Goal: Contribute content: Add original content to the website for others to see

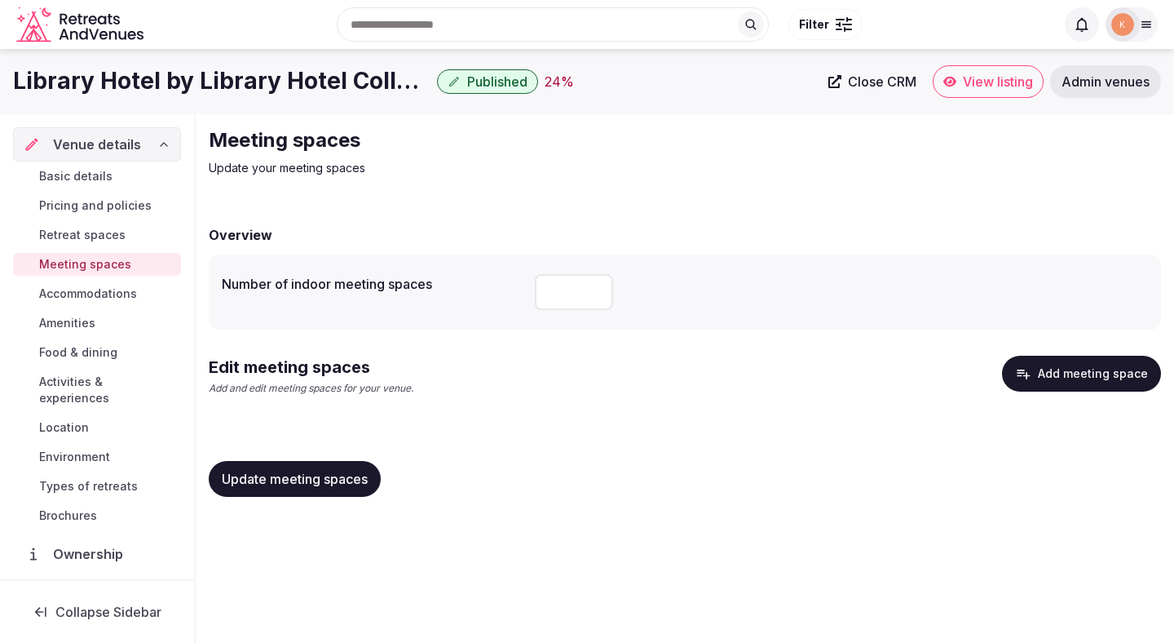
click at [543, 291] on input "number" at bounding box center [574, 292] width 78 height 36
type input "*"
click at [1075, 373] on button "Add meeting space" at bounding box center [1081, 374] width 159 height 36
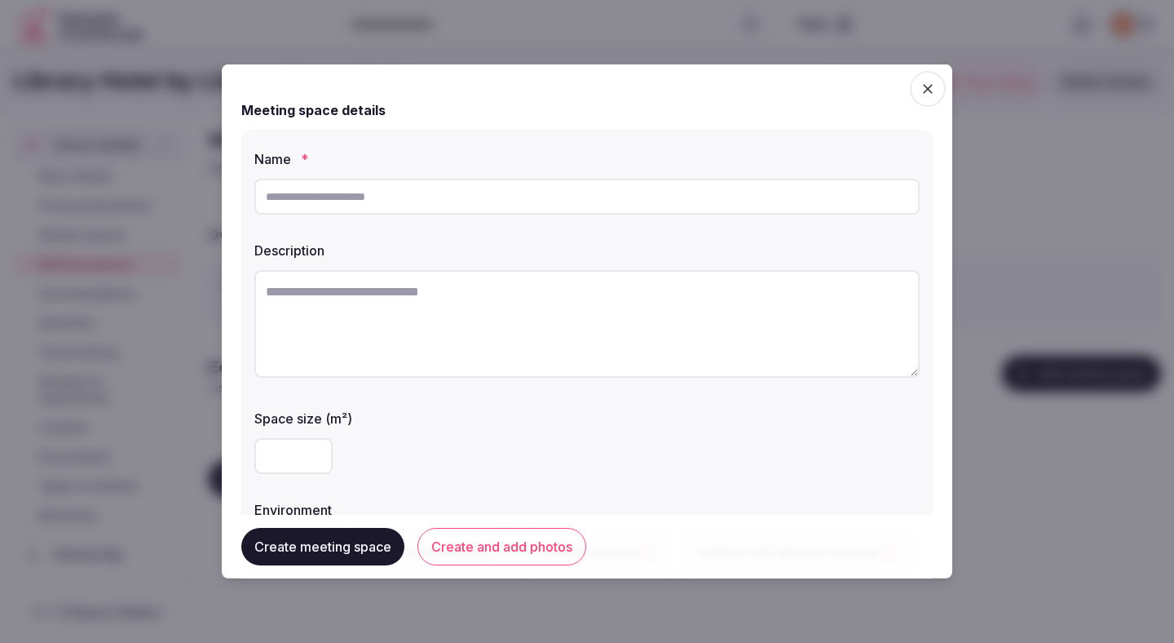
click at [438, 188] on input "text" at bounding box center [586, 197] width 665 height 36
paste input "**********"
type input "**********"
click at [479, 294] on textarea at bounding box center [586, 324] width 665 height 108
paste textarea "**********"
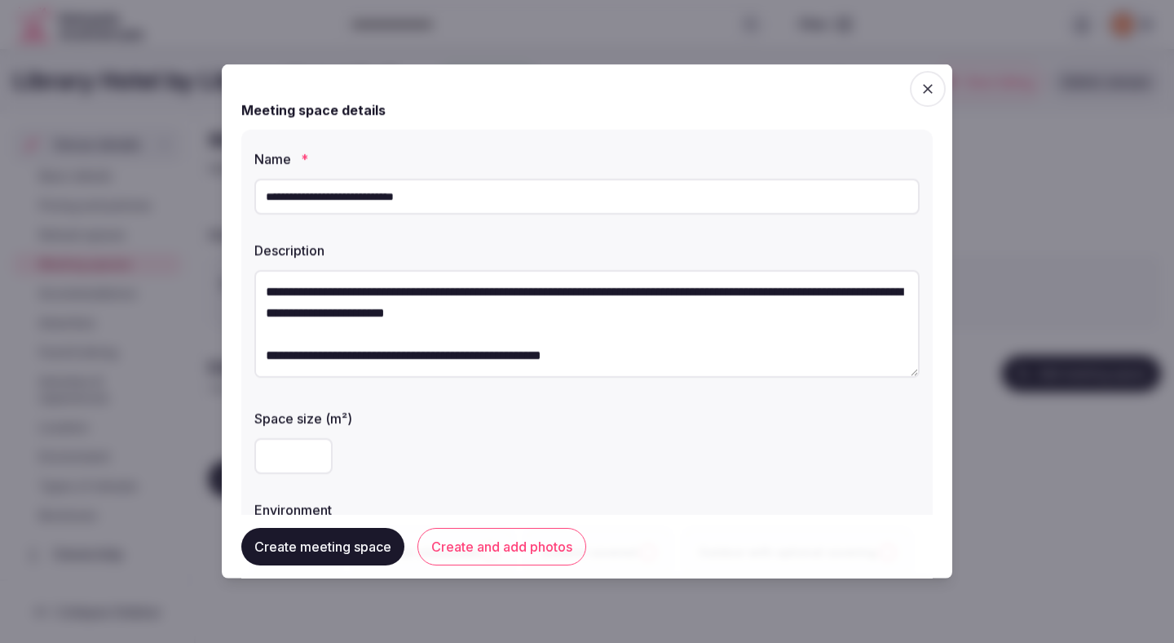
scroll to position [85, 0]
type textarea "**********"
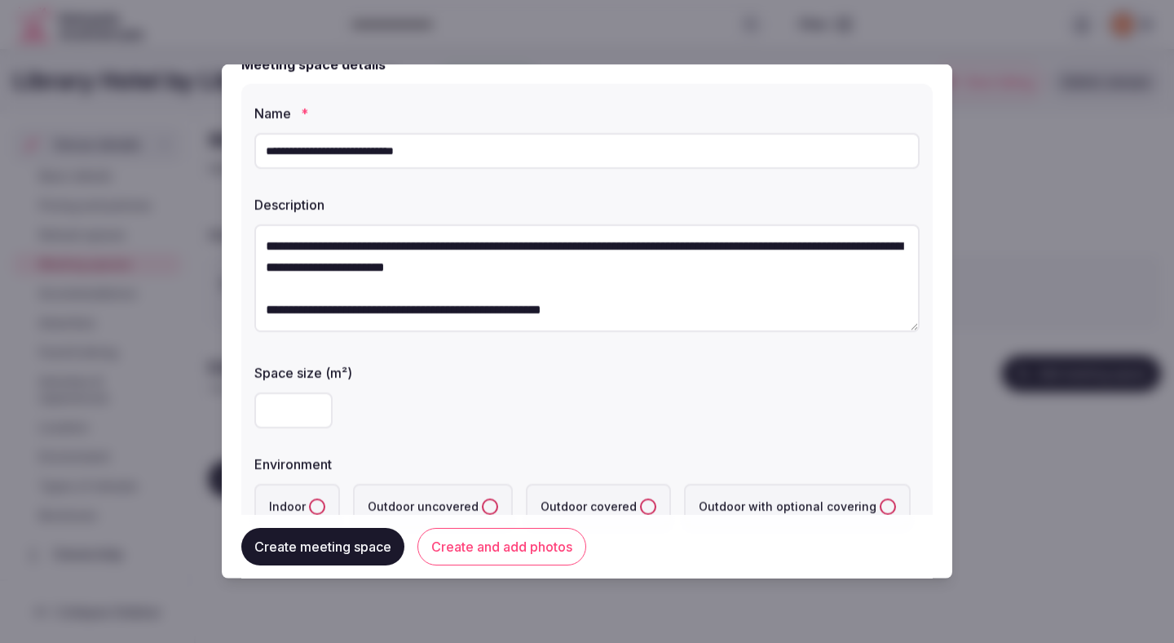
scroll to position [86, 0]
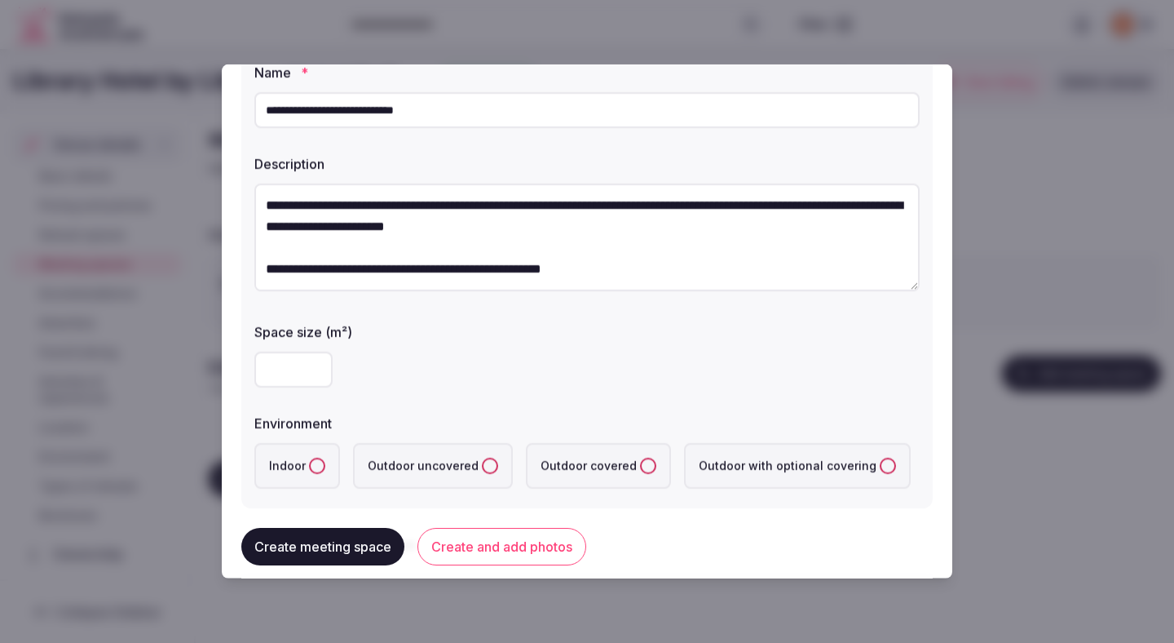
click at [287, 373] on input "number" at bounding box center [293, 369] width 78 height 36
type input "**"
click at [439, 372] on div "**" at bounding box center [586, 369] width 665 height 36
click at [322, 459] on label "Indoor" at bounding box center [297, 466] width 86 height 46
click at [322, 459] on button "Indoor" at bounding box center [317, 465] width 16 height 16
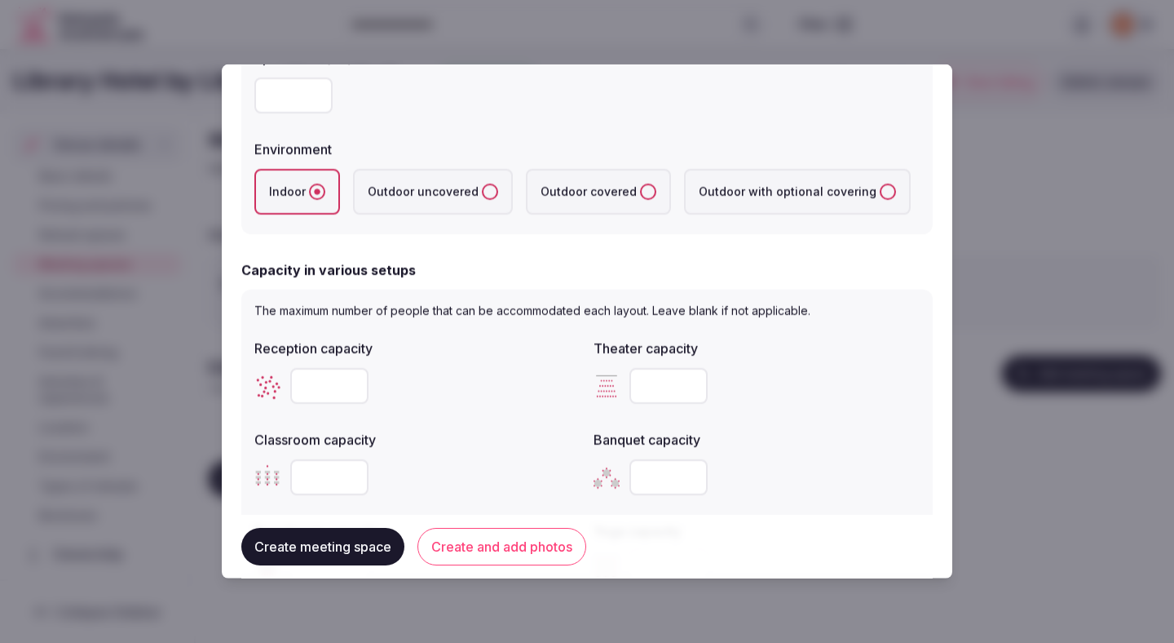
scroll to position [369, 0]
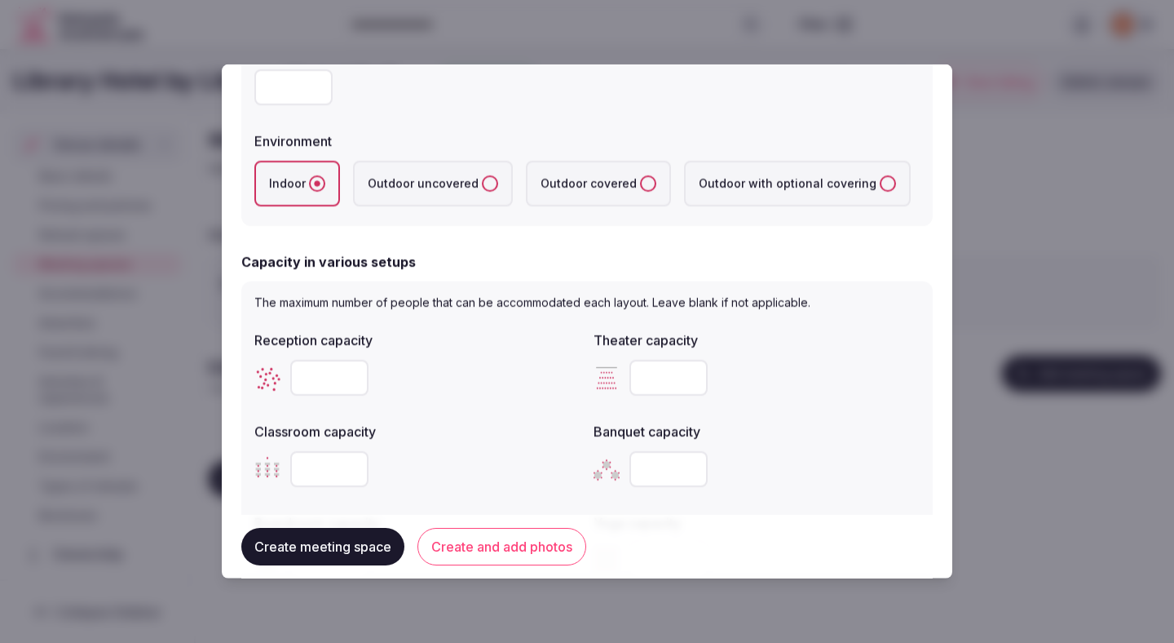
click at [309, 376] on input "number" at bounding box center [329, 378] width 78 height 36
type input "**"
click at [648, 365] on input "number" at bounding box center [668, 378] width 78 height 36
click at [652, 380] on input "number" at bounding box center [668, 378] width 78 height 36
type input "**"
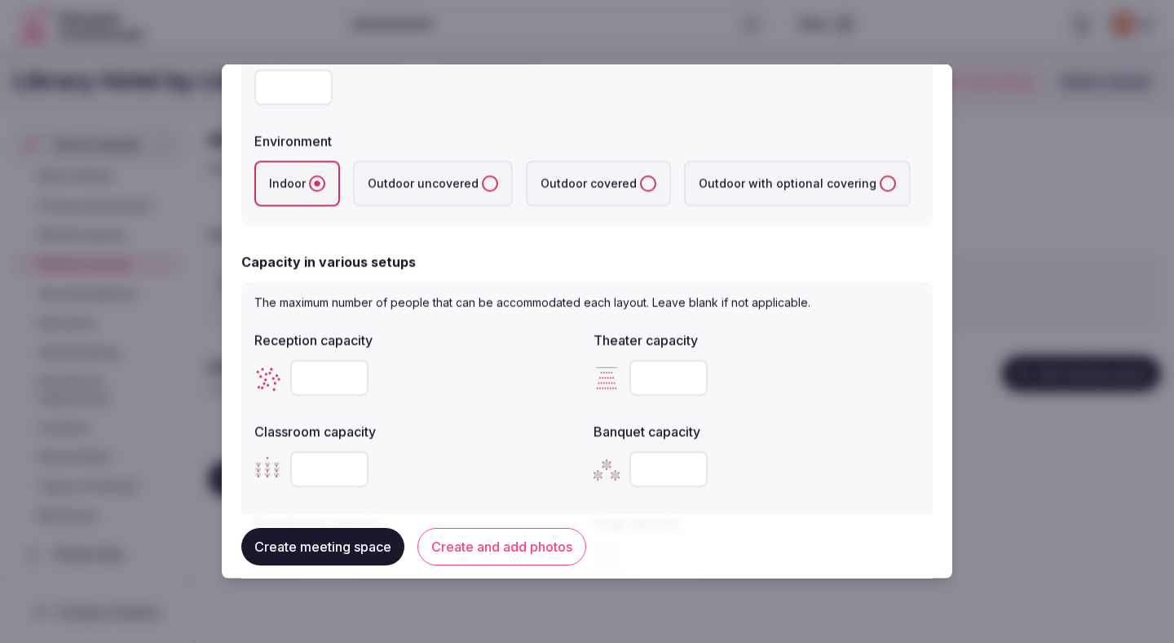
click at [519, 391] on div "**" at bounding box center [417, 378] width 326 height 36
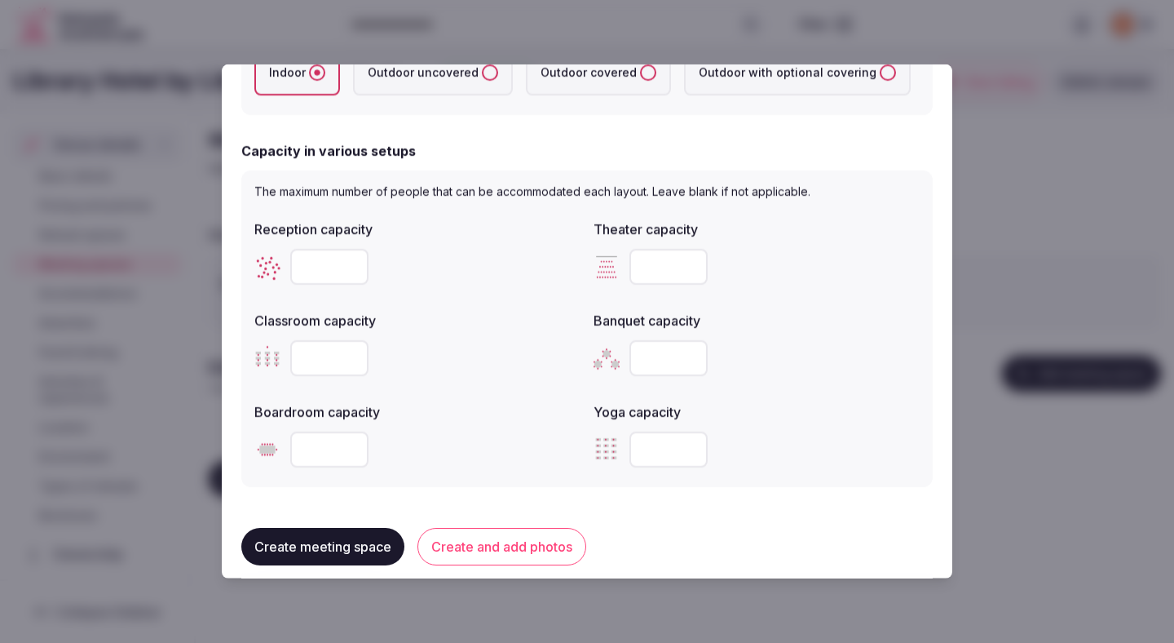
click at [331, 358] on input "number" at bounding box center [329, 358] width 78 height 36
type input "**"
click at [339, 458] on input "number" at bounding box center [329, 449] width 78 height 36
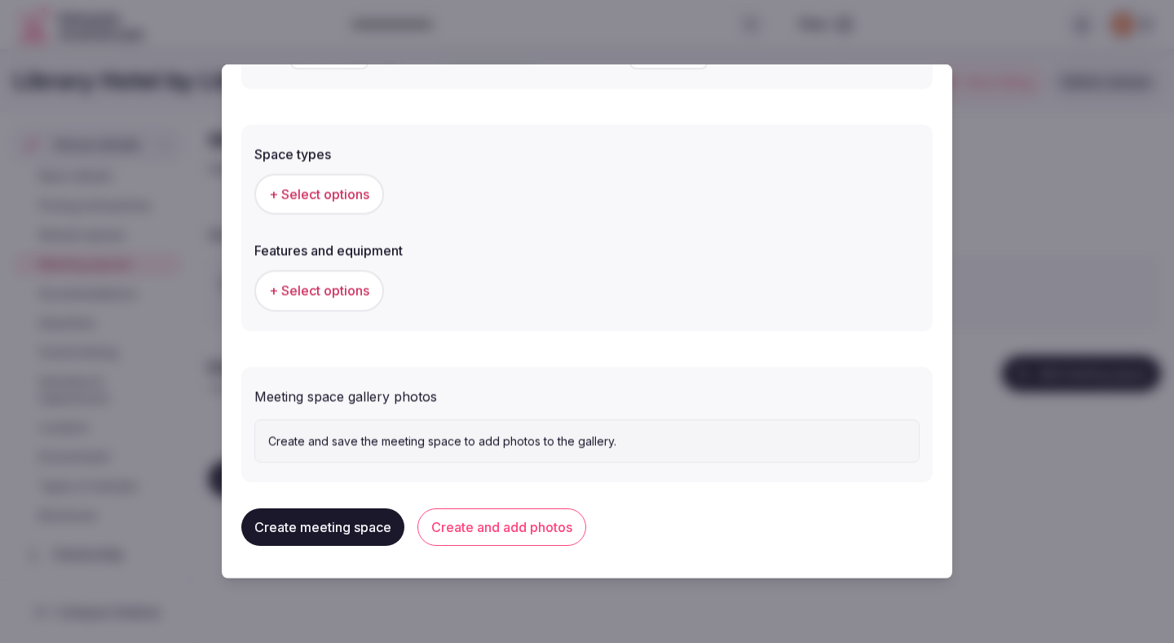
scroll to position [801, 0]
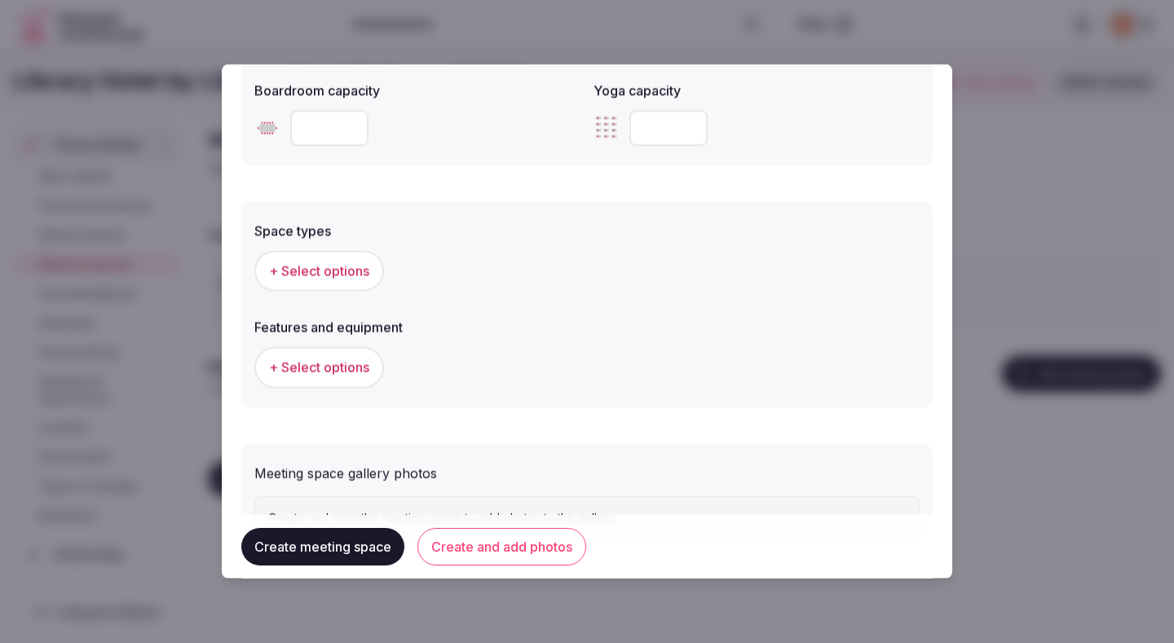
click at [349, 276] on span "+ Select options" at bounding box center [319, 271] width 100 height 18
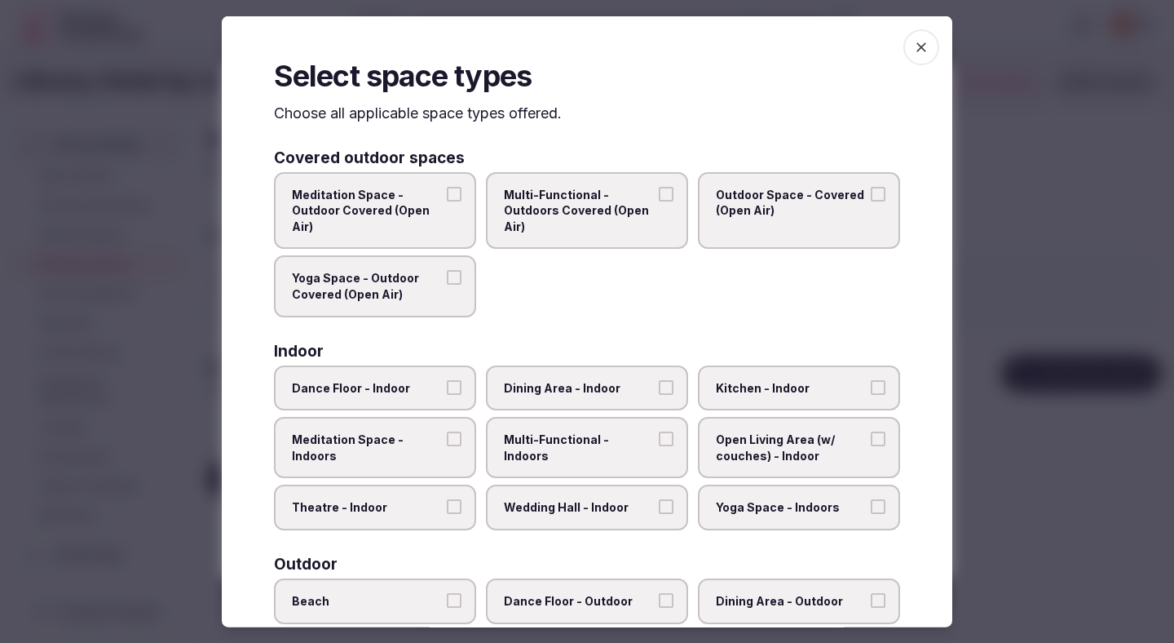
click at [562, 385] on span "Dining Area - Indoor" at bounding box center [579, 387] width 150 height 16
click at [659, 385] on button "Dining Area - Indoor" at bounding box center [666, 386] width 15 height 15
click at [562, 431] on span "Multi-Functional - Indoors" at bounding box center [579, 447] width 150 height 32
click at [659, 431] on button "Multi-Functional - Indoors" at bounding box center [666, 438] width 15 height 15
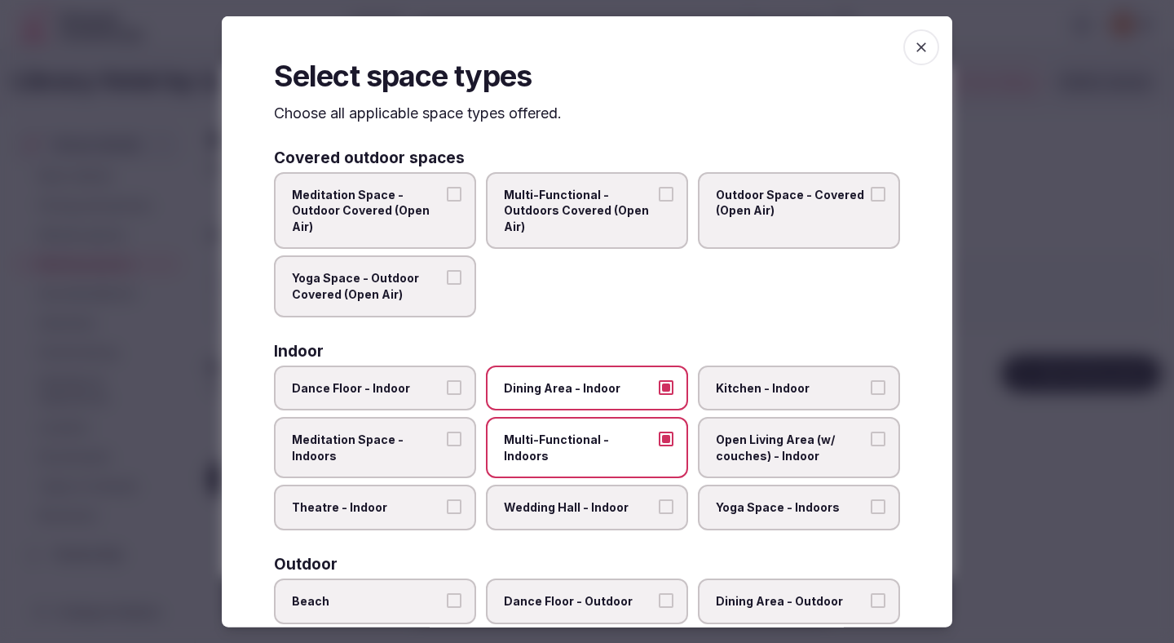
click at [564, 515] on label "Wedding Hall - Indoor" at bounding box center [587, 507] width 202 height 46
click at [659, 514] on button "Wedding Hall - Indoor" at bounding box center [666, 506] width 15 height 15
click at [432, 513] on span "Theatre - Indoor" at bounding box center [367, 507] width 150 height 16
click at [447, 513] on button "Theatre - Indoor" at bounding box center [454, 506] width 15 height 15
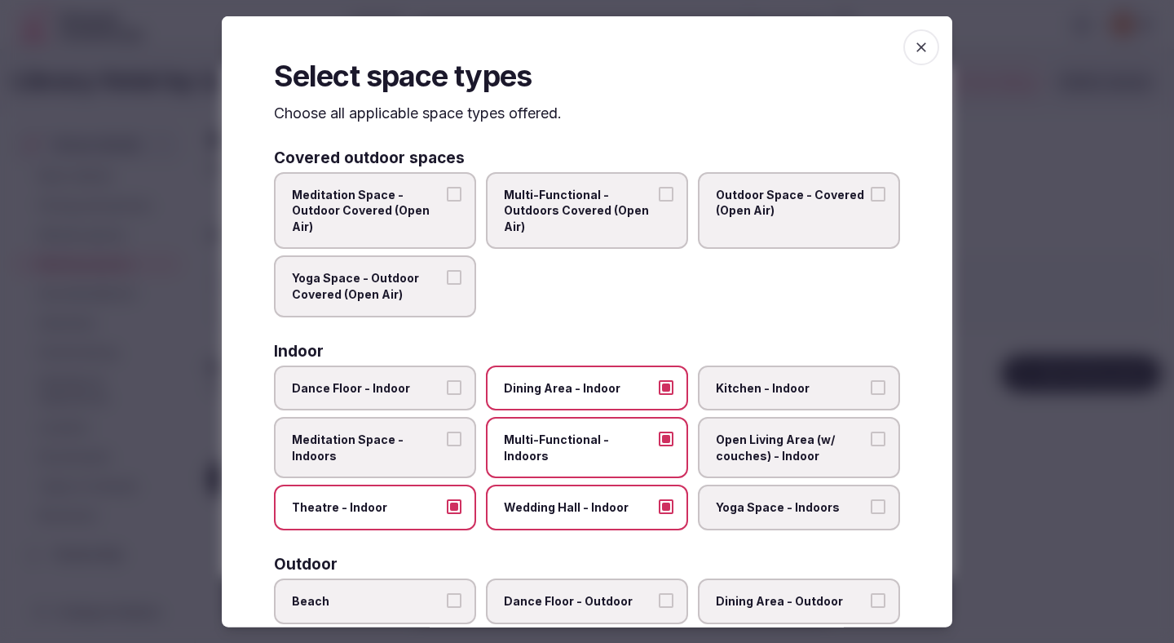
click at [430, 444] on span "Meditation Space - Indoors" at bounding box center [367, 447] width 150 height 32
click at [447, 444] on button "Meditation Space - Indoors" at bounding box center [454, 438] width 15 height 15
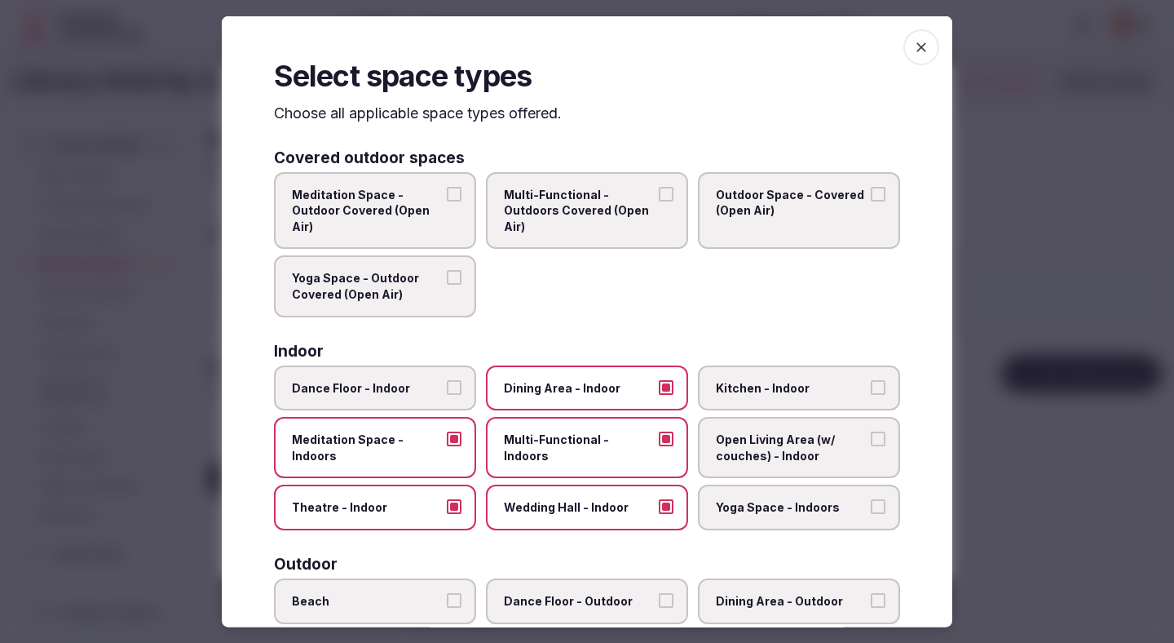
click at [809, 457] on span "Open Living Area (w/ couches) - Indoor" at bounding box center [791, 447] width 150 height 32
click at [871, 446] on button "Open Living Area (w/ couches) - Indoor" at bounding box center [878, 438] width 15 height 15
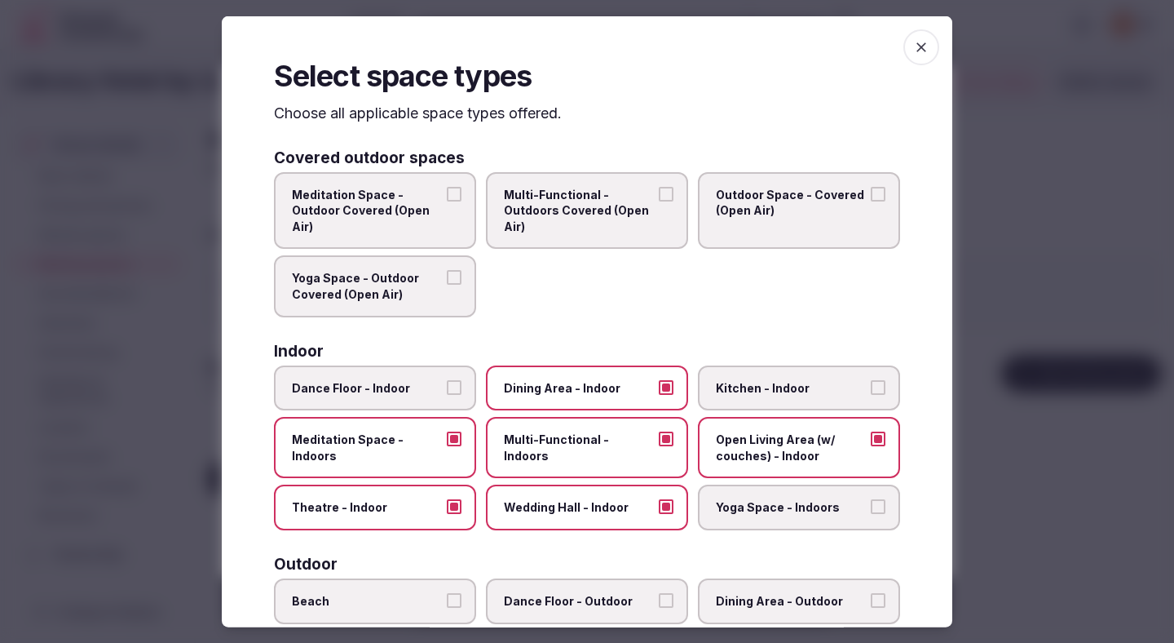
click at [395, 455] on span "Meditation Space - Indoors" at bounding box center [367, 447] width 150 height 32
click at [447, 446] on button "Meditation Space - Indoors" at bounding box center [454, 438] width 15 height 15
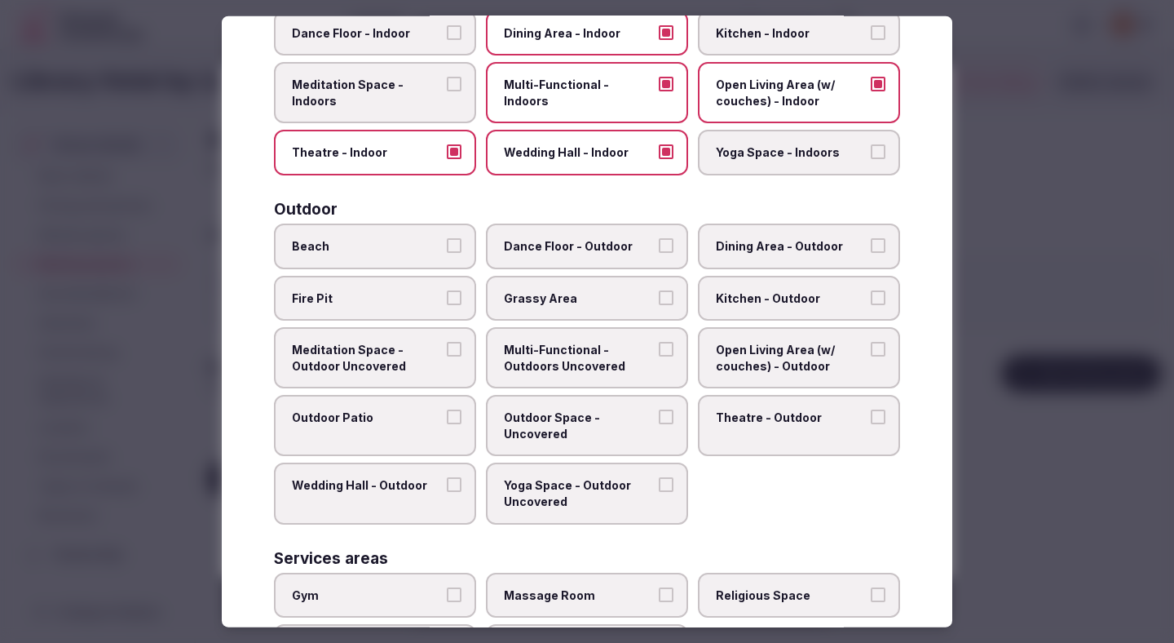
scroll to position [356, 0]
click at [620, 376] on label "Multi-Functional - Outdoors Uncovered" at bounding box center [587, 355] width 202 height 61
click at [659, 355] on button "Multi-Functional - Outdoors Uncovered" at bounding box center [666, 347] width 15 height 15
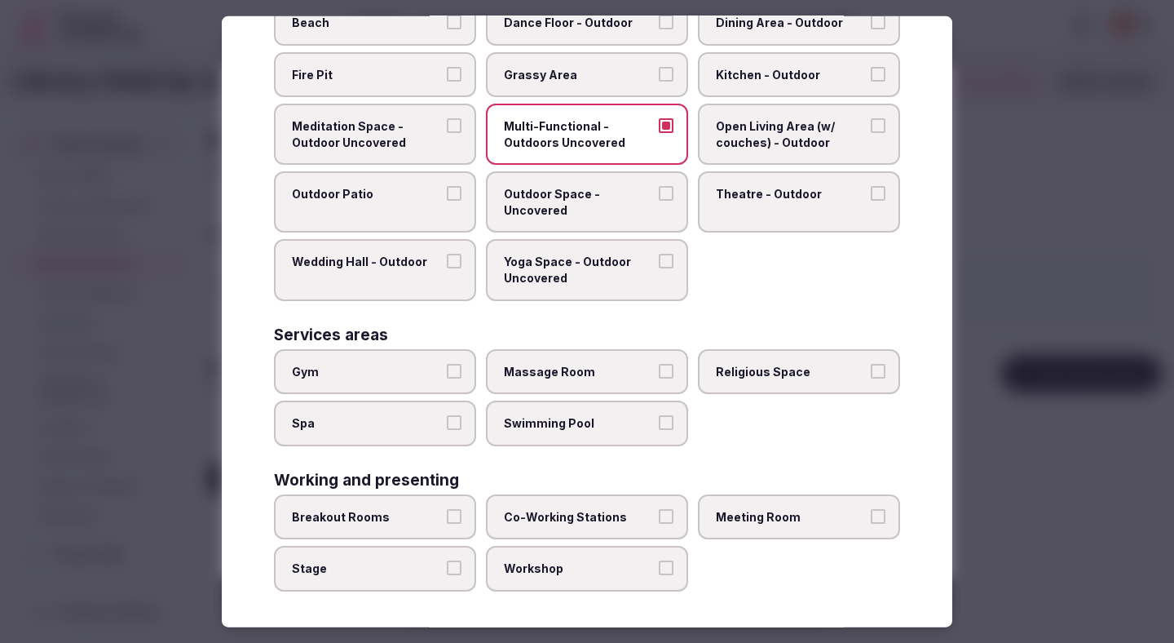
scroll to position [581, 0]
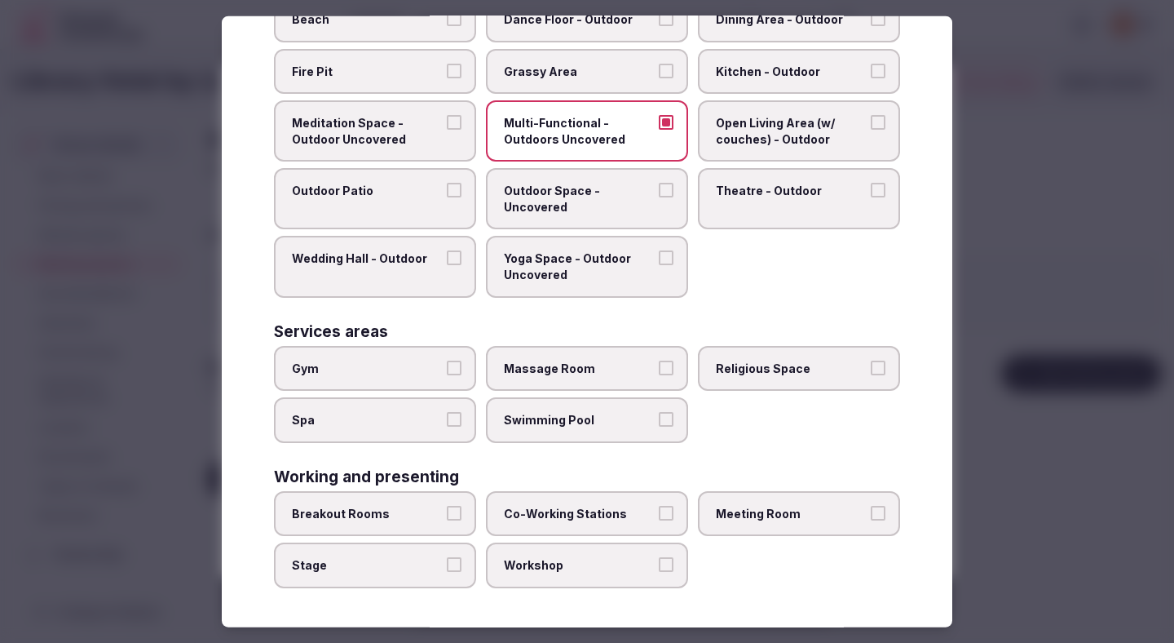
click at [626, 509] on span "Co-Working Stations" at bounding box center [579, 514] width 150 height 16
click at [659, 509] on button "Co-Working Stations" at bounding box center [666, 513] width 15 height 15
click at [402, 525] on label "Breakout Rooms" at bounding box center [375, 514] width 202 height 46
click at [447, 520] on button "Breakout Rooms" at bounding box center [454, 513] width 15 height 15
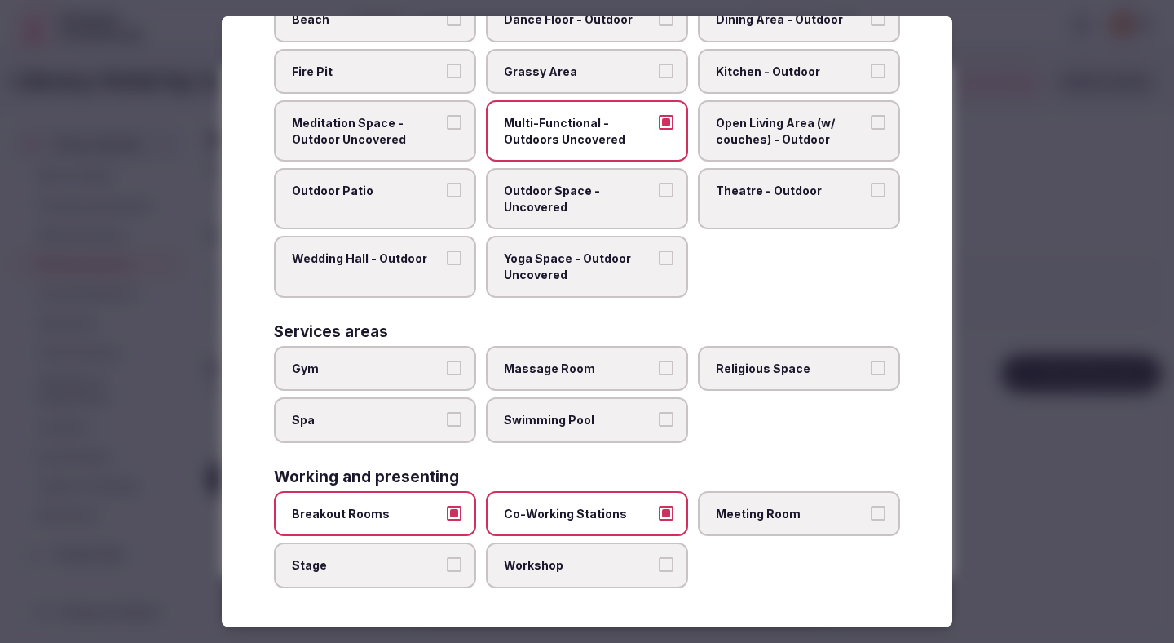
drag, startPoint x: 412, startPoint y: 572, endPoint x: 508, endPoint y: 572, distance: 96.2
click at [414, 572] on label "Stage" at bounding box center [375, 565] width 202 height 46
click at [447, 572] on button "Stage" at bounding box center [454, 564] width 15 height 15
click at [531, 570] on span "Workshop" at bounding box center [579, 565] width 150 height 16
click at [659, 570] on button "Workshop" at bounding box center [666, 564] width 15 height 15
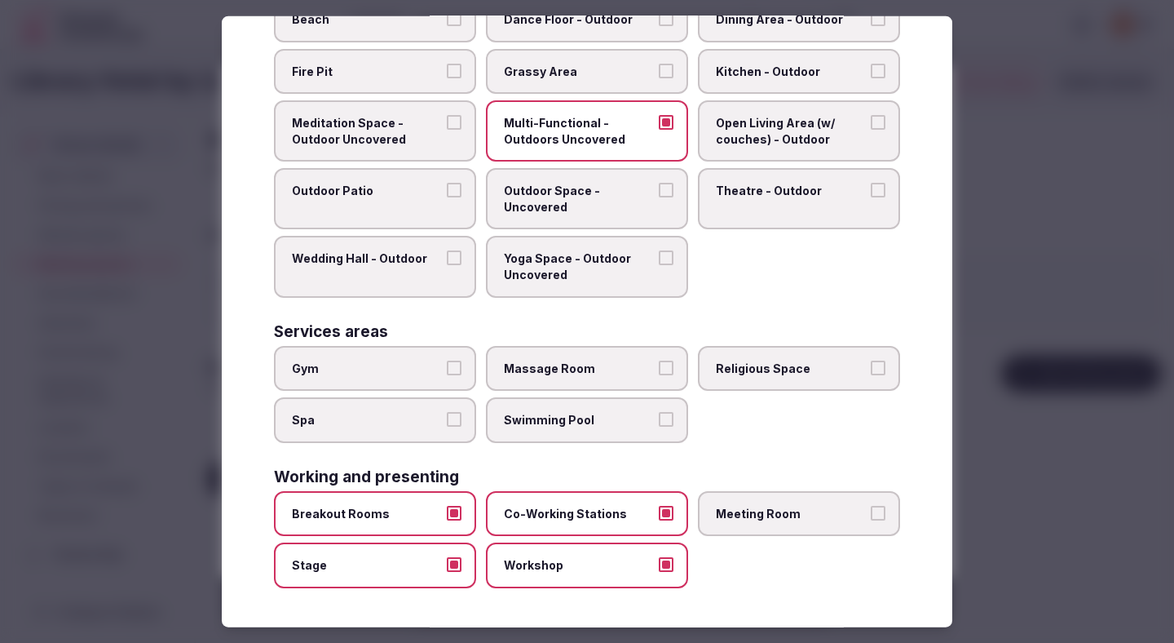
click at [738, 506] on span "Meeting Room" at bounding box center [791, 514] width 150 height 16
click at [871, 506] on button "Meeting Room" at bounding box center [878, 513] width 15 height 15
click at [379, 551] on label "Stage" at bounding box center [375, 565] width 202 height 46
click at [447, 557] on button "Stage" at bounding box center [454, 564] width 15 height 15
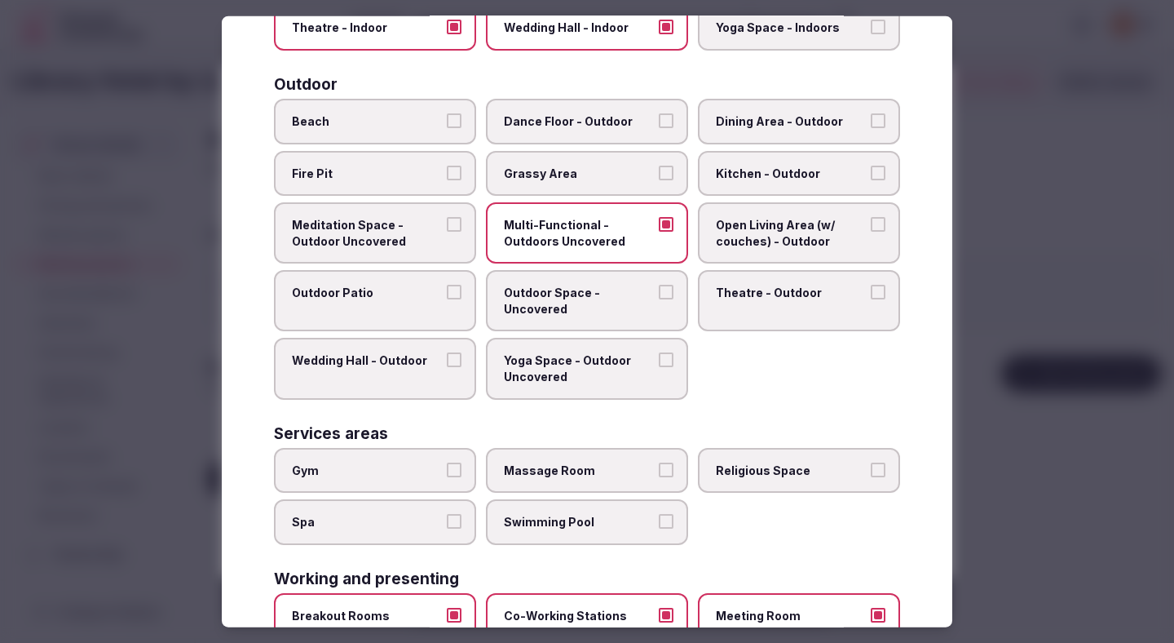
scroll to position [476, 0]
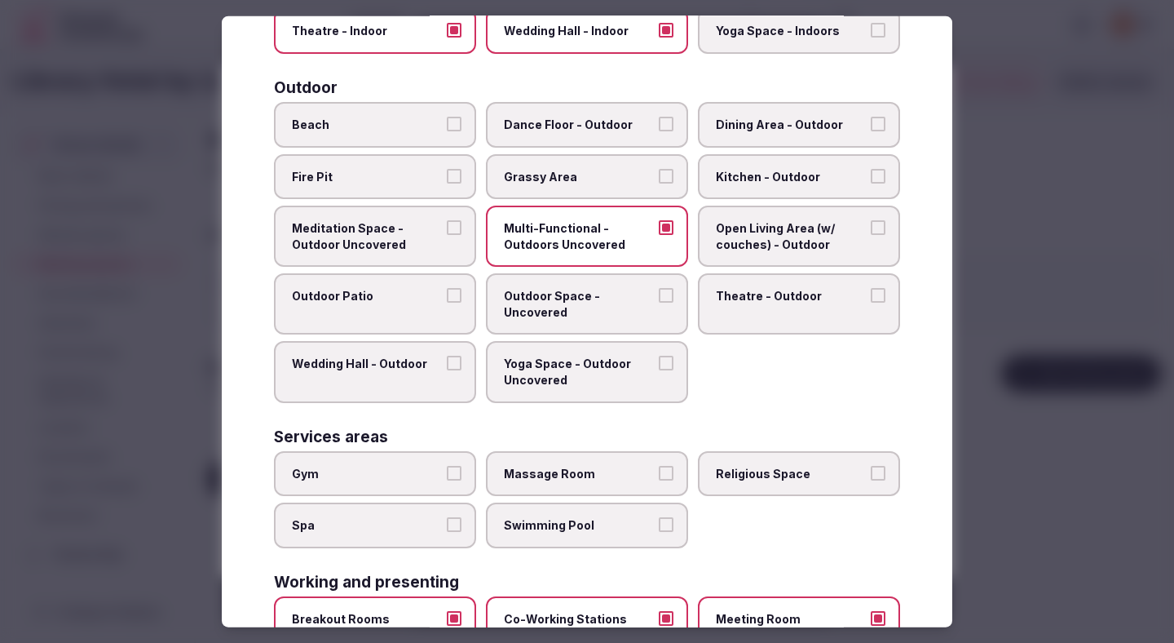
click at [762, 133] on label "Dining Area - Outdoor" at bounding box center [799, 125] width 202 height 46
click at [871, 131] on button "Dining Area - Outdoor" at bounding box center [878, 124] width 15 height 15
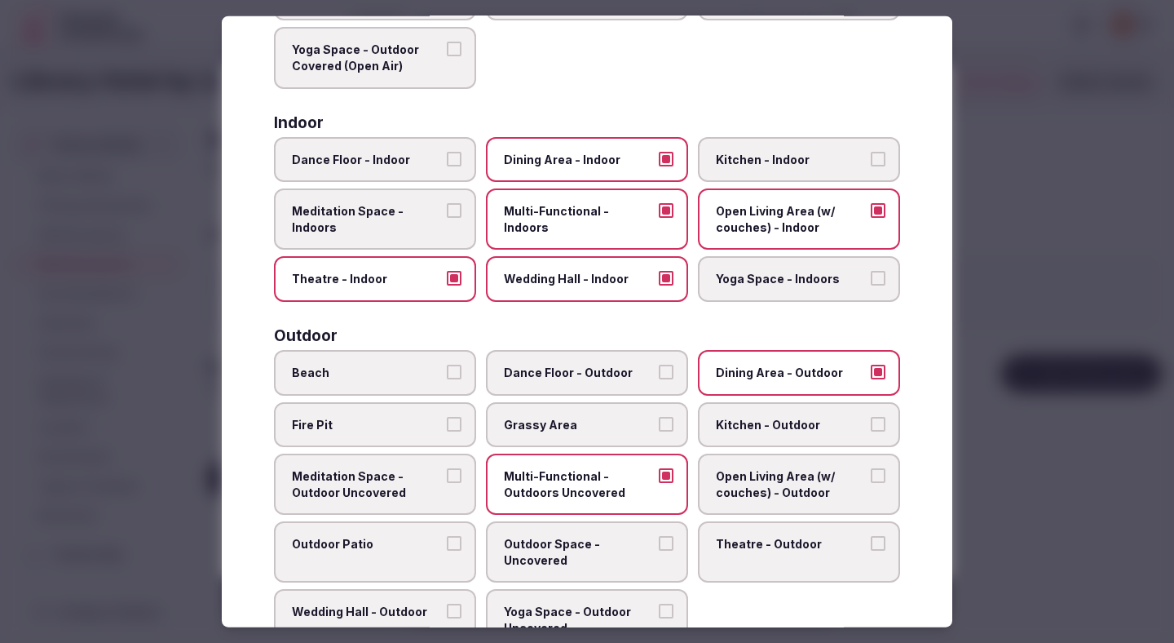
scroll to position [0, 0]
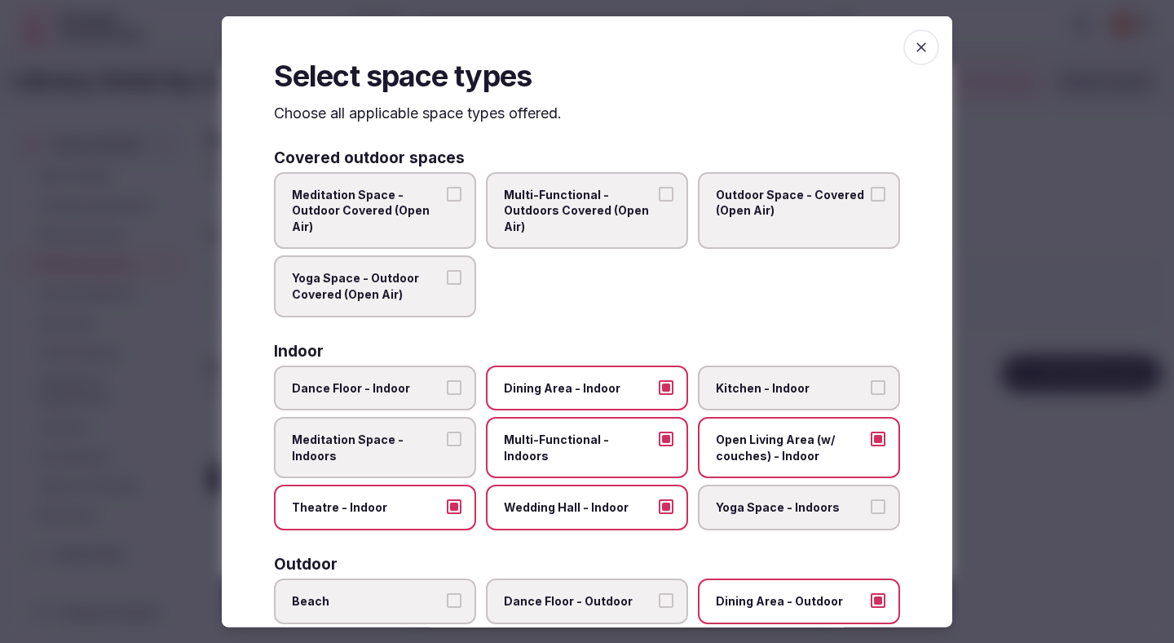
click at [985, 213] on div at bounding box center [587, 321] width 1174 height 643
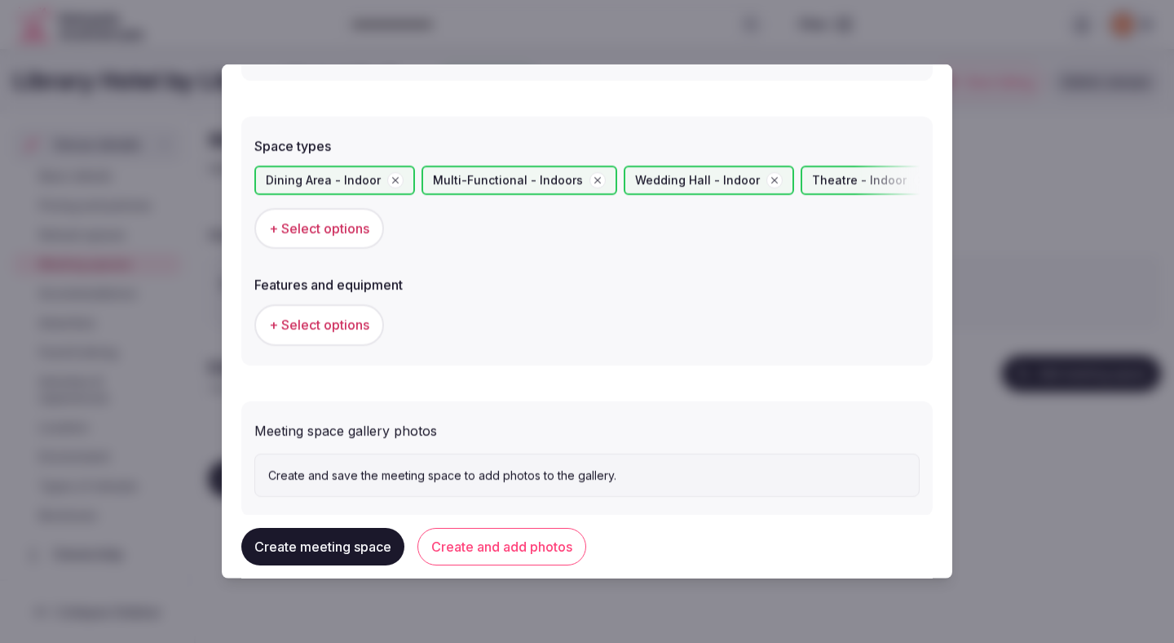
scroll to position [920, 0]
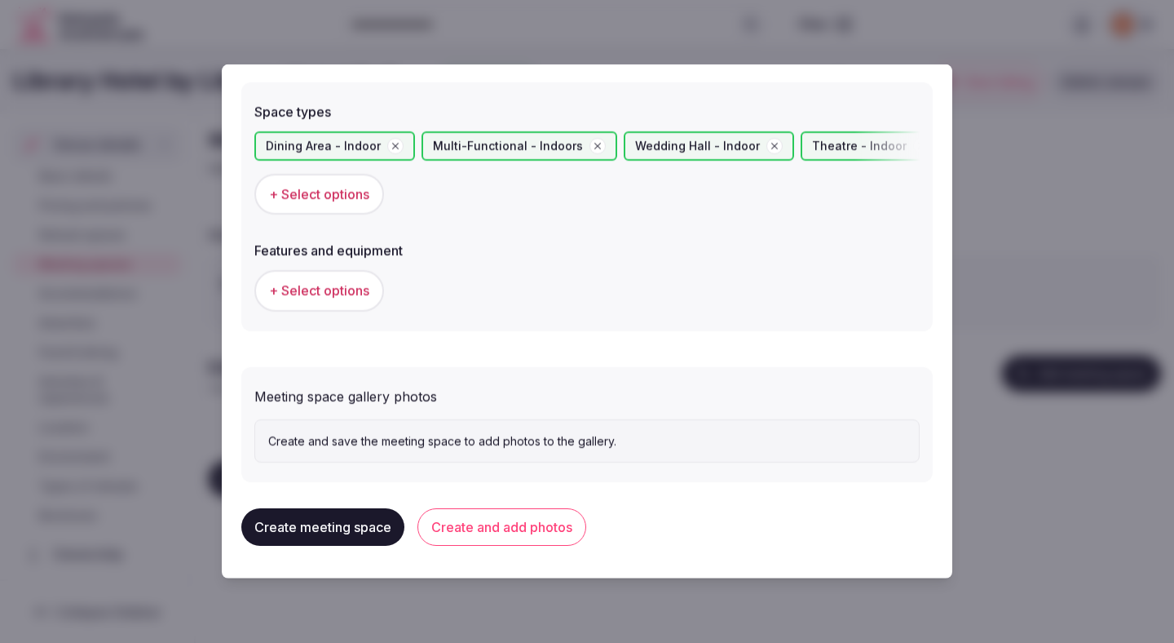
click at [356, 293] on span "+ Select options" at bounding box center [319, 290] width 100 height 18
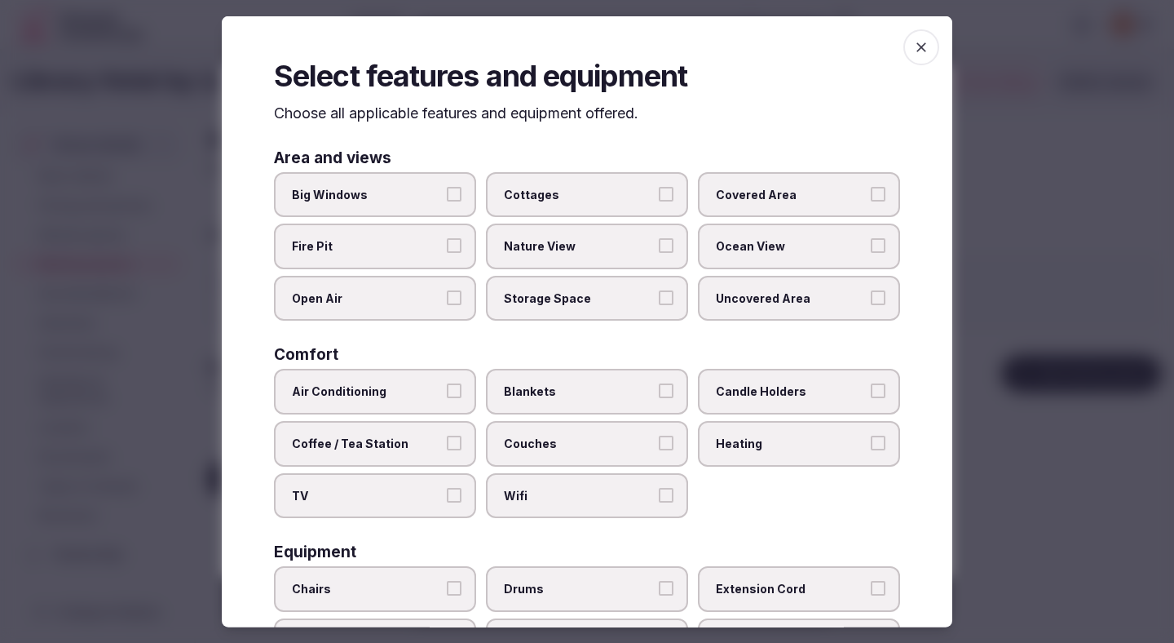
click at [469, 204] on label "Big Windows" at bounding box center [375, 194] width 202 height 46
click at [462, 201] on button "Big Windows" at bounding box center [454, 193] width 15 height 15
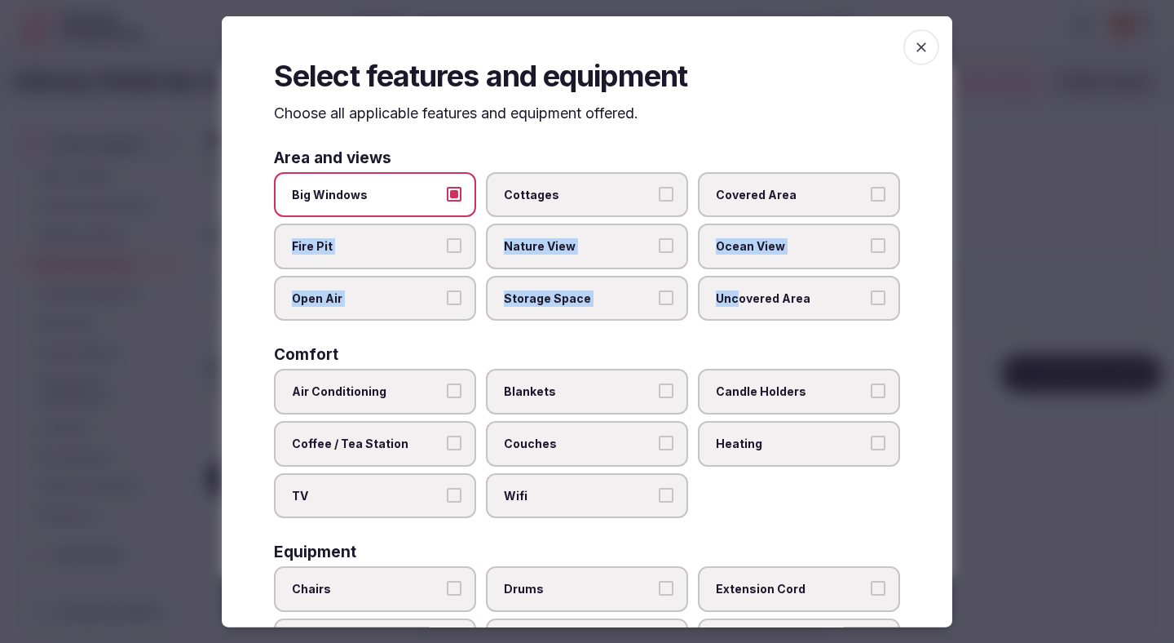
drag, startPoint x: 789, startPoint y: 214, endPoint x: 731, endPoint y: 294, distance: 98.7
click at [731, 294] on div "Big Windows Cottages Covered Area Fire Pit Nature View Ocean View Open Air Stor…" at bounding box center [587, 245] width 626 height 149
click at [435, 303] on span "Open Air" at bounding box center [367, 297] width 150 height 16
click at [447, 303] on button "Open Air" at bounding box center [454, 296] width 15 height 15
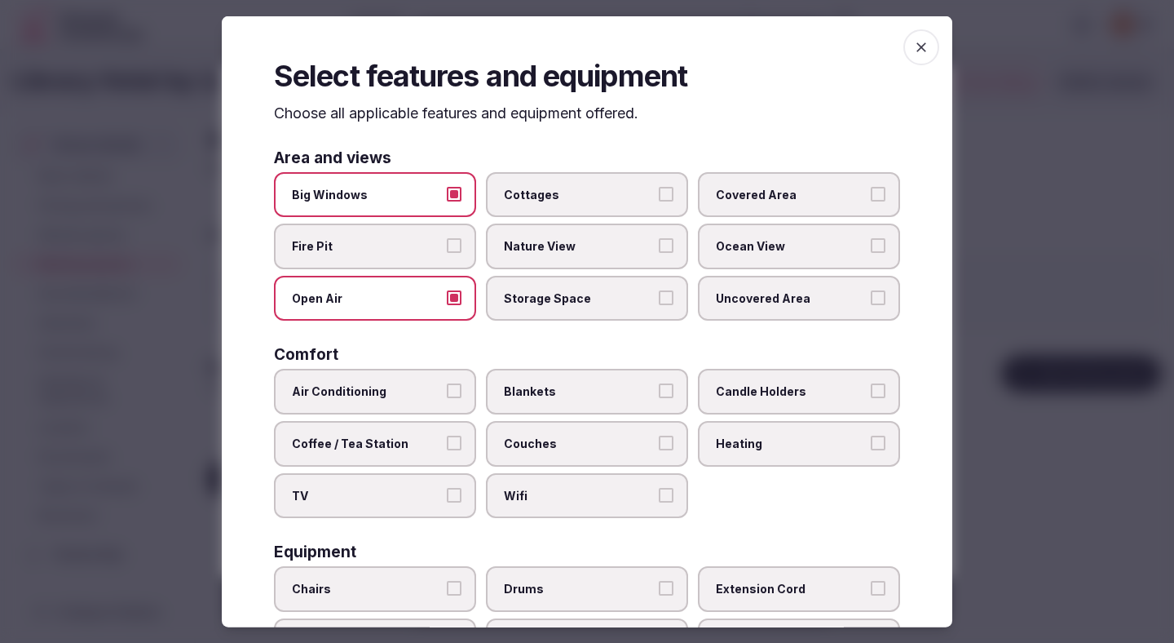
click at [741, 294] on span "Uncovered Area" at bounding box center [791, 297] width 150 height 16
click at [871, 294] on button "Uncovered Area" at bounding box center [878, 296] width 15 height 15
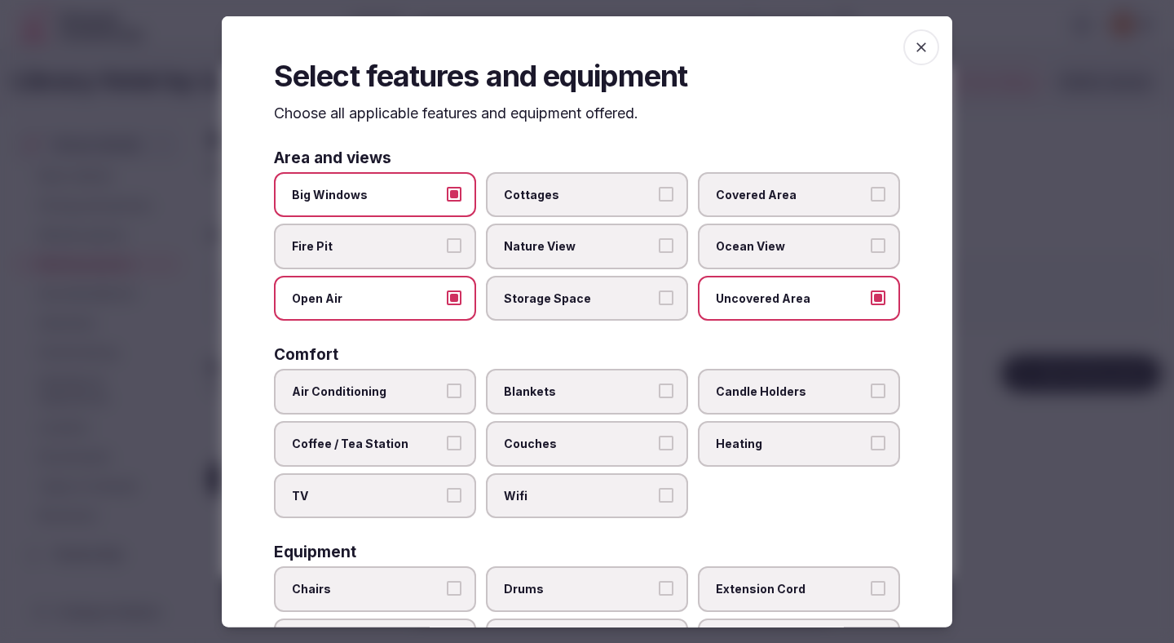
click at [387, 396] on span "Air Conditioning" at bounding box center [367, 391] width 150 height 16
click at [447, 396] on button "Air Conditioning" at bounding box center [454, 390] width 15 height 15
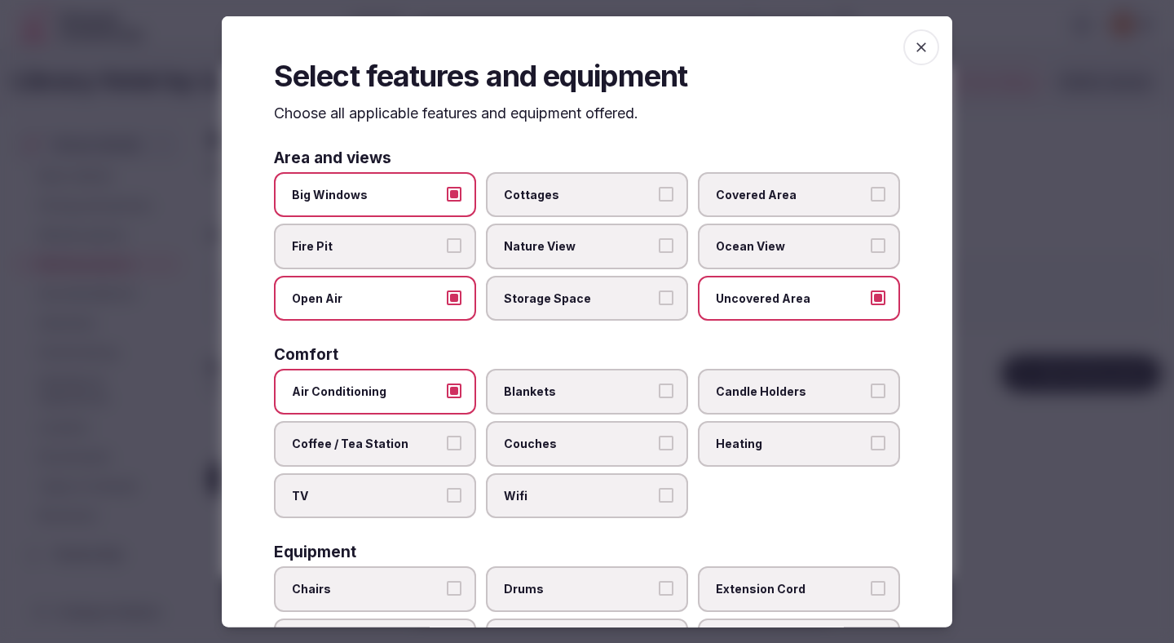
drag, startPoint x: 382, startPoint y: 494, endPoint x: 455, endPoint y: 482, distance: 73.6
click at [383, 493] on span "TV" at bounding box center [367, 495] width 150 height 16
click at [447, 493] on button "TV" at bounding box center [454, 494] width 15 height 15
click at [563, 431] on label "Couches" at bounding box center [587, 444] width 202 height 46
click at [659, 435] on button "Couches" at bounding box center [666, 442] width 15 height 15
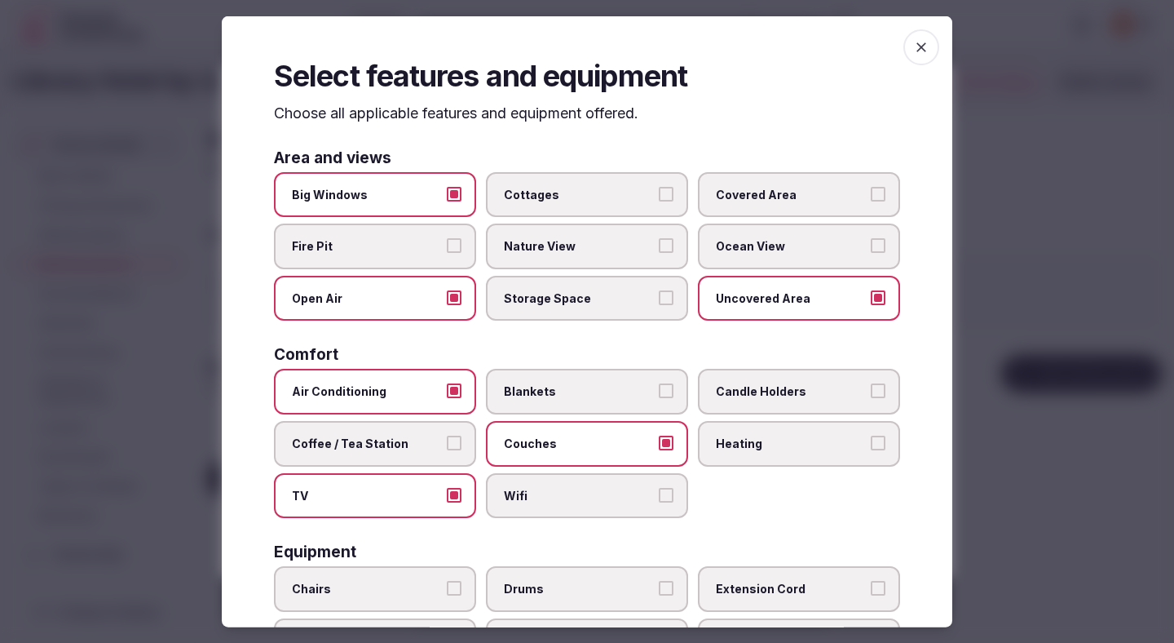
click at [553, 494] on span "Wifi" at bounding box center [579, 495] width 150 height 16
click at [659, 494] on button "Wifi" at bounding box center [666, 494] width 15 height 15
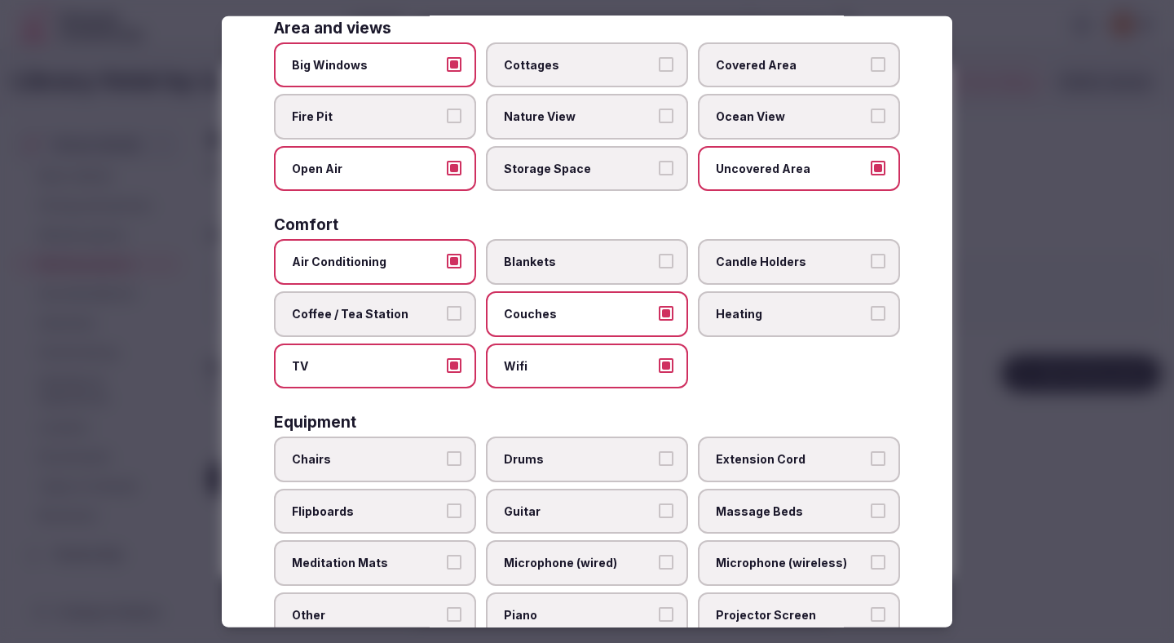
scroll to position [308, 0]
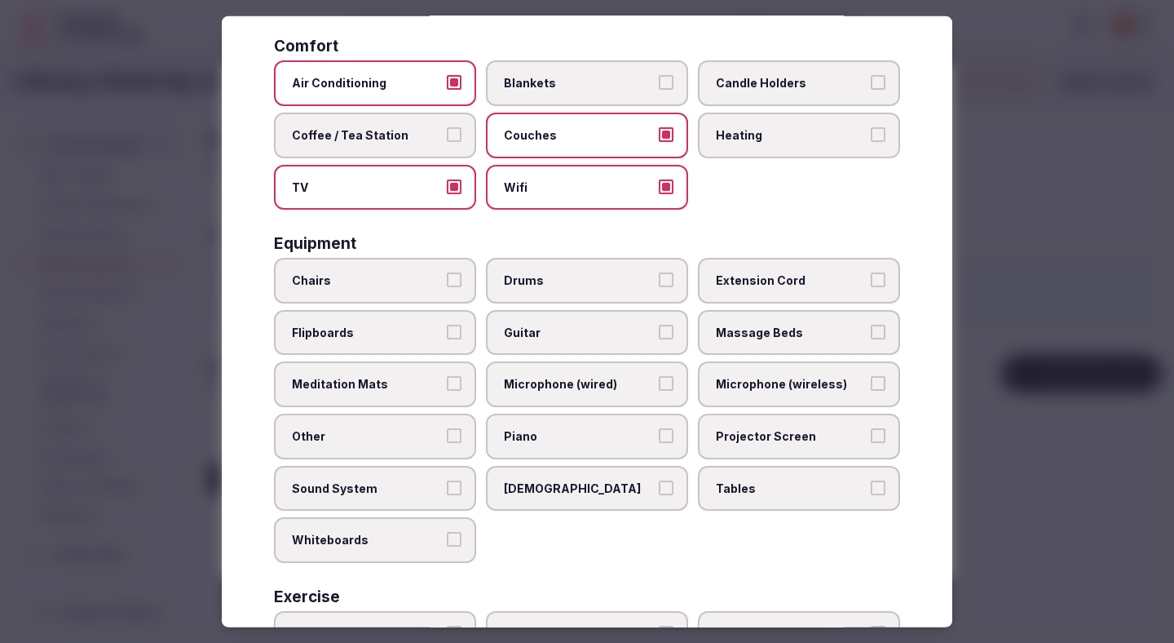
click at [400, 276] on span "Chairs" at bounding box center [367, 280] width 150 height 16
click at [447, 276] on button "Chairs" at bounding box center [454, 279] width 15 height 15
click at [441, 339] on span "Flipboards" at bounding box center [367, 332] width 150 height 16
click at [447, 338] on button "Flipboards" at bounding box center [454, 331] width 15 height 15
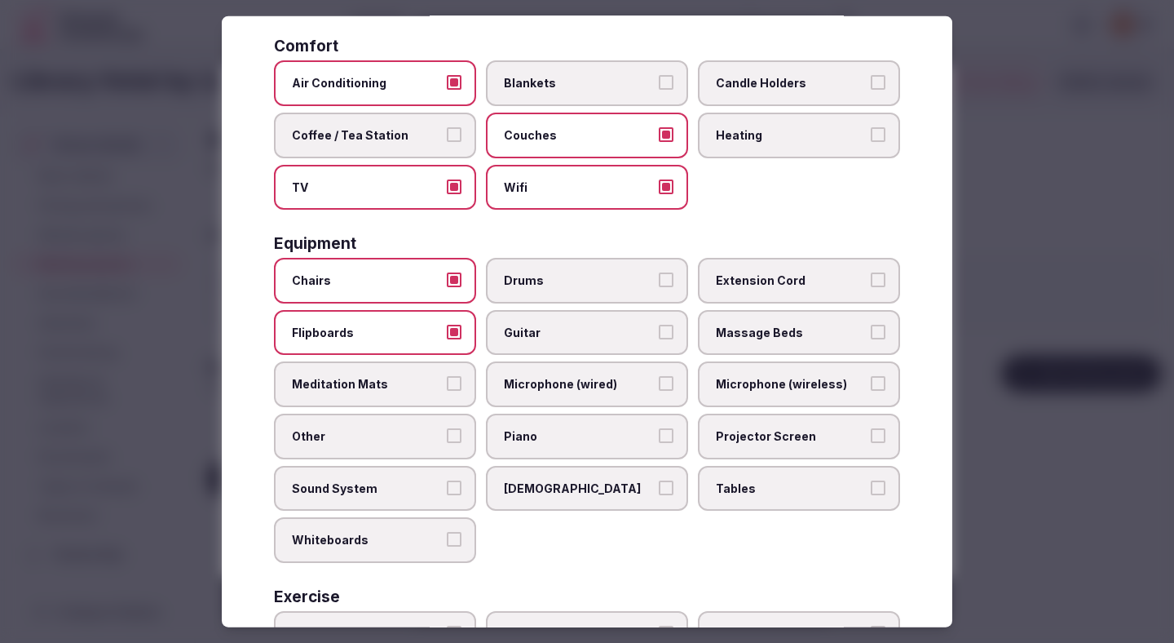
click at [585, 378] on span "Microphone (wired)" at bounding box center [579, 384] width 150 height 16
click at [659, 378] on button "Microphone (wired)" at bounding box center [666, 383] width 15 height 15
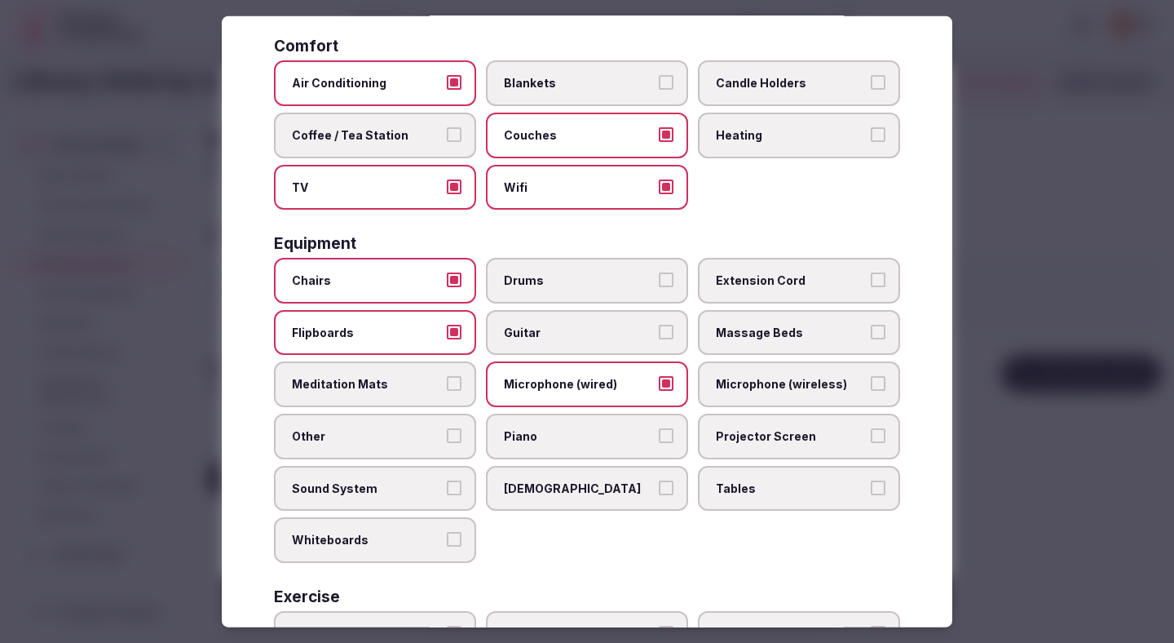
click at [749, 391] on span "Microphone (wireless)" at bounding box center [791, 384] width 150 height 16
click at [871, 391] on button "Microphone (wireless)" at bounding box center [878, 383] width 15 height 15
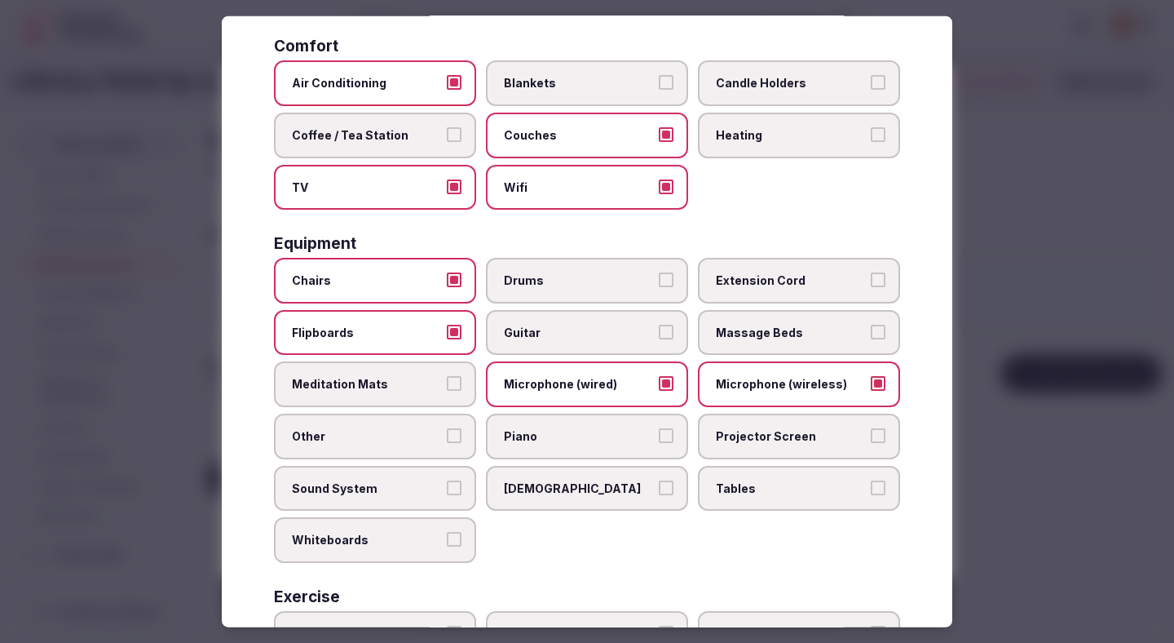
click at [760, 430] on span "Projector Screen" at bounding box center [791, 436] width 150 height 16
click at [871, 430] on button "Projector Screen" at bounding box center [878, 435] width 15 height 15
click at [443, 488] on label "Sound System" at bounding box center [375, 488] width 202 height 46
click at [447, 488] on button "Sound System" at bounding box center [454, 486] width 15 height 15
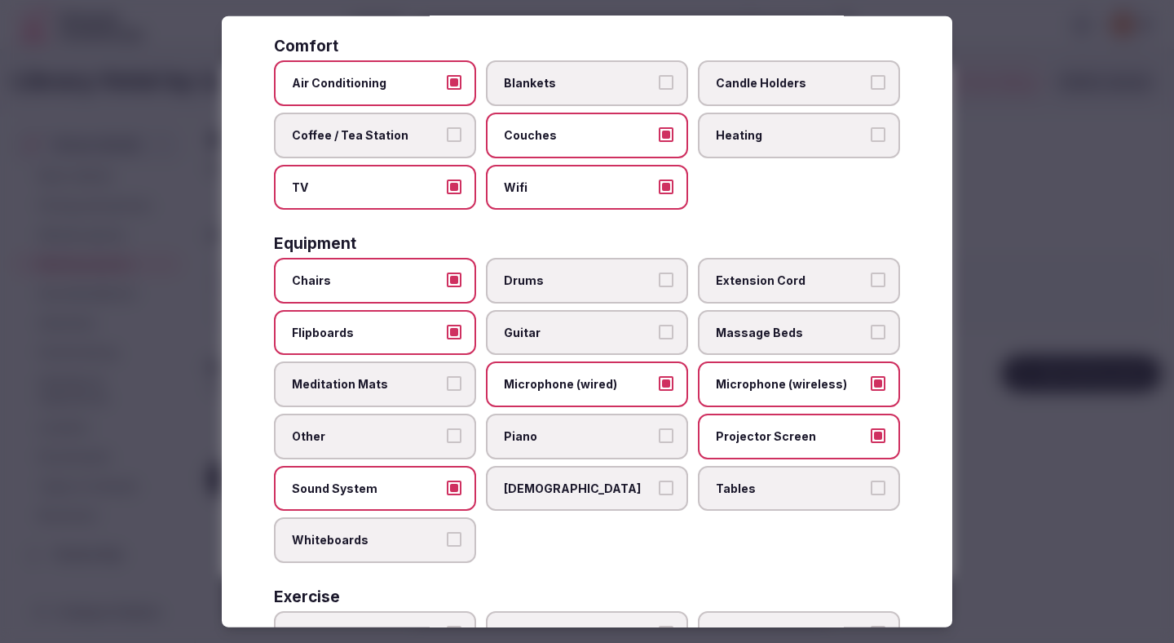
click at [769, 487] on span "Tables" at bounding box center [791, 487] width 150 height 16
click at [871, 487] on button "Tables" at bounding box center [878, 486] width 15 height 15
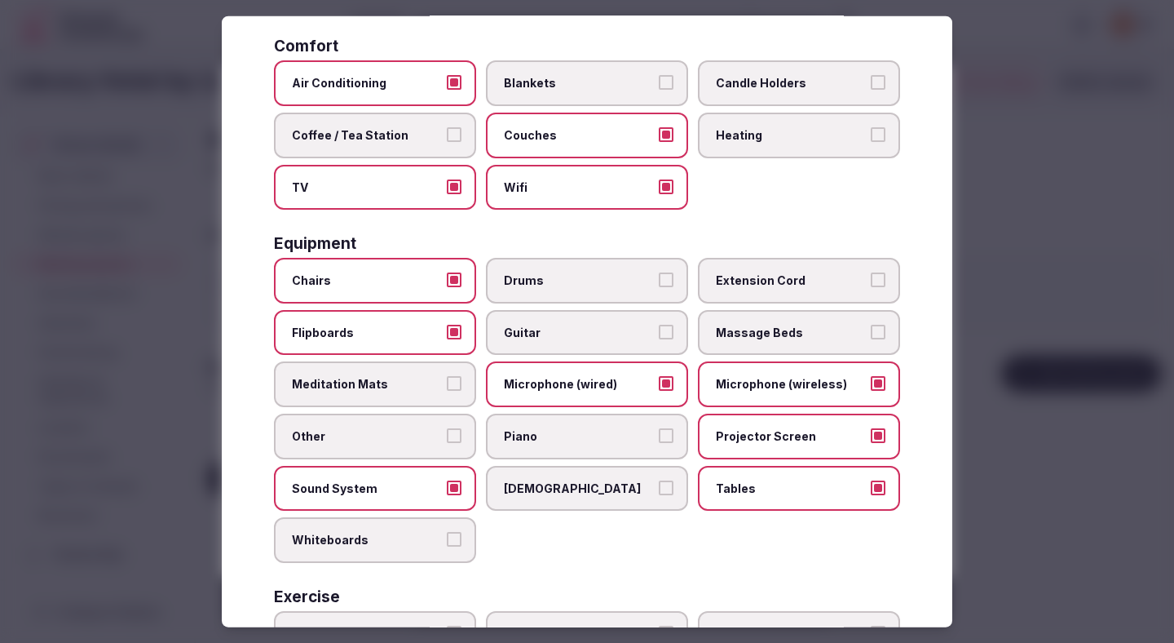
click at [389, 546] on span "Whiteboards" at bounding box center [367, 540] width 150 height 16
click at [447, 546] on button "Whiteboards" at bounding box center [454, 539] width 15 height 15
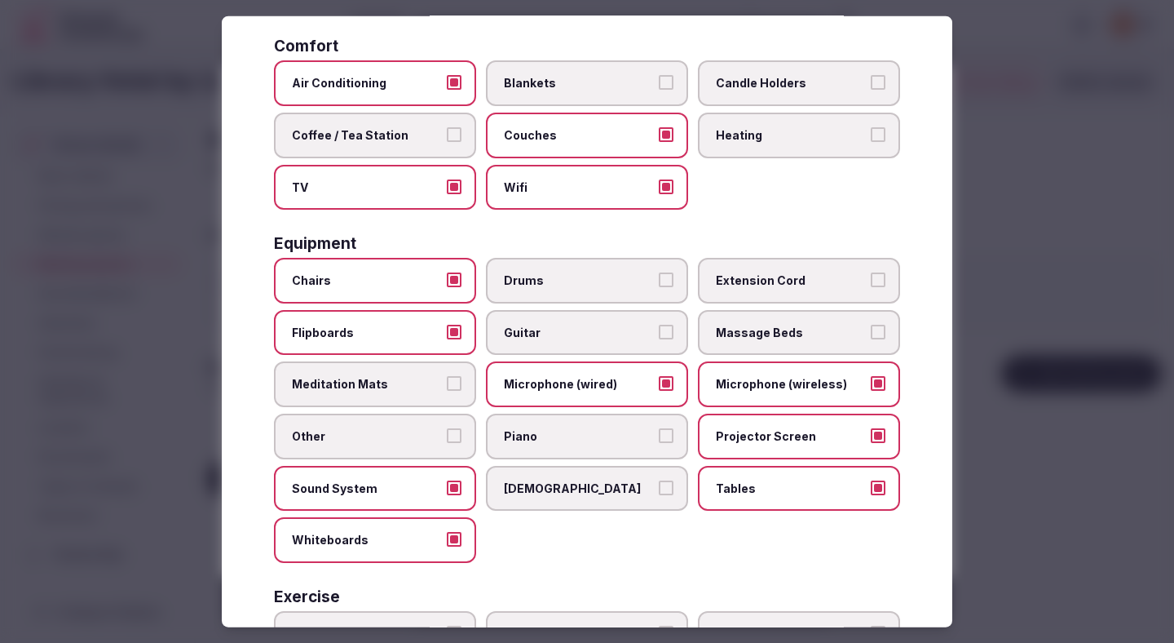
scroll to position [480, 0]
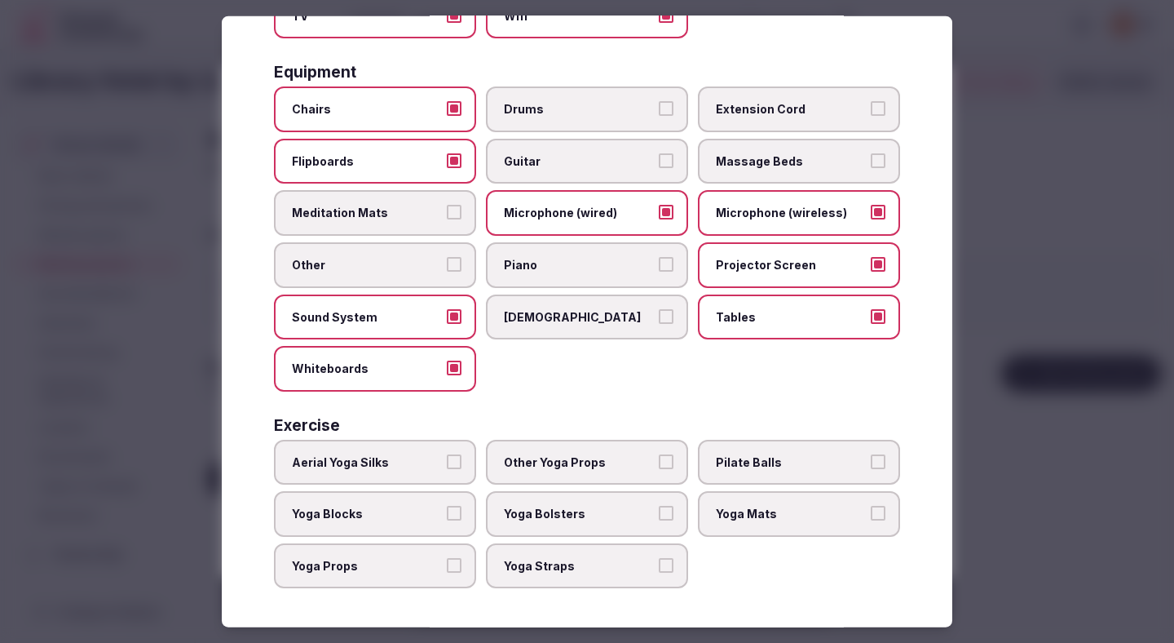
click at [1074, 393] on div at bounding box center [587, 321] width 1174 height 643
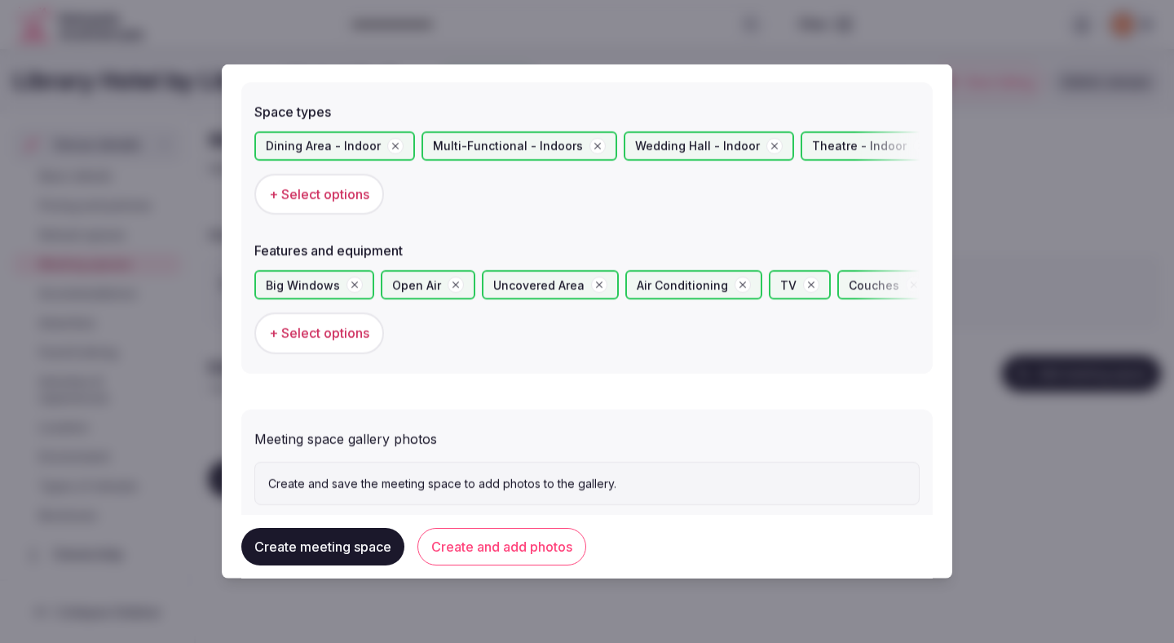
scroll to position [962, 0]
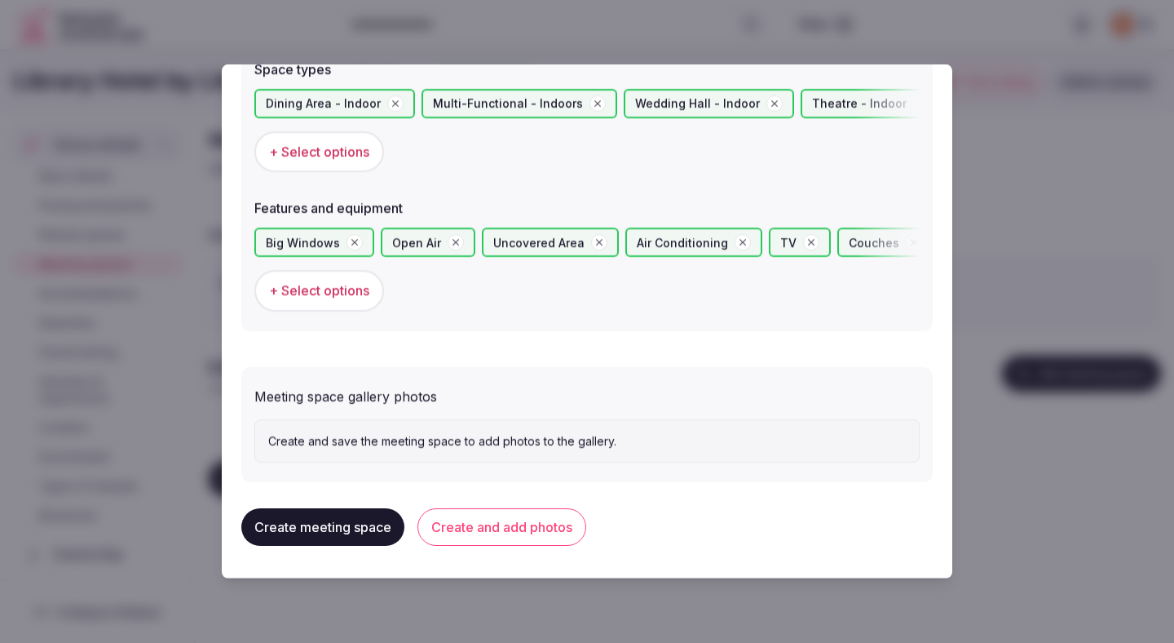
click at [560, 529] on button "Create and add photos" at bounding box center [501, 527] width 169 height 38
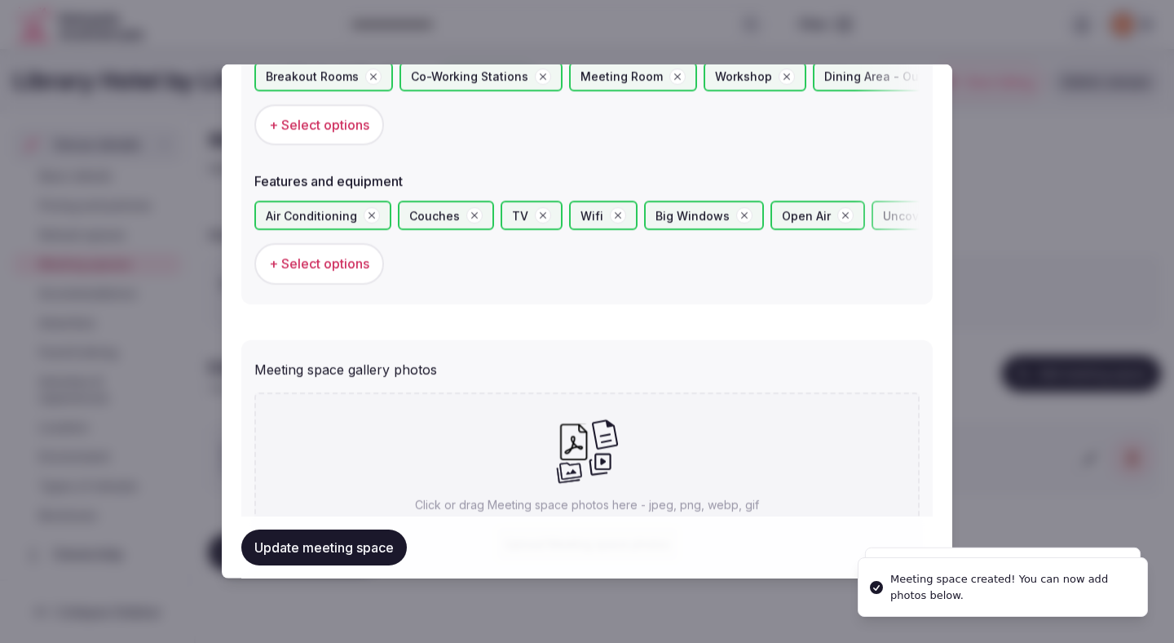
scroll to position [1112, 0]
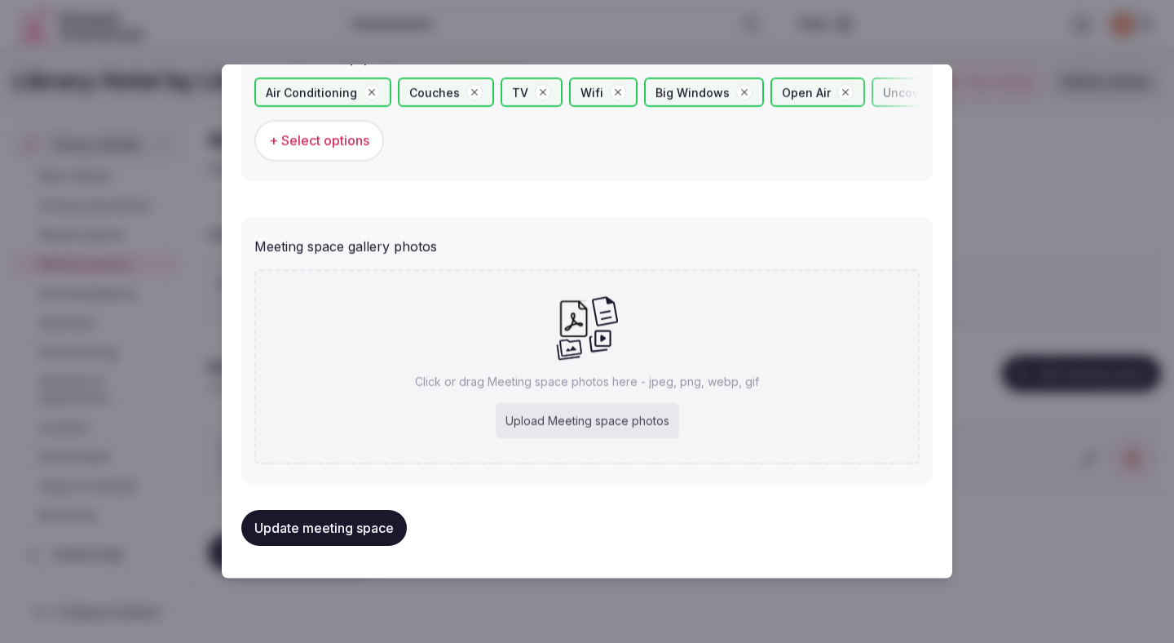
click at [595, 418] on div "Upload Meeting space photos" at bounding box center [587, 421] width 183 height 36
type input "**********"
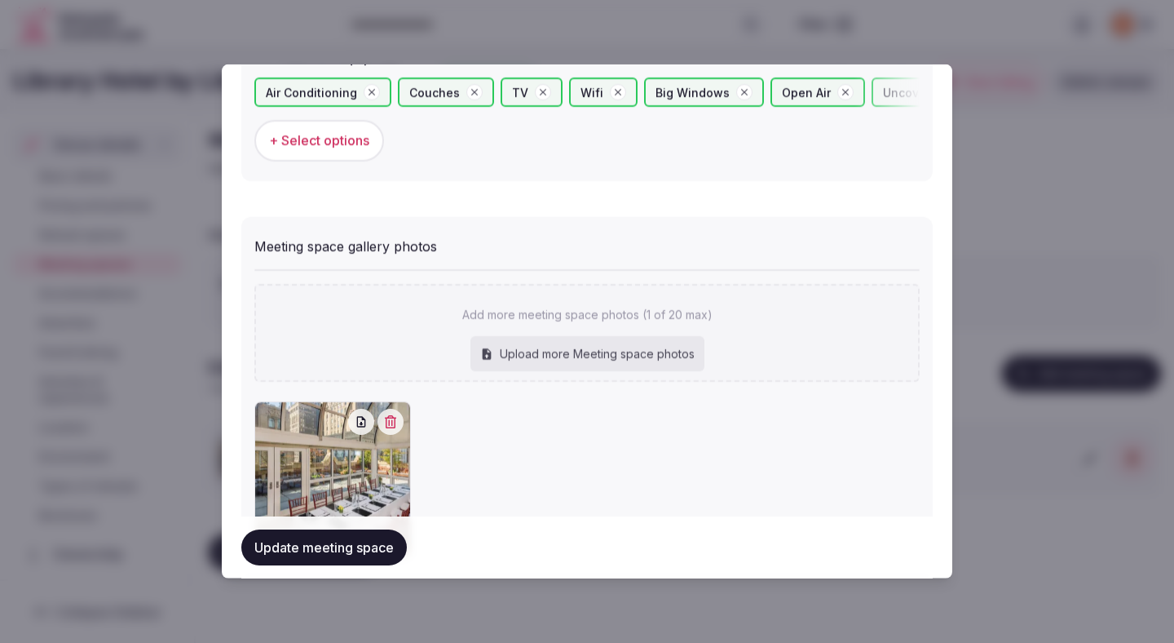
scroll to position [1206, 0]
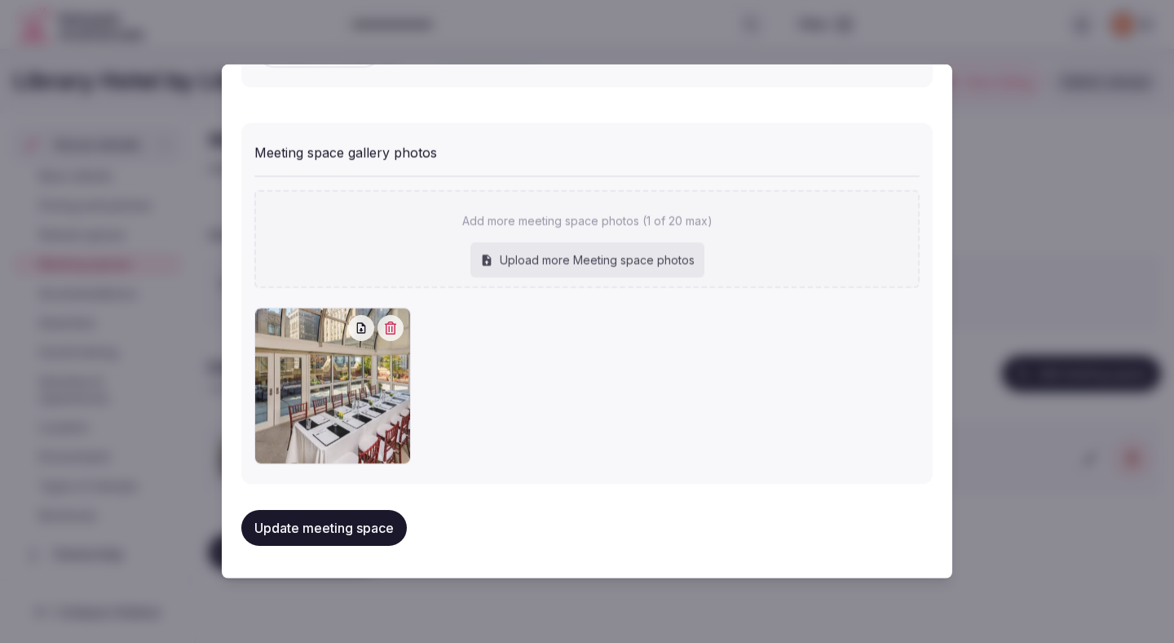
click at [339, 530] on button "Update meeting space" at bounding box center [324, 528] width 166 height 36
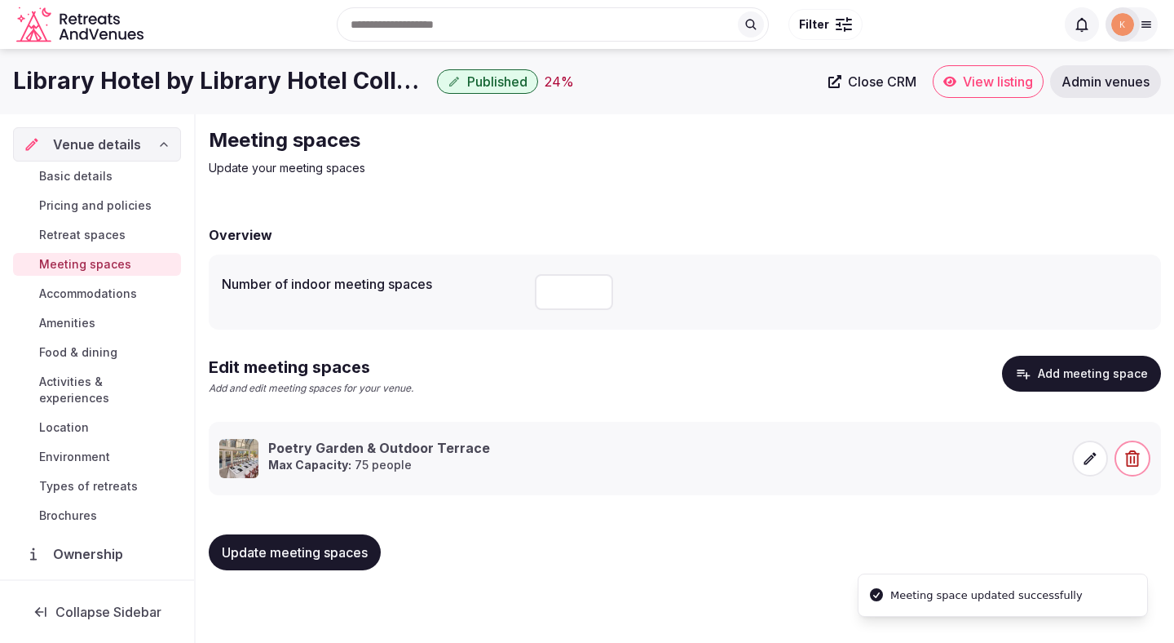
click at [339, 530] on div "Update meeting spaces" at bounding box center [685, 552] width 952 height 62
click at [328, 560] on button "Update meeting spaces" at bounding box center [295, 552] width 172 height 36
click at [320, 547] on span "Update meeting spaces" at bounding box center [295, 552] width 146 height 16
click at [74, 303] on link "Accommodations" at bounding box center [97, 293] width 168 height 23
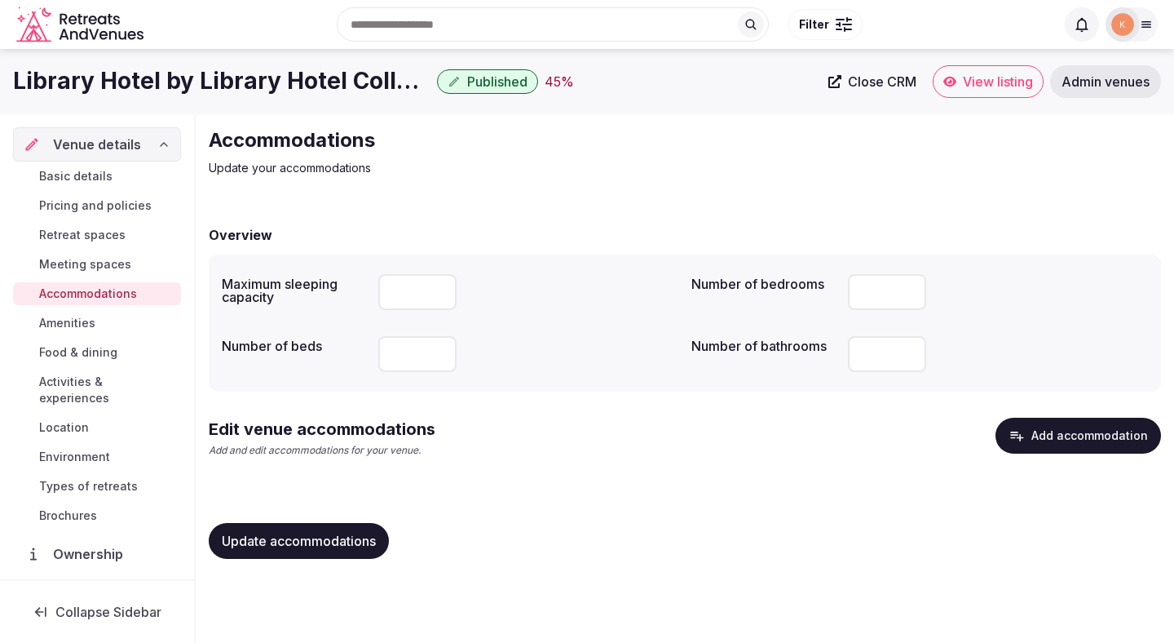
click at [1068, 427] on button "Add accommodation" at bounding box center [1079, 435] width 166 height 36
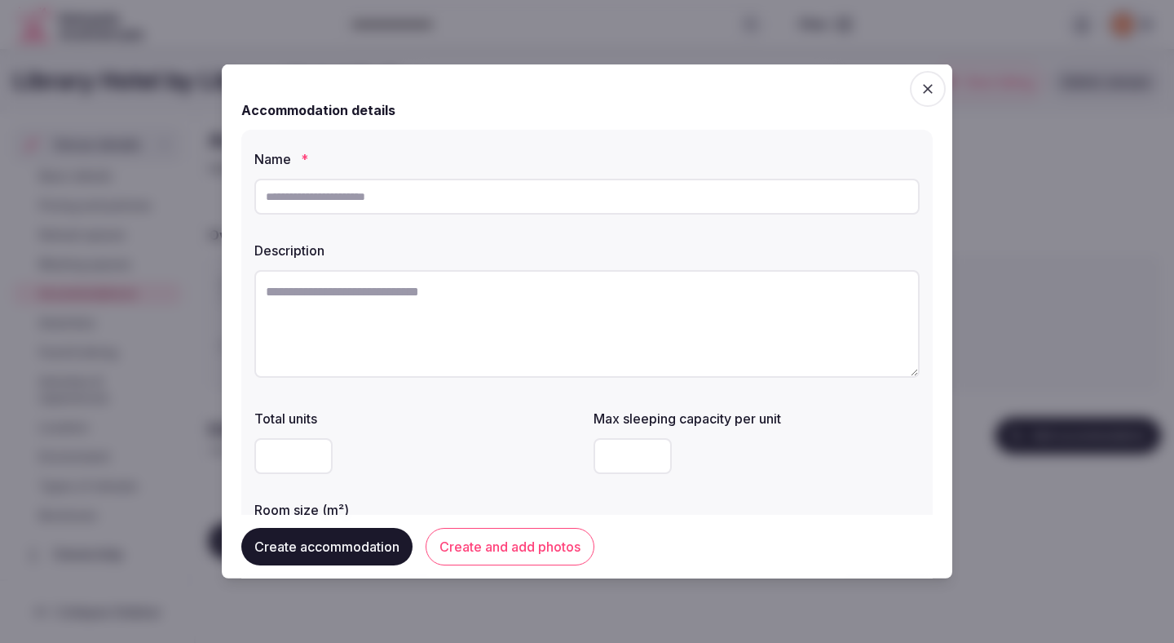
click at [393, 206] on input "text" at bounding box center [586, 197] width 665 height 36
paste input "**********"
type input "**********"
click at [475, 305] on textarea at bounding box center [586, 324] width 665 height 108
paste textarea "**********"
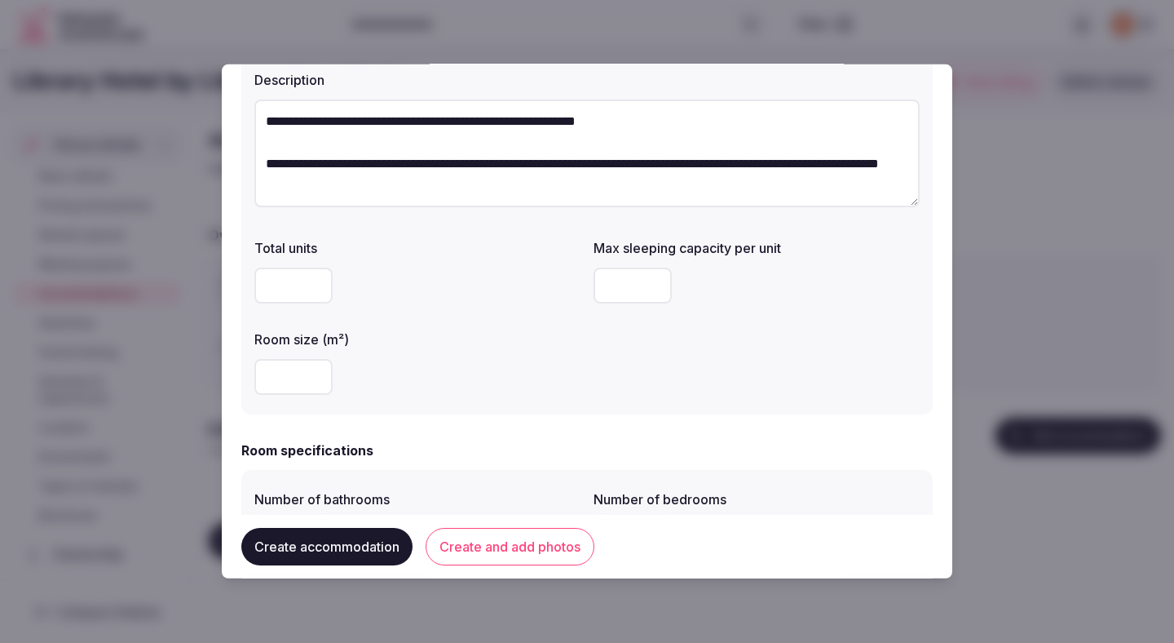
scroll to position [183, 0]
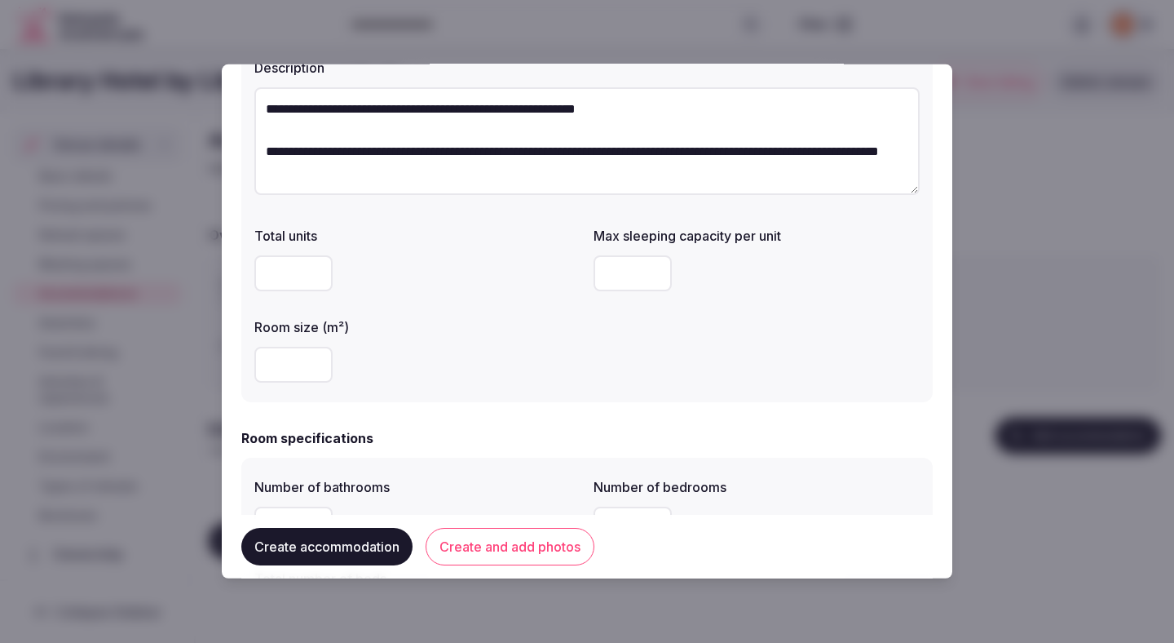
type textarea "**********"
click at [611, 265] on input "number" at bounding box center [633, 273] width 78 height 36
type input "*"
click at [289, 363] on input "number" at bounding box center [293, 365] width 78 height 36
type input "**"
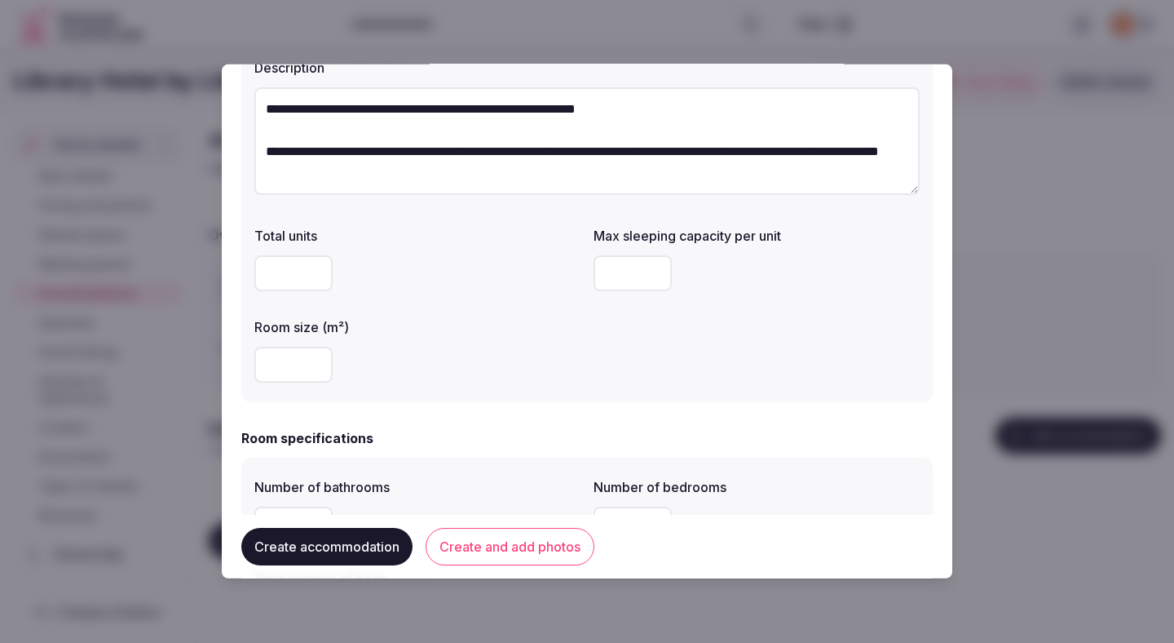
click at [413, 329] on label "Room size (m²)" at bounding box center [417, 326] width 326 height 13
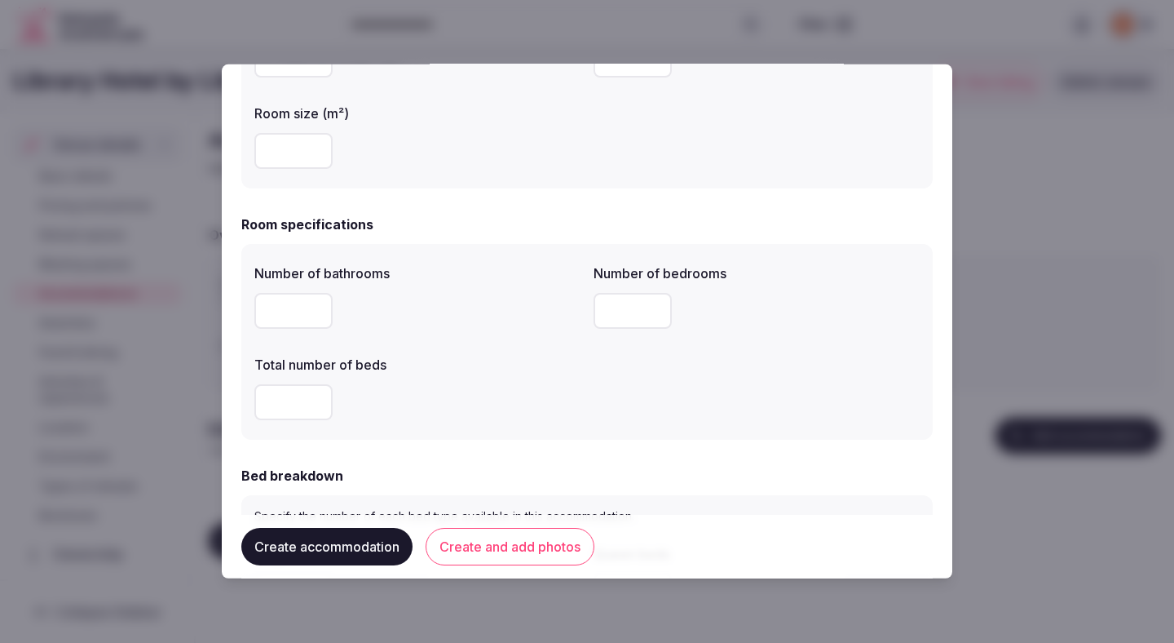
scroll to position [411, 0]
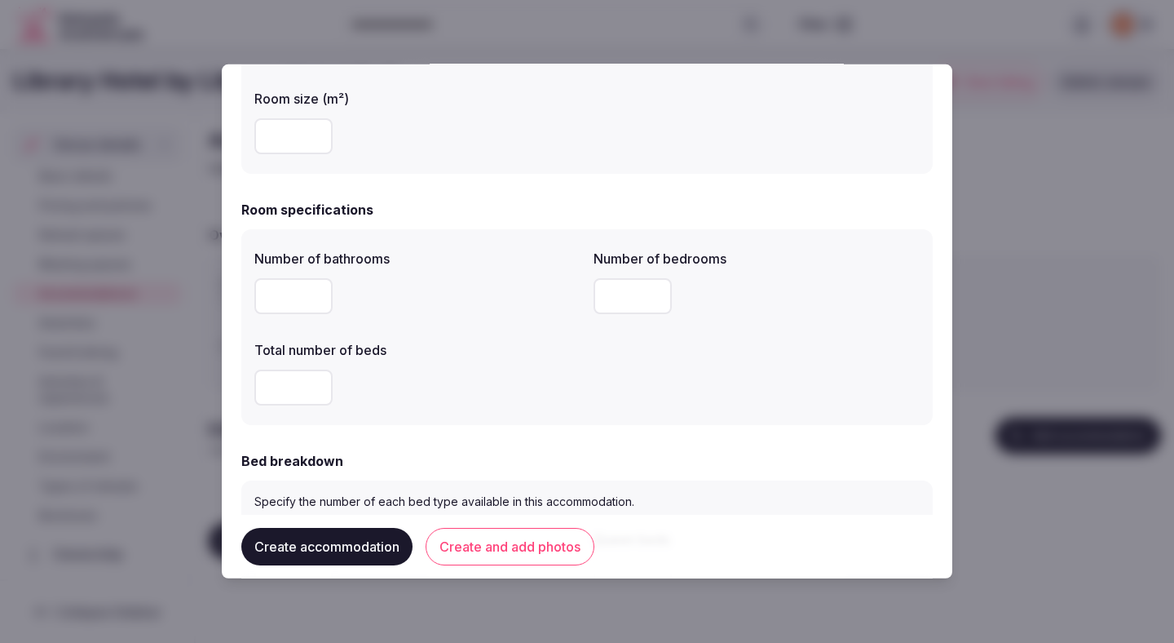
click at [280, 305] on input "number" at bounding box center [293, 296] width 78 height 36
type input "*"
click at [518, 303] on div "*" at bounding box center [417, 296] width 326 height 36
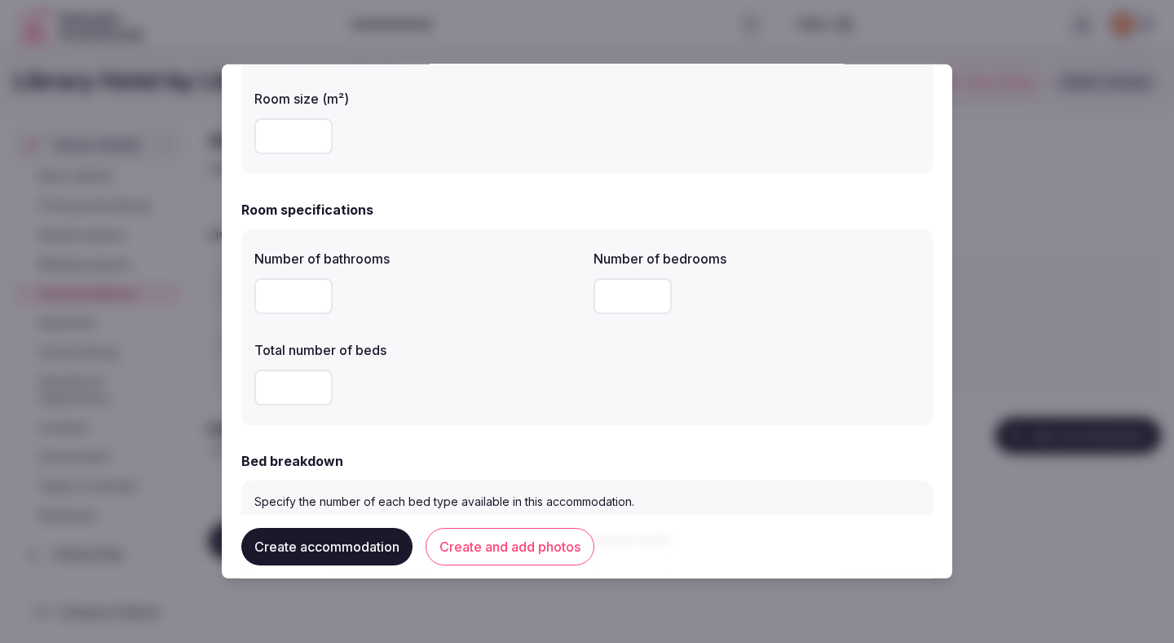
click at [532, 338] on div "Total number of beds" at bounding box center [417, 344] width 326 height 23
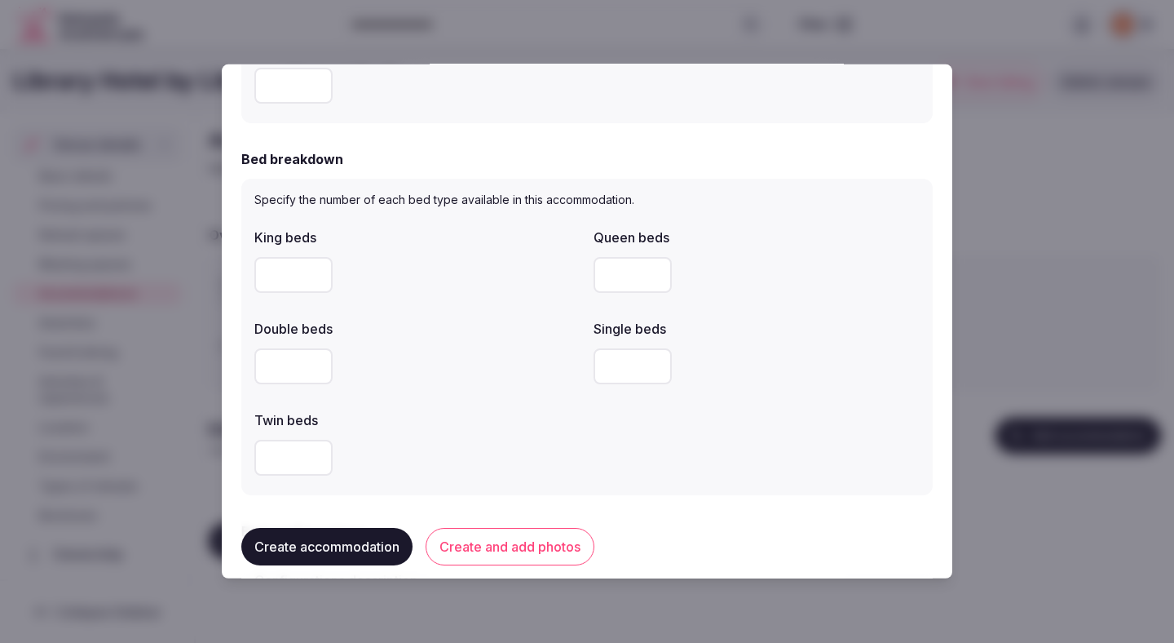
scroll to position [715, 0]
click at [295, 280] on input "number" at bounding box center [293, 272] width 78 height 36
type input "*"
click at [445, 306] on div "King beds * Queen beds Double beds Single beds Twin beds" at bounding box center [586, 349] width 665 height 261
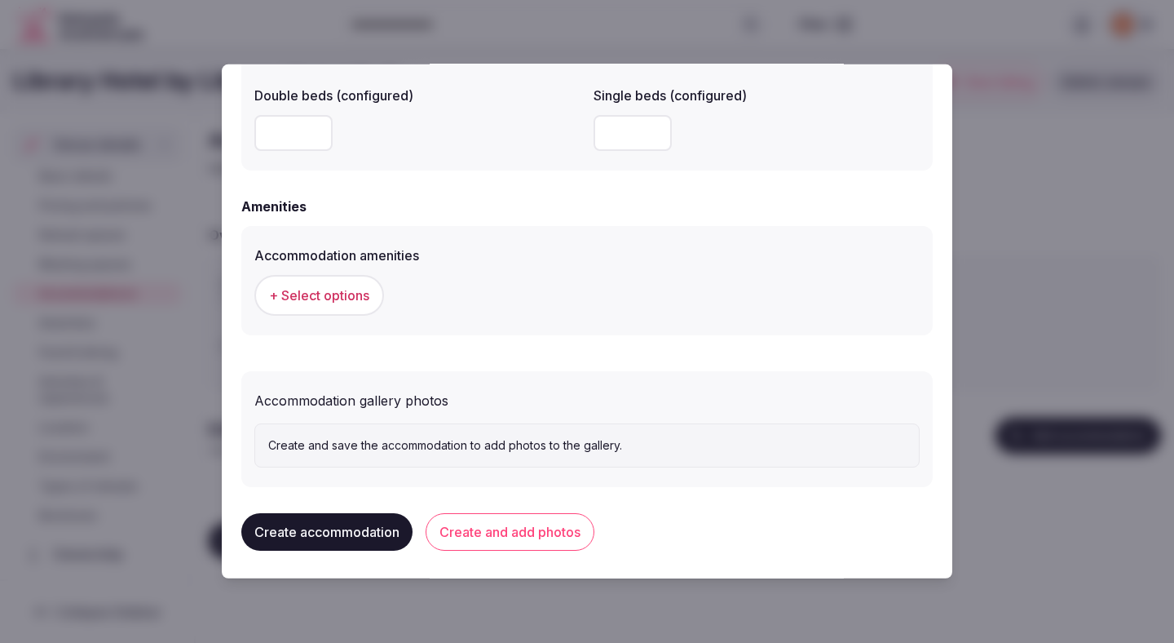
scroll to position [1455, 0]
click at [348, 307] on button "+ Select options" at bounding box center [319, 296] width 130 height 41
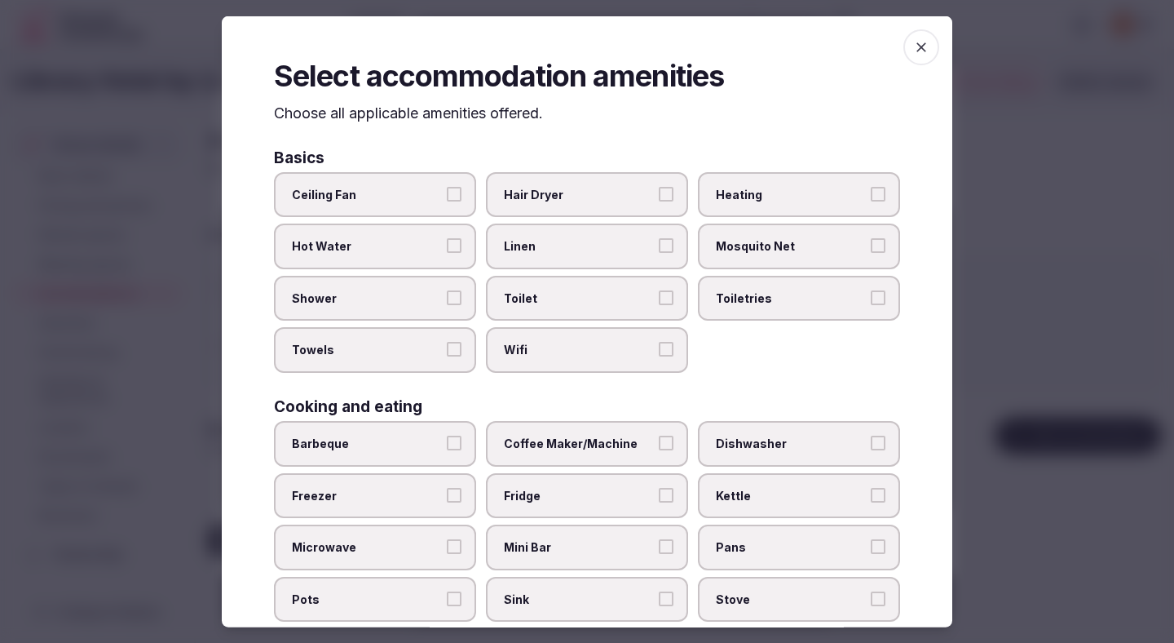
click at [401, 182] on label "Ceiling Fan" at bounding box center [375, 194] width 202 height 46
click at [447, 186] on button "Ceiling Fan" at bounding box center [454, 193] width 15 height 15
click at [400, 249] on span "Hot Water" at bounding box center [367, 246] width 150 height 16
click at [447, 249] on button "Hot Water" at bounding box center [454, 245] width 15 height 15
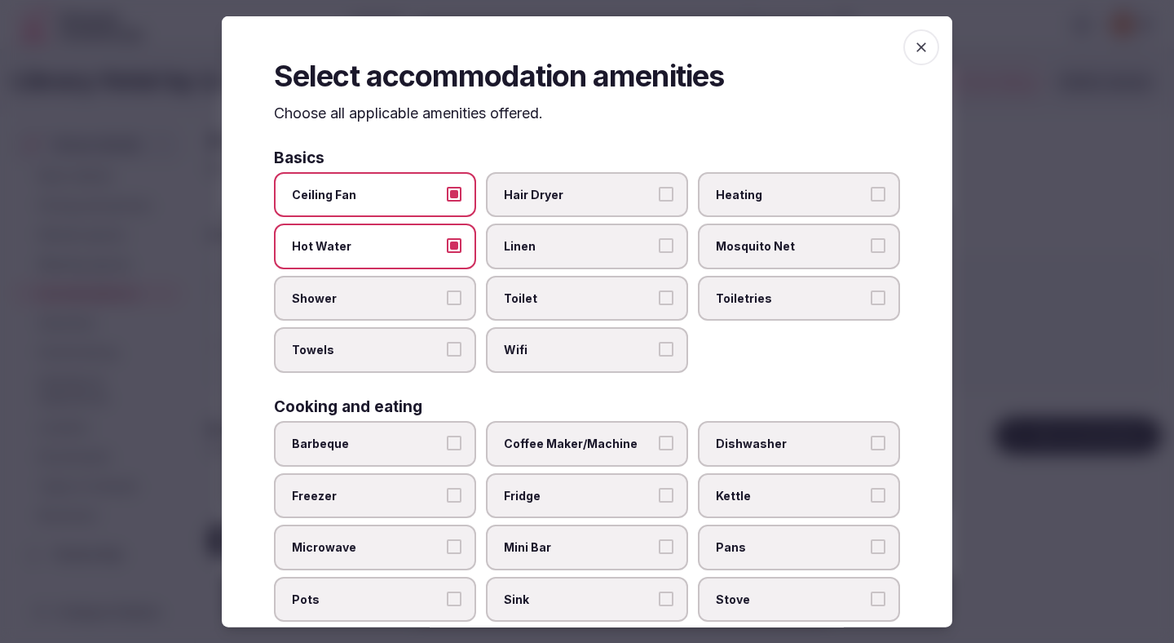
click at [400, 284] on label "Shower" at bounding box center [375, 298] width 202 height 46
click at [447, 289] on button "Shower" at bounding box center [454, 296] width 15 height 15
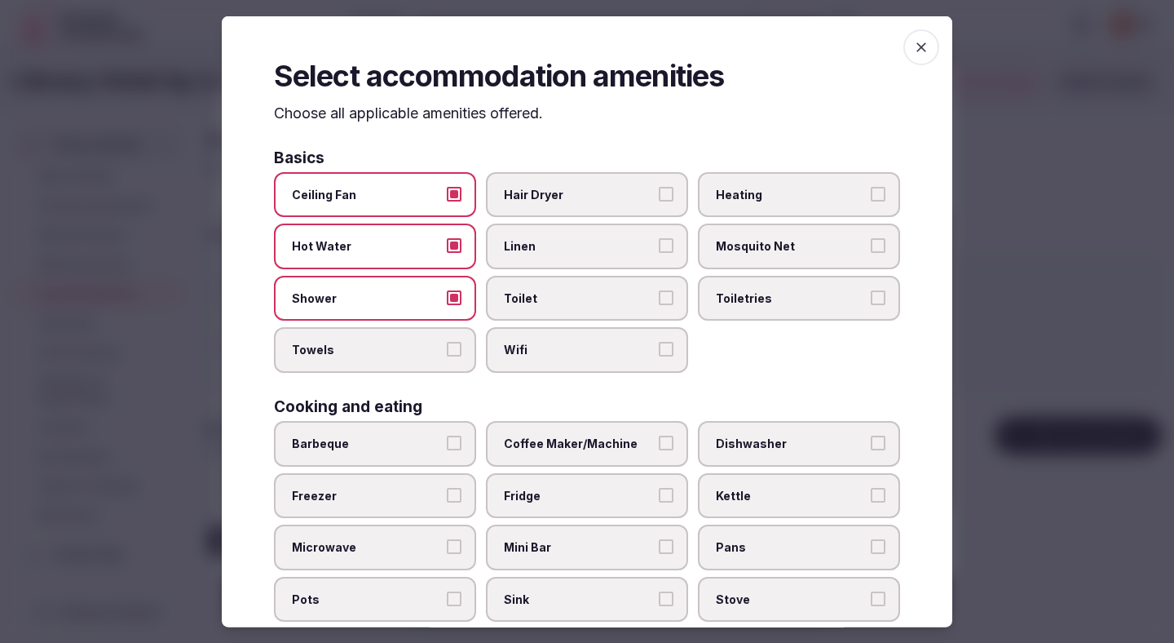
click at [413, 347] on span "Towels" at bounding box center [367, 350] width 150 height 16
click at [447, 347] on button "Towels" at bounding box center [454, 349] width 15 height 15
click at [576, 203] on label "Hair Dryer" at bounding box center [587, 194] width 202 height 46
click at [659, 201] on button "Hair Dryer" at bounding box center [666, 193] width 15 height 15
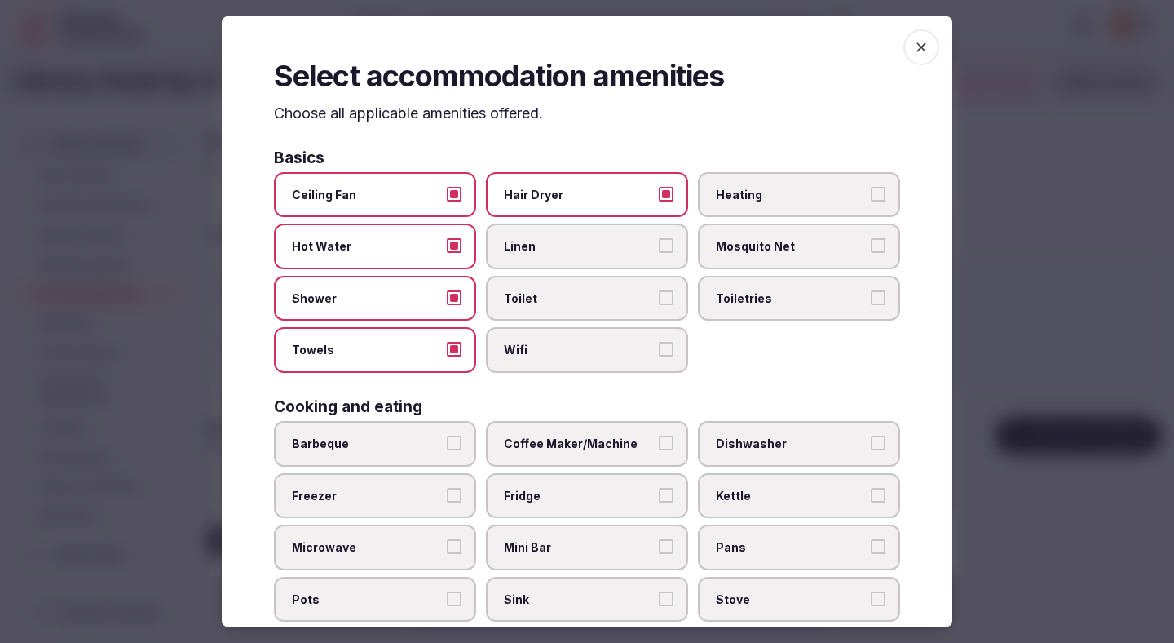
click at [576, 258] on label "Linen" at bounding box center [587, 246] width 202 height 46
click at [659, 253] on button "Linen" at bounding box center [666, 245] width 15 height 15
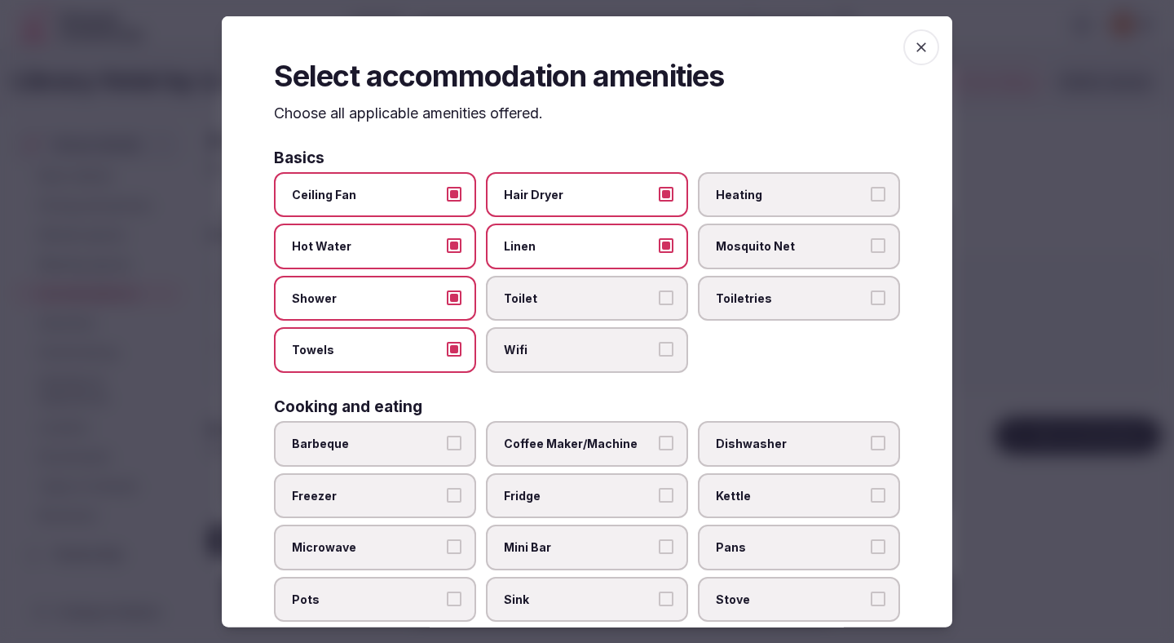
click at [576, 303] on span "Toilet" at bounding box center [579, 297] width 150 height 16
click at [659, 303] on button "Toilet" at bounding box center [666, 296] width 15 height 15
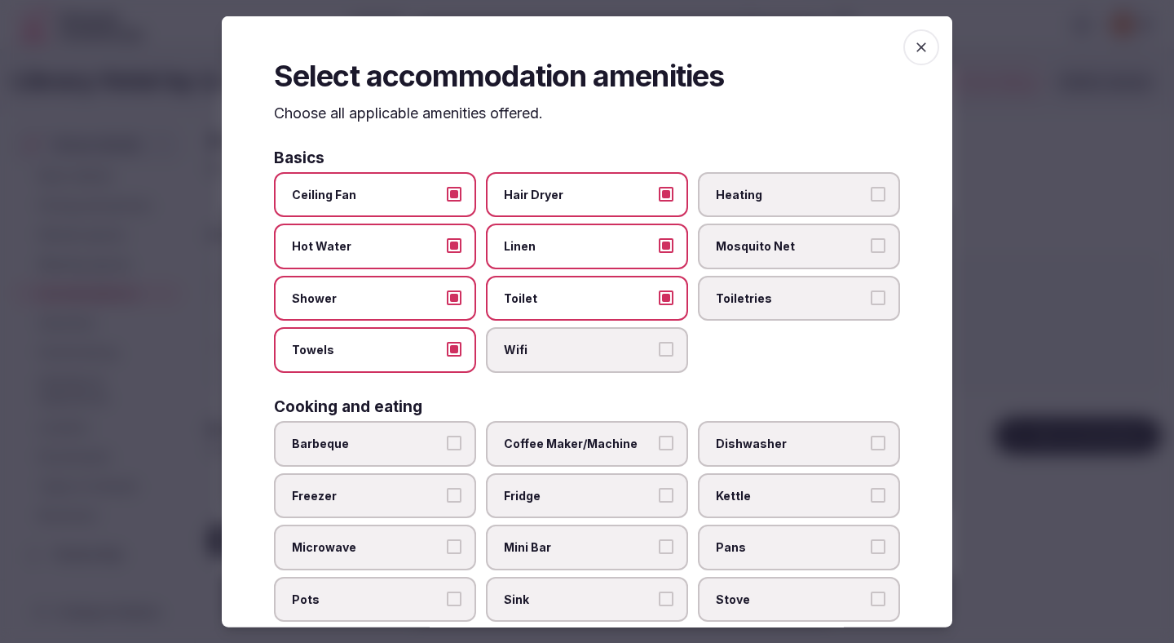
click at [581, 343] on span "Wifi" at bounding box center [579, 350] width 150 height 16
click at [659, 343] on button "Wifi" at bounding box center [666, 349] width 15 height 15
click at [778, 185] on label "Heating" at bounding box center [799, 194] width 202 height 46
click at [871, 186] on button "Heating" at bounding box center [878, 193] width 15 height 15
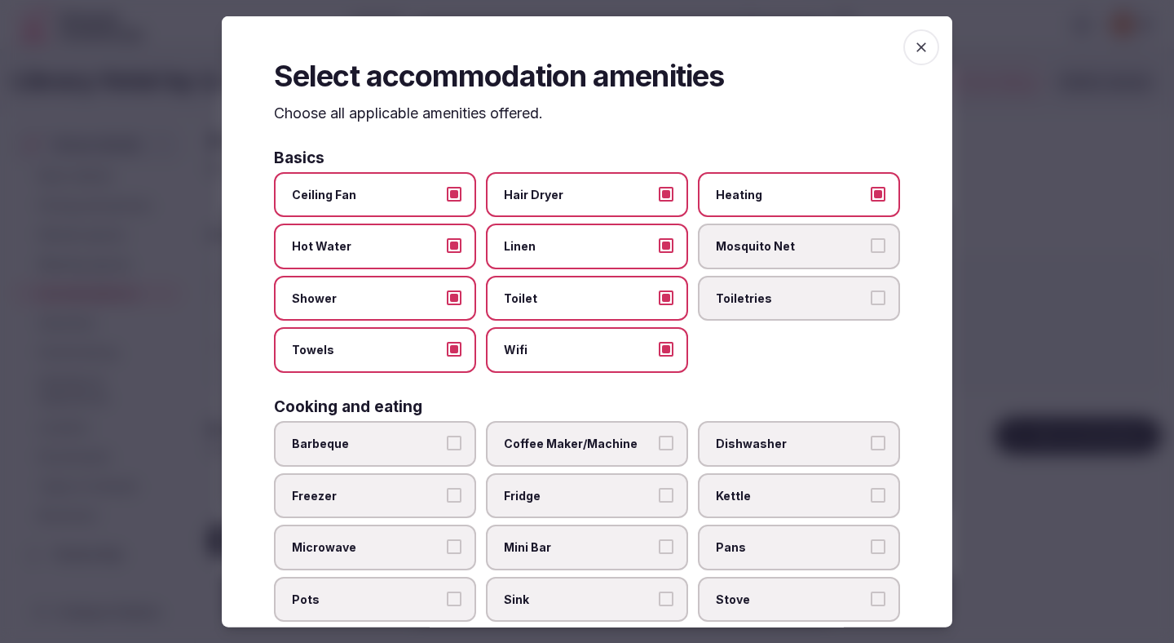
click at [763, 291] on span "Toiletries" at bounding box center [791, 297] width 150 height 16
click at [871, 291] on button "Toiletries" at bounding box center [878, 296] width 15 height 15
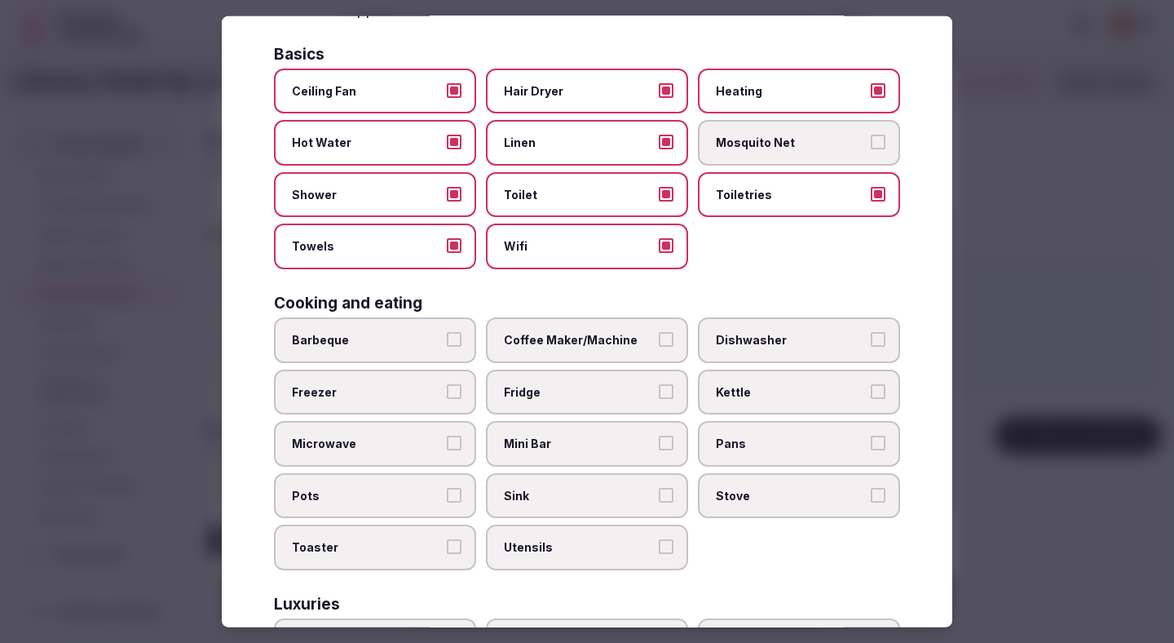
scroll to position [201, 0]
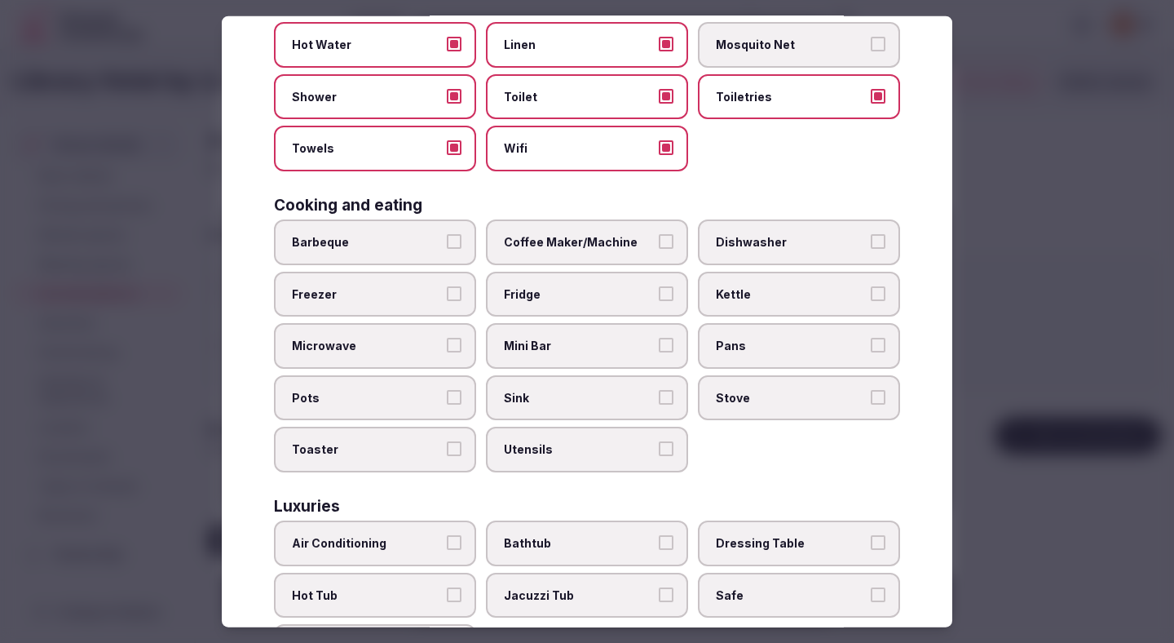
click at [585, 245] on span "Coffee Maker/Machine" at bounding box center [579, 242] width 150 height 16
click at [659, 245] on button "Coffee Maker/Machine" at bounding box center [666, 241] width 15 height 15
click at [581, 282] on label "Fridge" at bounding box center [587, 294] width 202 height 46
click at [659, 285] on button "Fridge" at bounding box center [666, 292] width 15 height 15
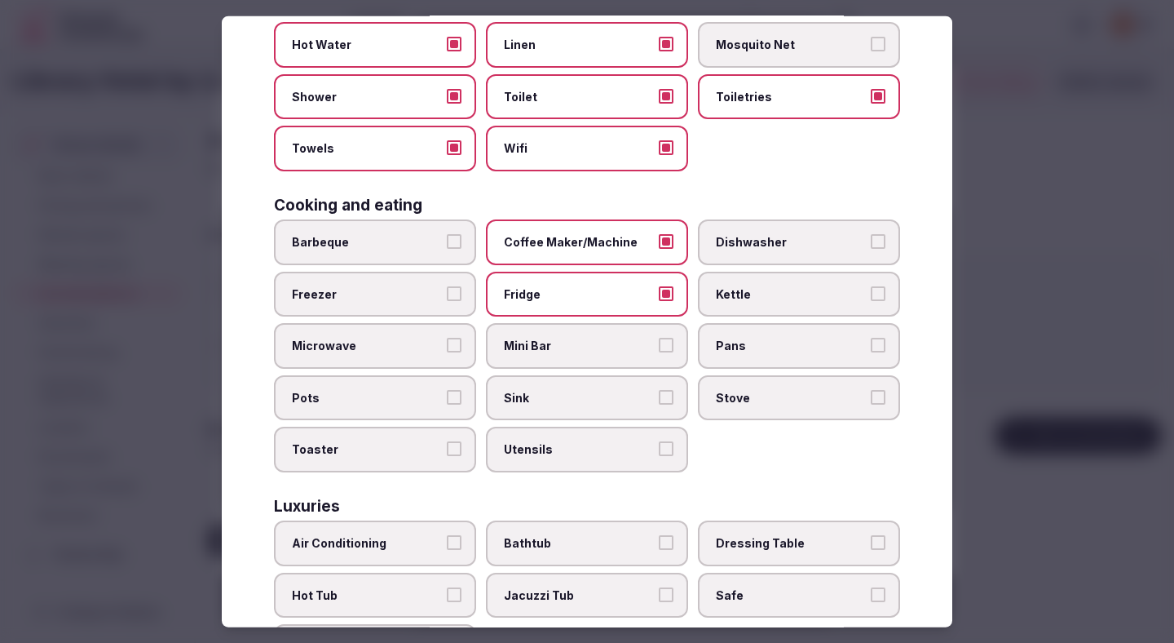
click at [578, 356] on label "Mini Bar" at bounding box center [587, 346] width 202 height 46
click at [659, 352] on button "Mini Bar" at bounding box center [666, 345] width 15 height 15
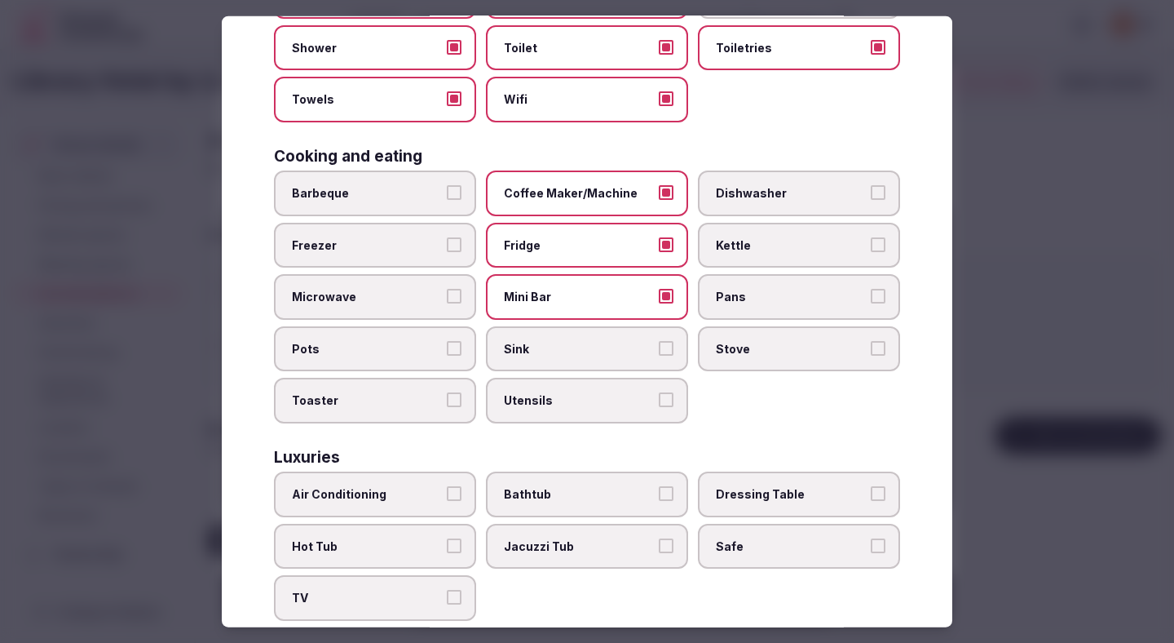
scroll to position [422, 0]
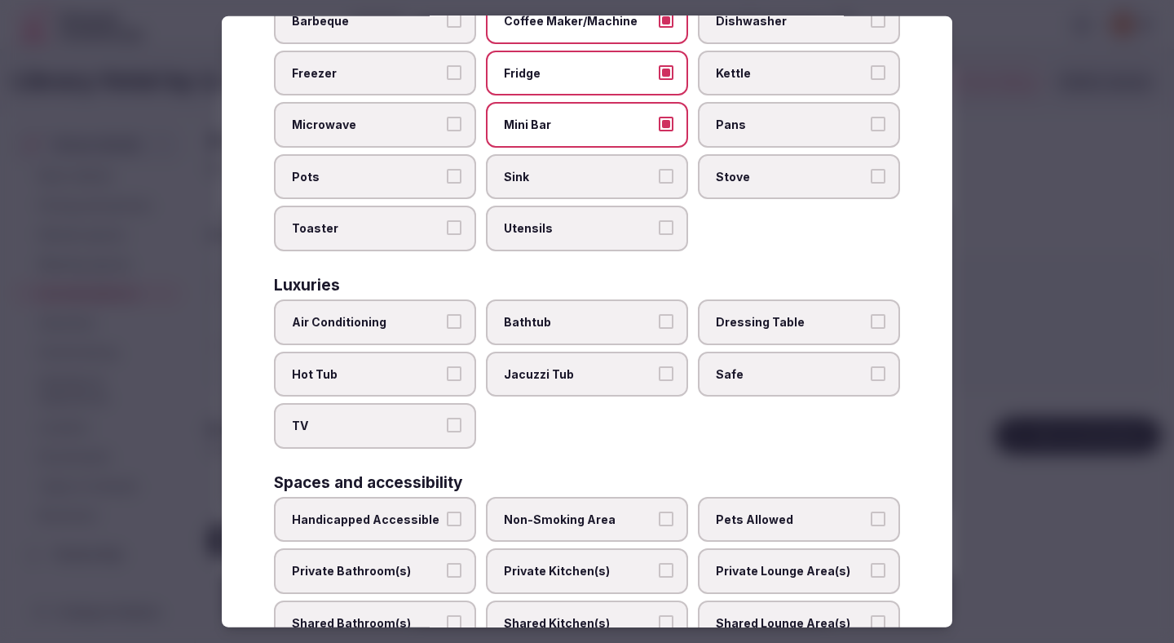
click at [746, 79] on span "Kettle" at bounding box center [791, 72] width 150 height 16
click at [871, 79] on button "Kettle" at bounding box center [878, 71] width 15 height 15
click at [352, 329] on span "Air Conditioning" at bounding box center [367, 322] width 150 height 16
click at [447, 329] on button "Air Conditioning" at bounding box center [454, 321] width 15 height 15
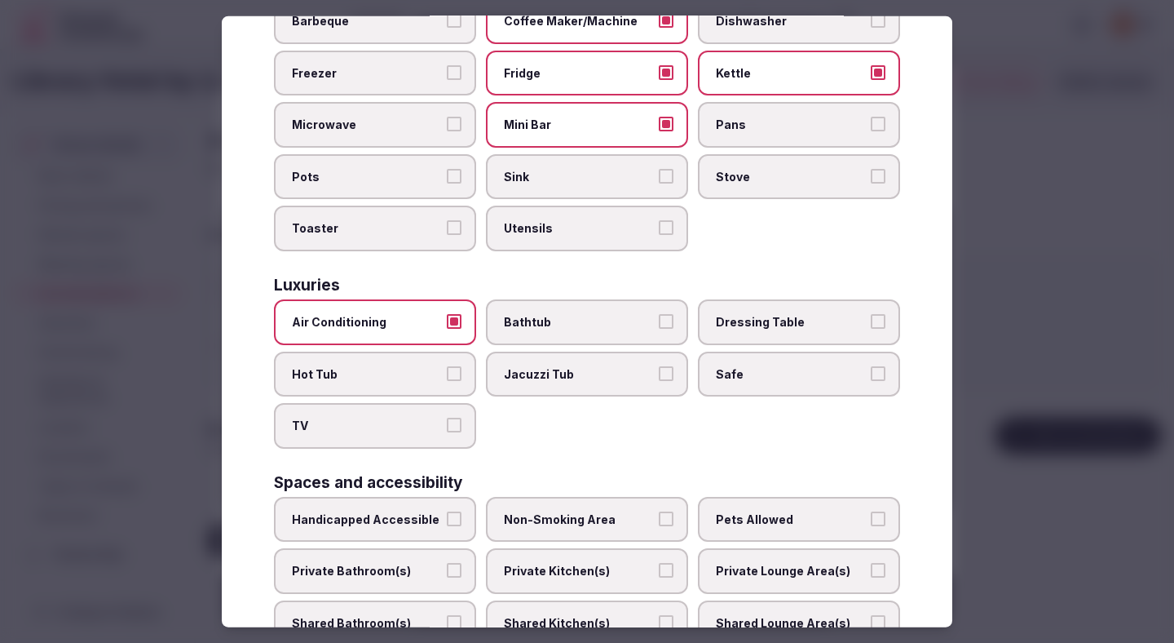
click at [357, 421] on span "TV" at bounding box center [367, 425] width 150 height 16
click at [447, 421] on button "TV" at bounding box center [454, 424] width 15 height 15
click at [729, 373] on span "Safe" at bounding box center [791, 373] width 150 height 16
click at [871, 373] on button "Safe" at bounding box center [878, 372] width 15 height 15
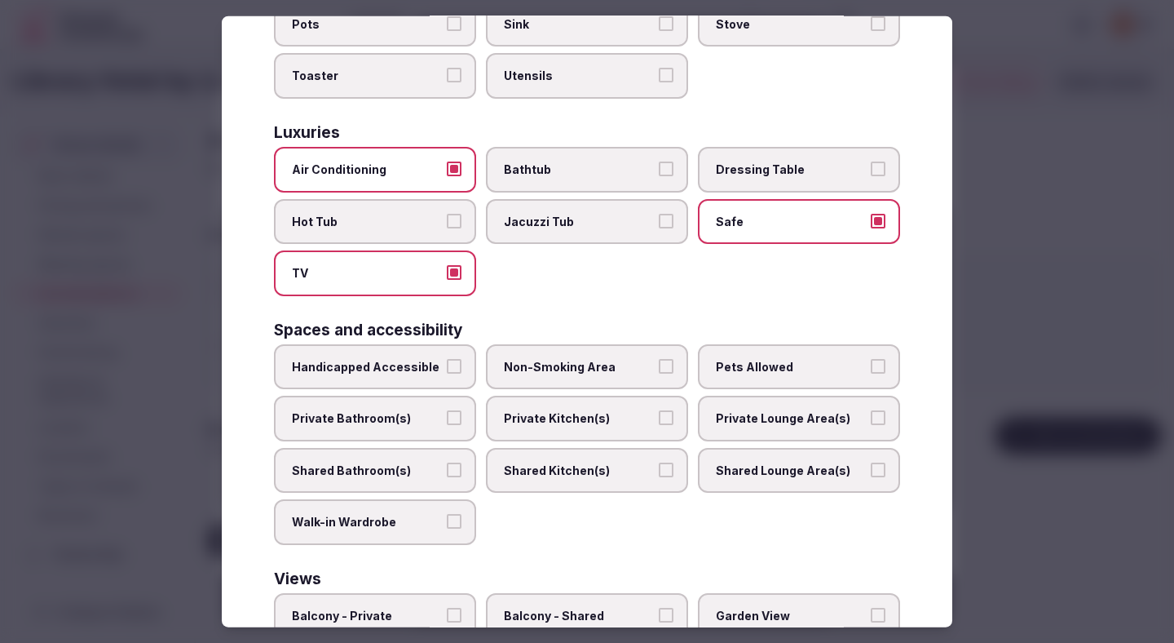
scroll to position [610, 0]
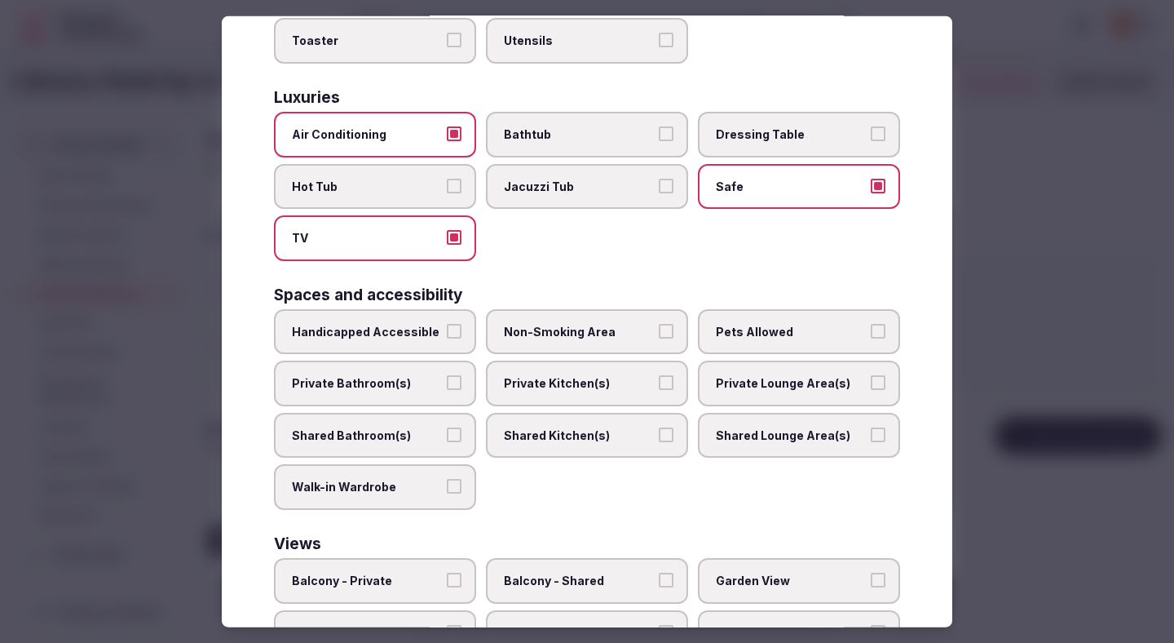
click at [576, 321] on label "Non-Smoking Area" at bounding box center [587, 331] width 202 height 46
click at [659, 323] on button "Non-Smoking Area" at bounding box center [666, 330] width 15 height 15
click at [426, 391] on span "Private Bathroom(s)" at bounding box center [367, 383] width 150 height 16
click at [447, 390] on button "Private Bathroom(s)" at bounding box center [454, 382] width 15 height 15
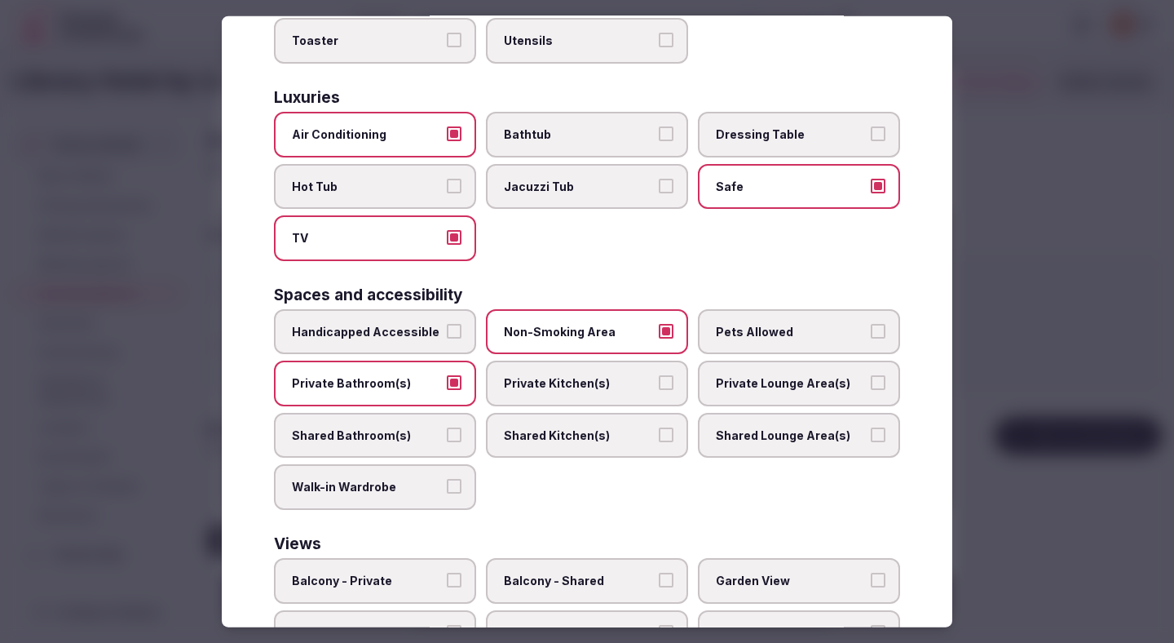
scroll to position [729, 0]
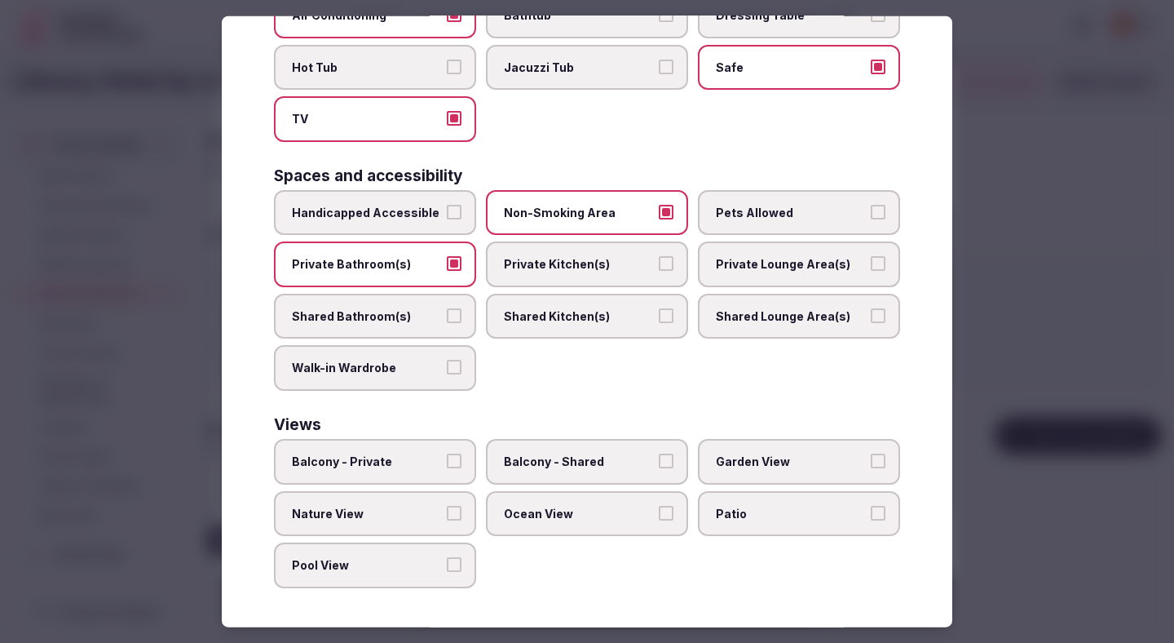
click at [977, 303] on div at bounding box center [587, 321] width 1174 height 643
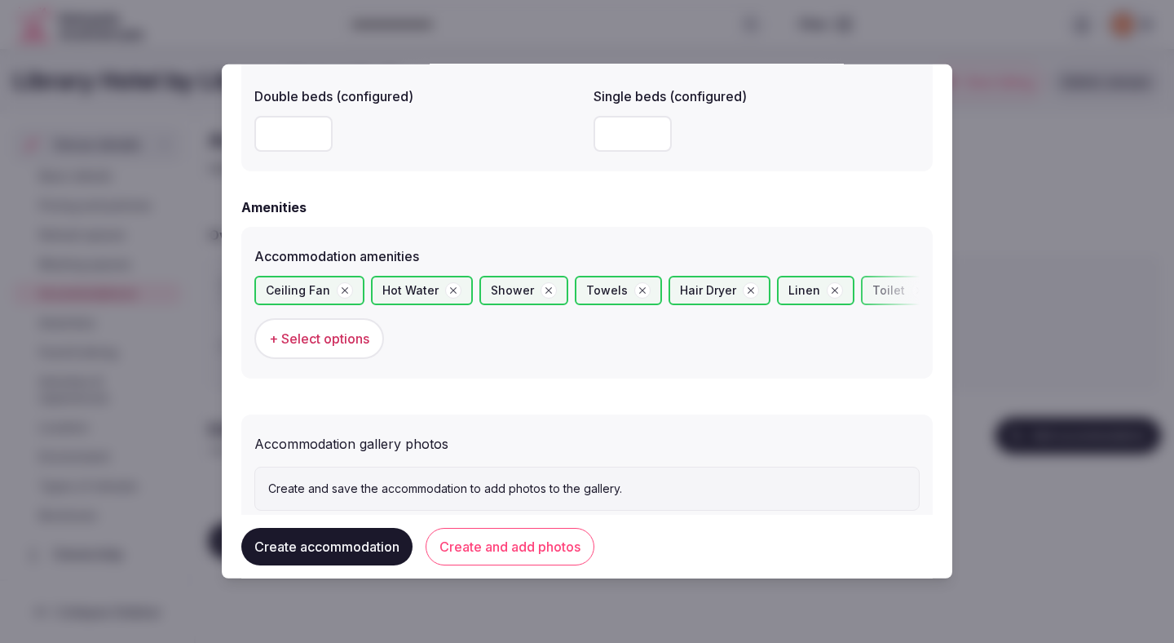
scroll to position [1504, 0]
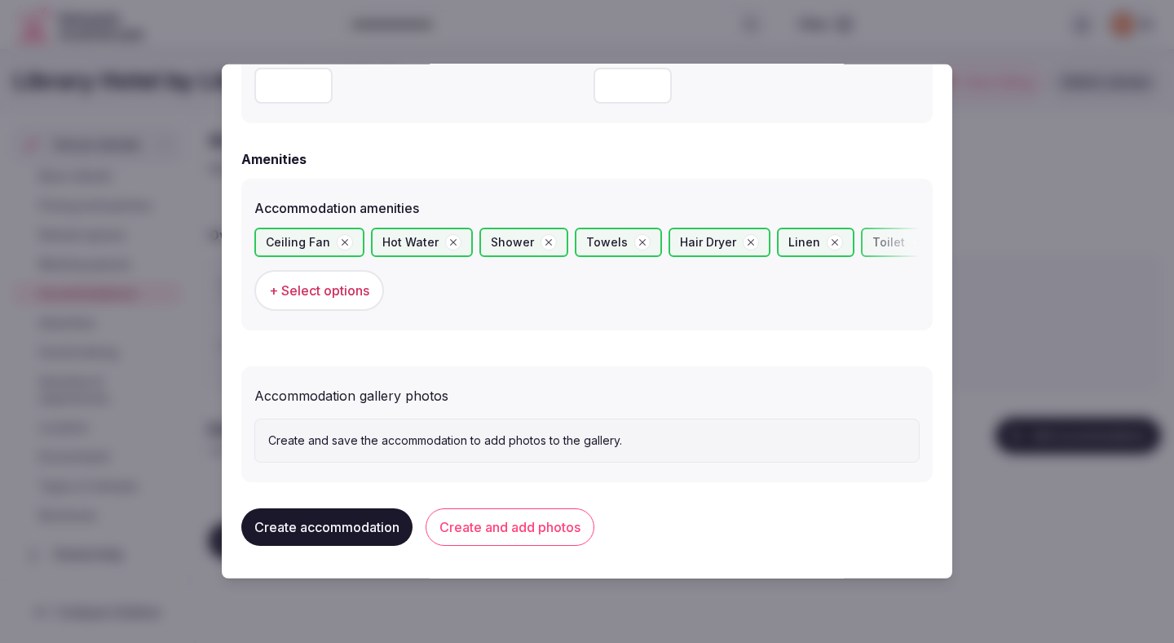
click at [541, 527] on button "Create and add photos" at bounding box center [510, 527] width 169 height 38
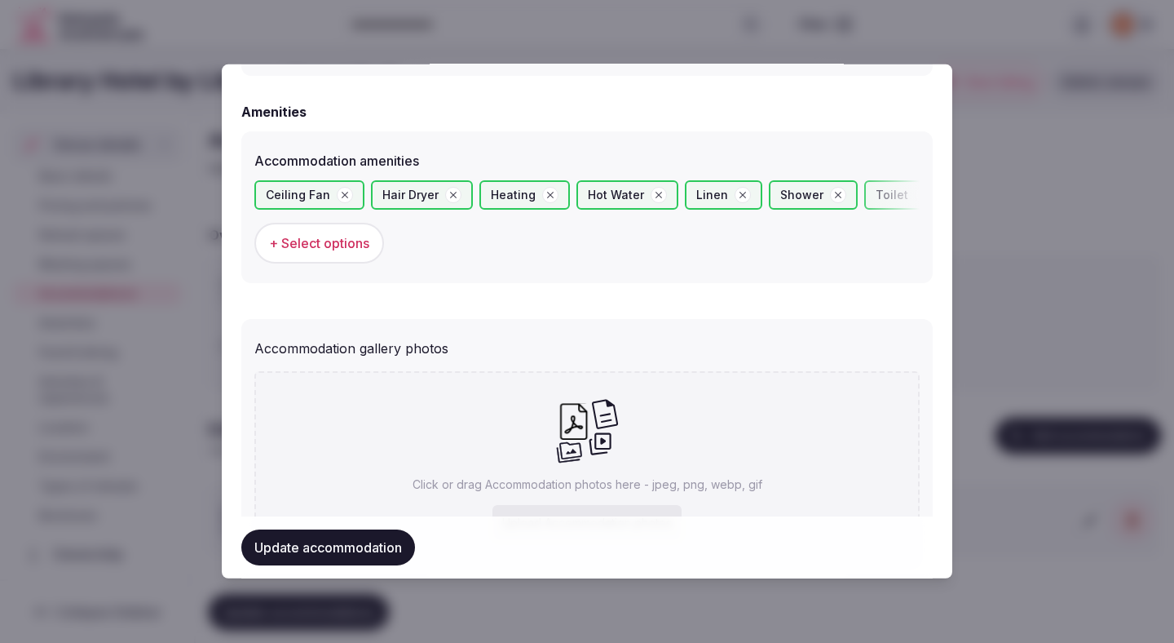
scroll to position [1654, 0]
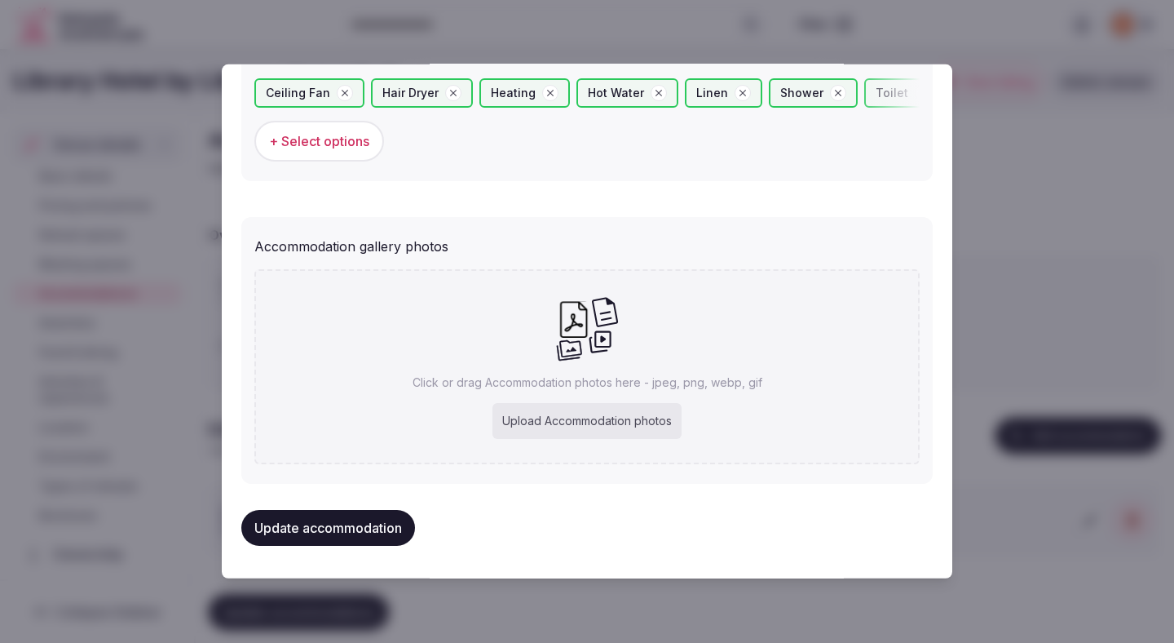
click at [567, 409] on div "Upload Accommodation photos" at bounding box center [586, 421] width 189 height 36
type input "**********"
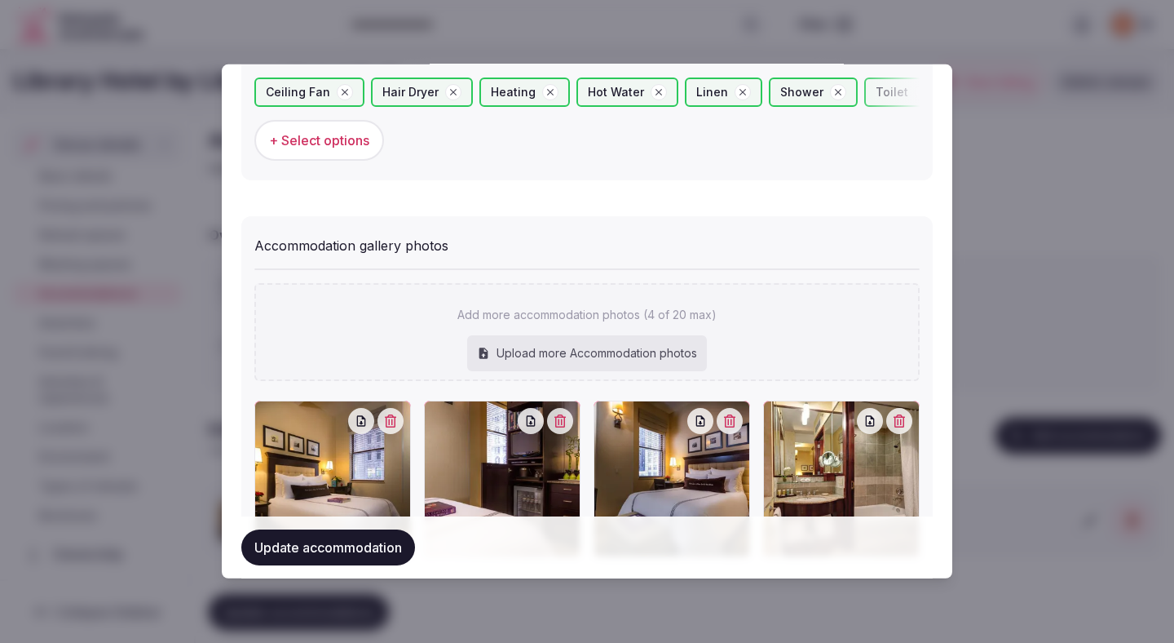
scroll to position [1747, 0]
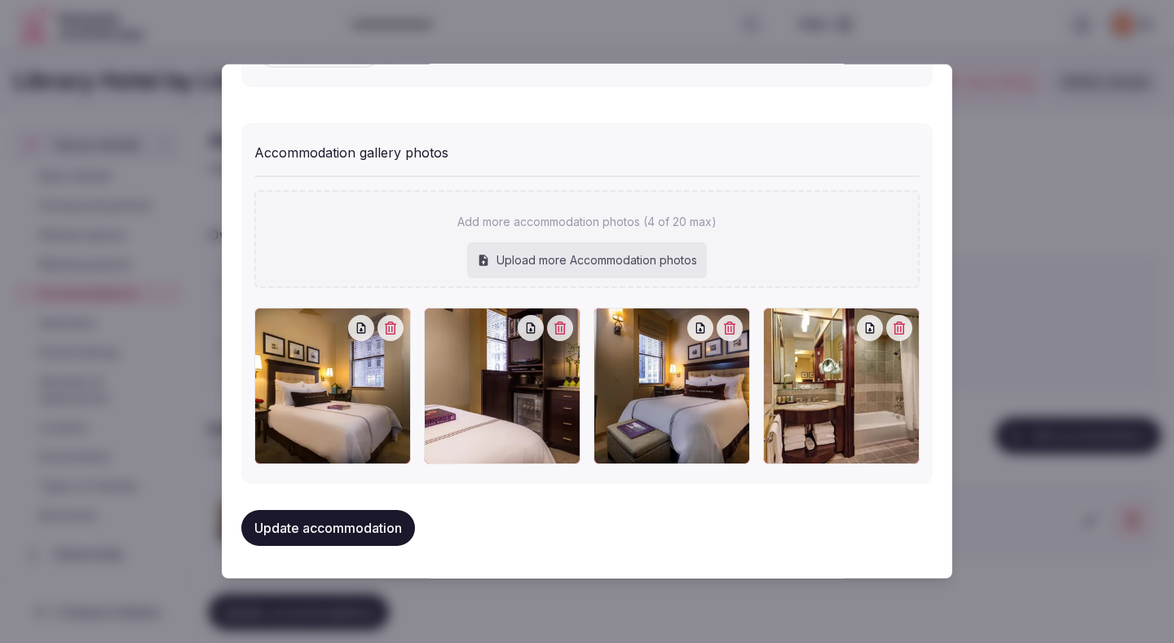
click at [388, 532] on button "Update accommodation" at bounding box center [328, 528] width 174 height 36
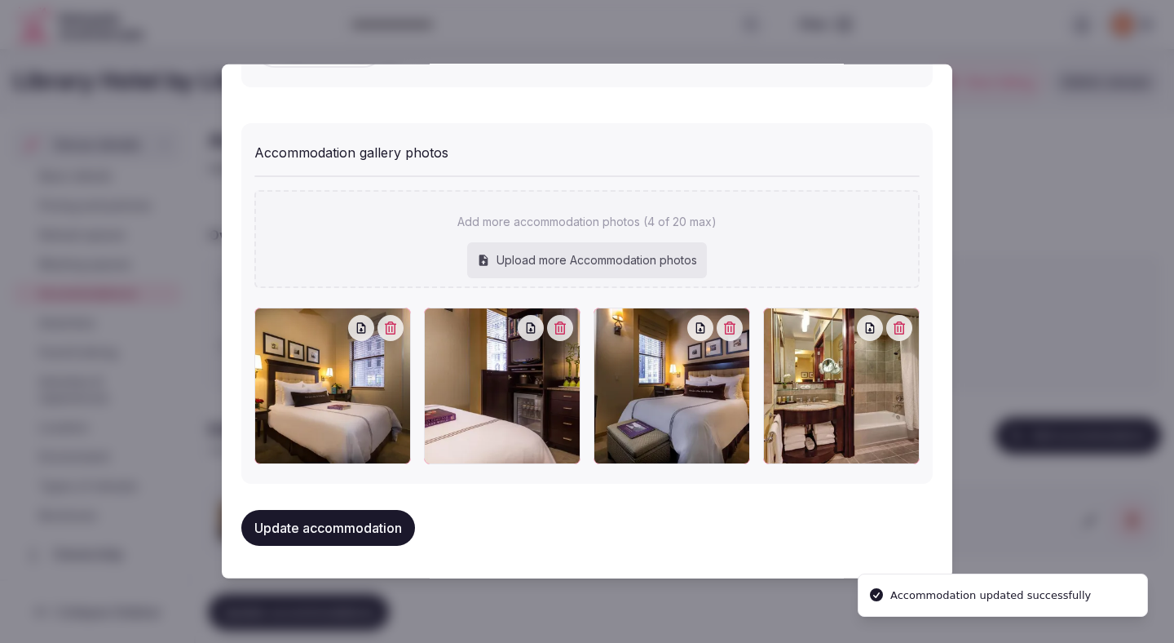
click at [388, 532] on button "Update accommodation" at bounding box center [328, 528] width 174 height 36
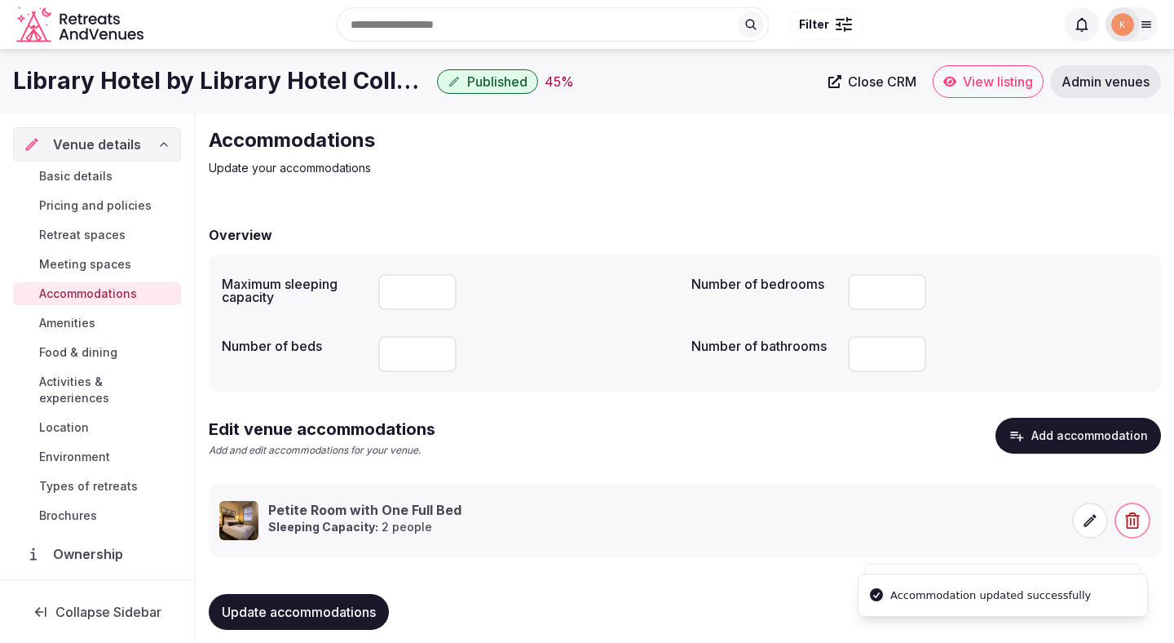
scroll to position [15, 0]
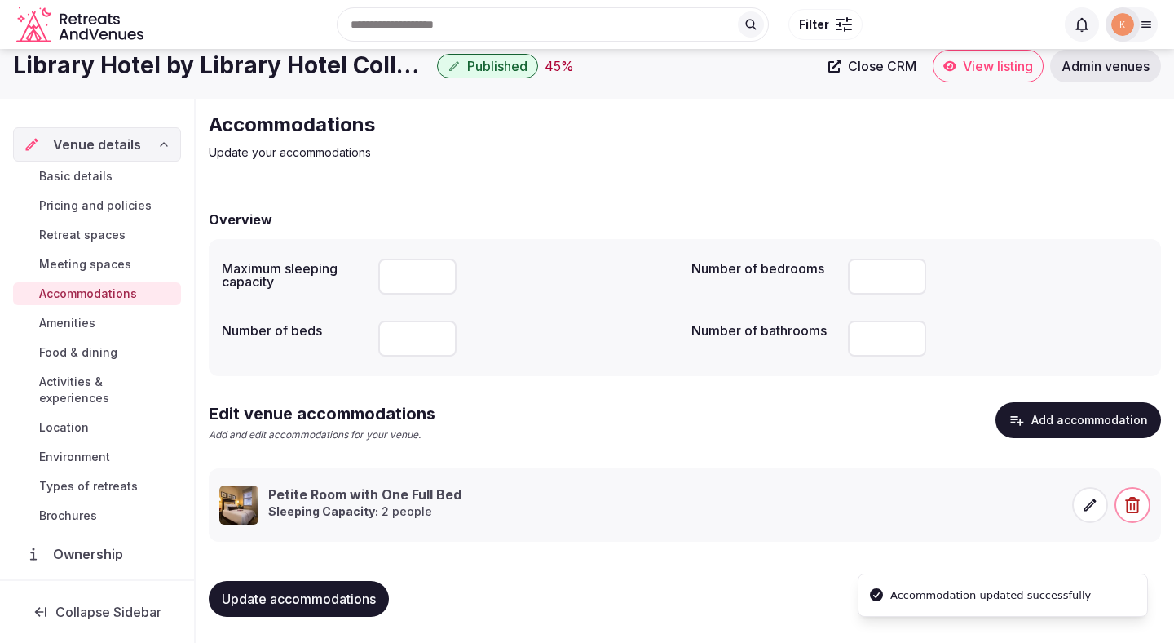
click at [305, 587] on button "Update accommodations" at bounding box center [299, 599] width 180 height 36
click at [86, 326] on span "Amenities" at bounding box center [67, 323] width 56 height 16
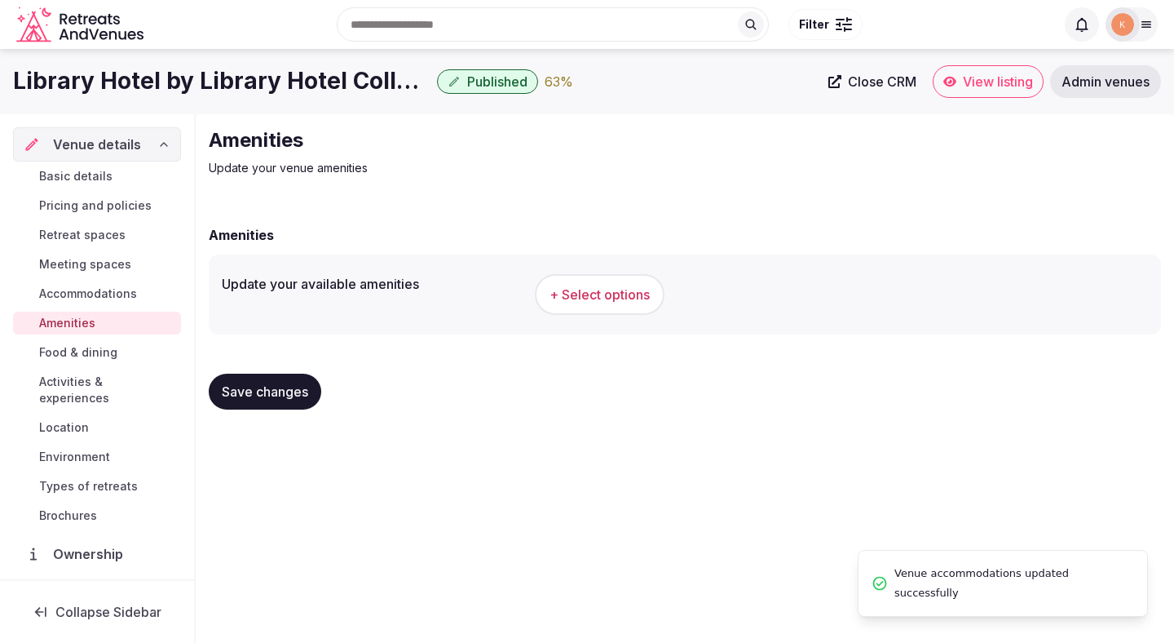
click at [571, 299] on span "+ Select options" at bounding box center [600, 294] width 100 height 18
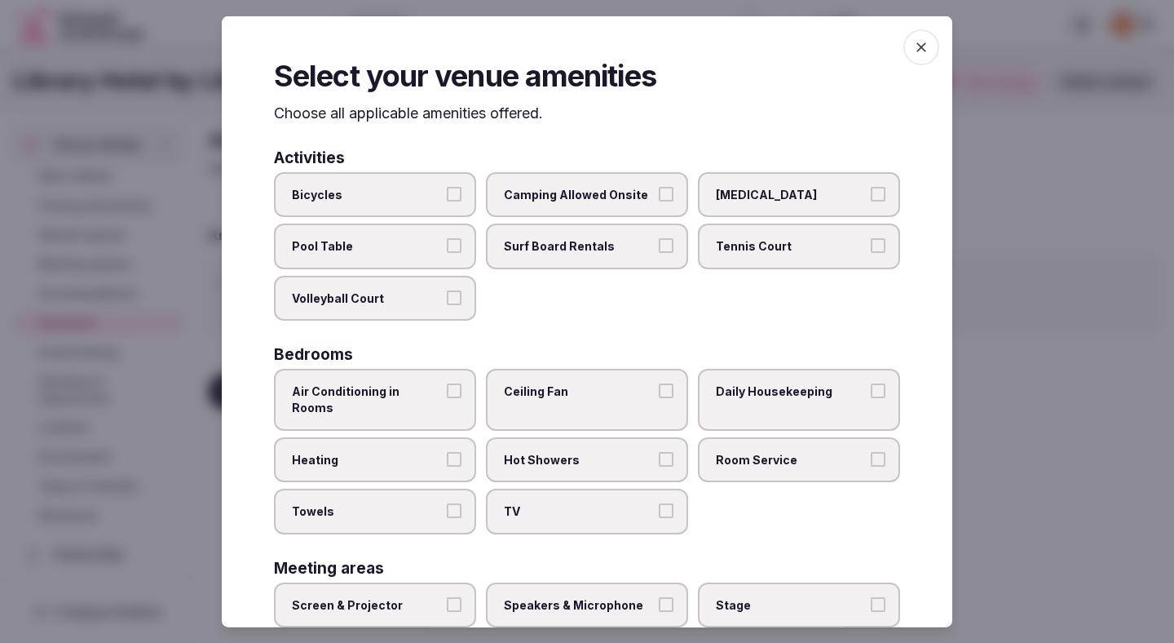
click at [431, 386] on span "Air Conditioning in Rooms" at bounding box center [367, 399] width 150 height 32
click at [447, 386] on button "Air Conditioning in Rooms" at bounding box center [454, 390] width 15 height 15
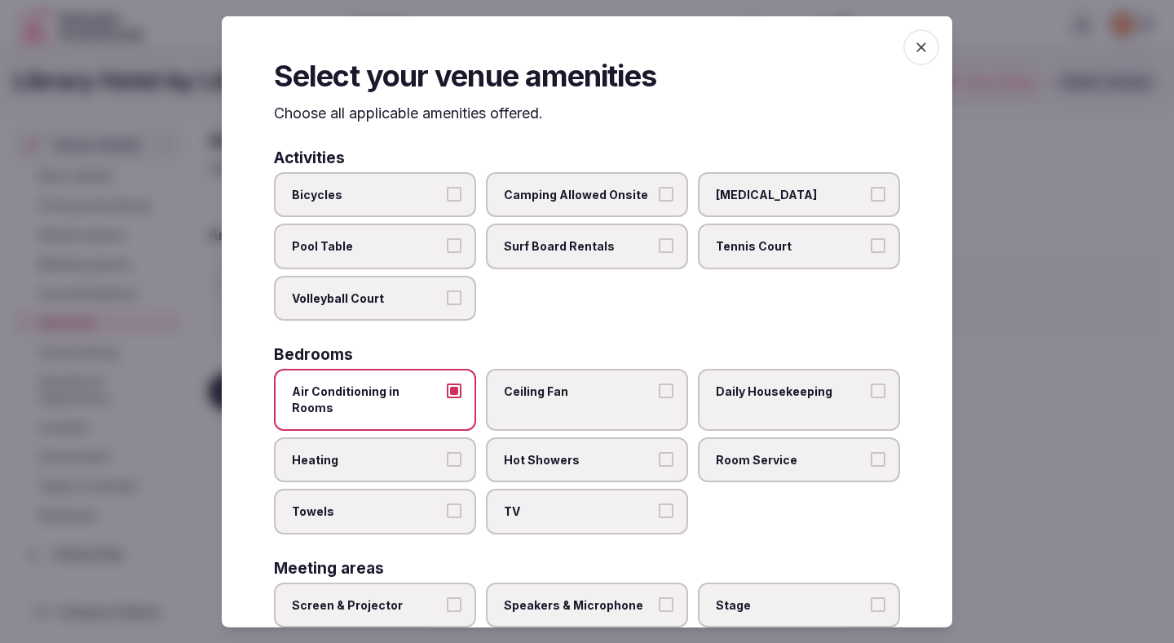
click at [426, 451] on span "Heating" at bounding box center [367, 459] width 150 height 16
click at [447, 451] on button "Heating" at bounding box center [454, 458] width 15 height 15
click at [416, 503] on span "Towels" at bounding box center [367, 511] width 150 height 16
click at [447, 503] on button "Towels" at bounding box center [454, 510] width 15 height 15
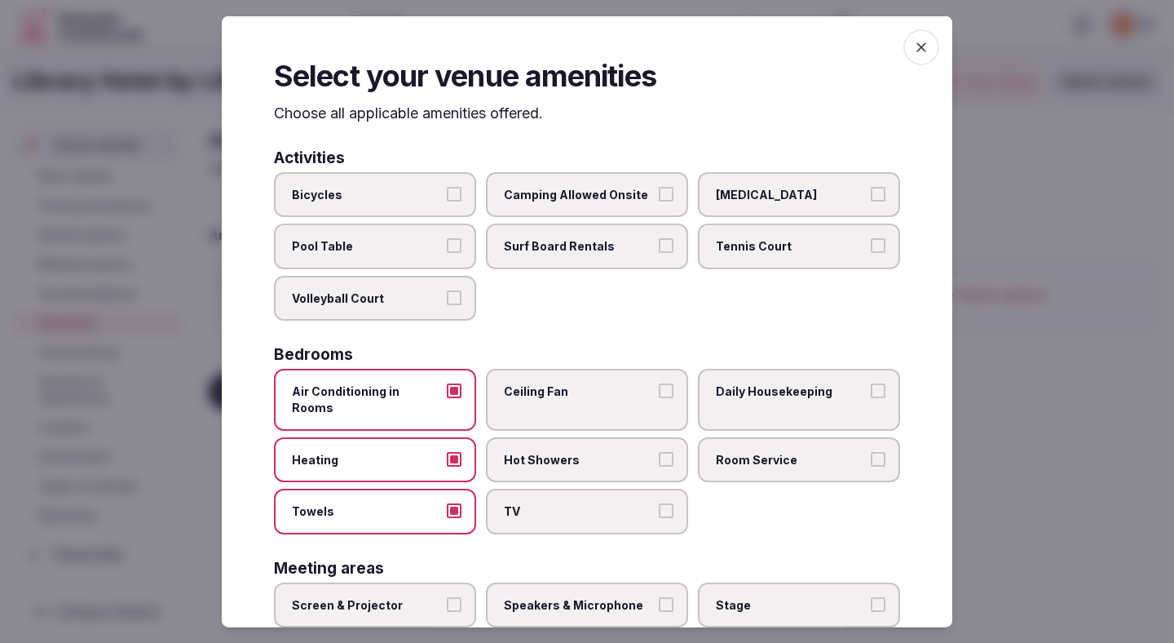
click at [554, 402] on label "Ceiling Fan" at bounding box center [587, 399] width 202 height 61
click at [659, 398] on button "Ceiling Fan" at bounding box center [666, 390] width 15 height 15
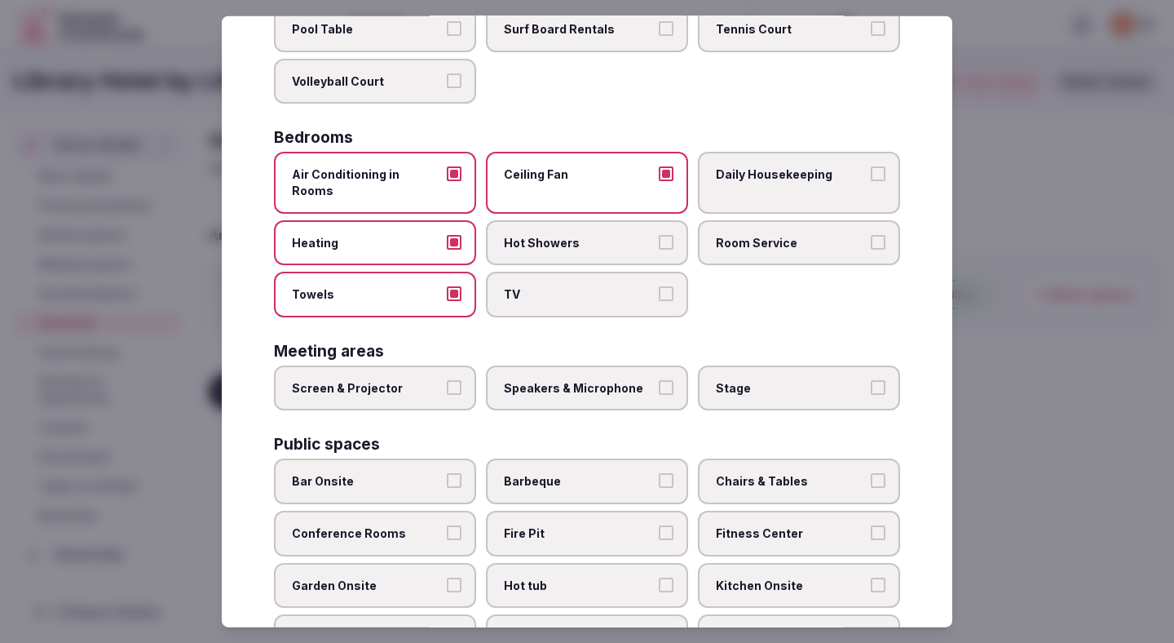
scroll to position [241, 0]
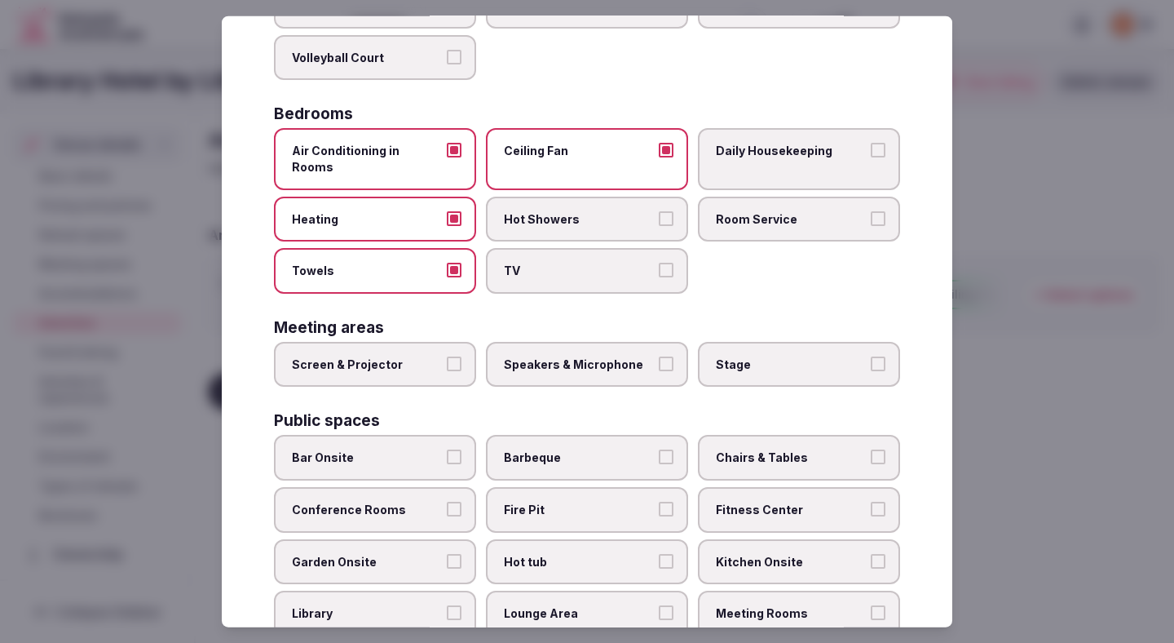
click at [617, 213] on label "Hot Showers" at bounding box center [587, 219] width 202 height 46
click at [659, 213] on button "Hot Showers" at bounding box center [666, 217] width 15 height 15
click at [616, 263] on span "TV" at bounding box center [579, 271] width 150 height 16
click at [659, 263] on button "TV" at bounding box center [666, 270] width 15 height 15
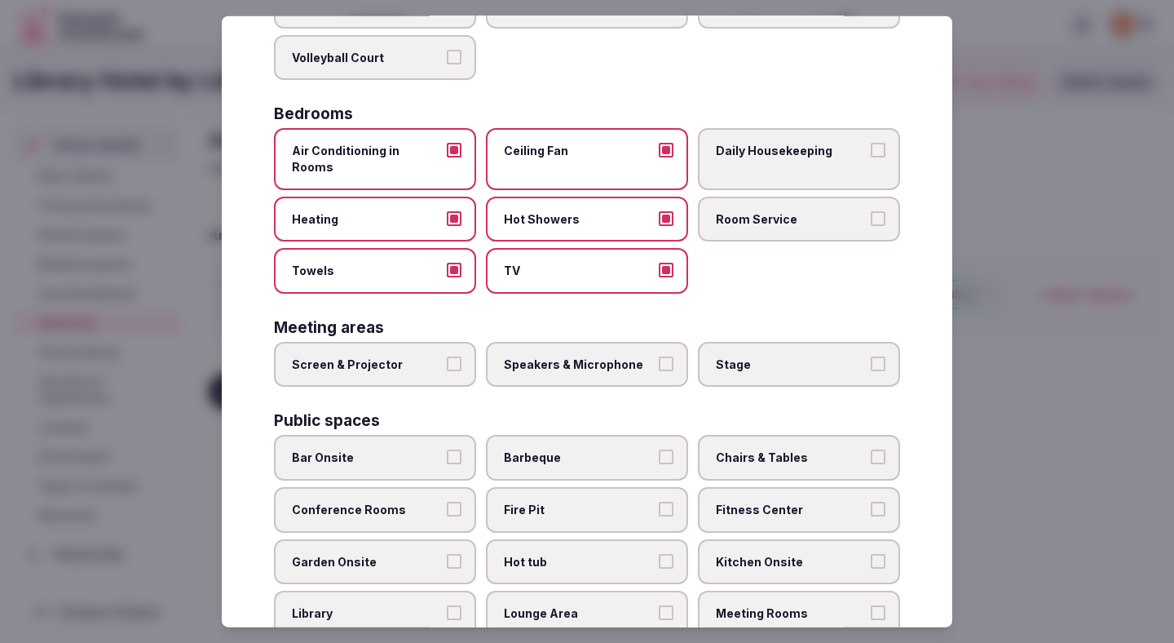
click at [758, 139] on label "Daily Housekeeping" at bounding box center [799, 158] width 202 height 61
click at [871, 143] on button "Daily Housekeeping" at bounding box center [878, 150] width 15 height 15
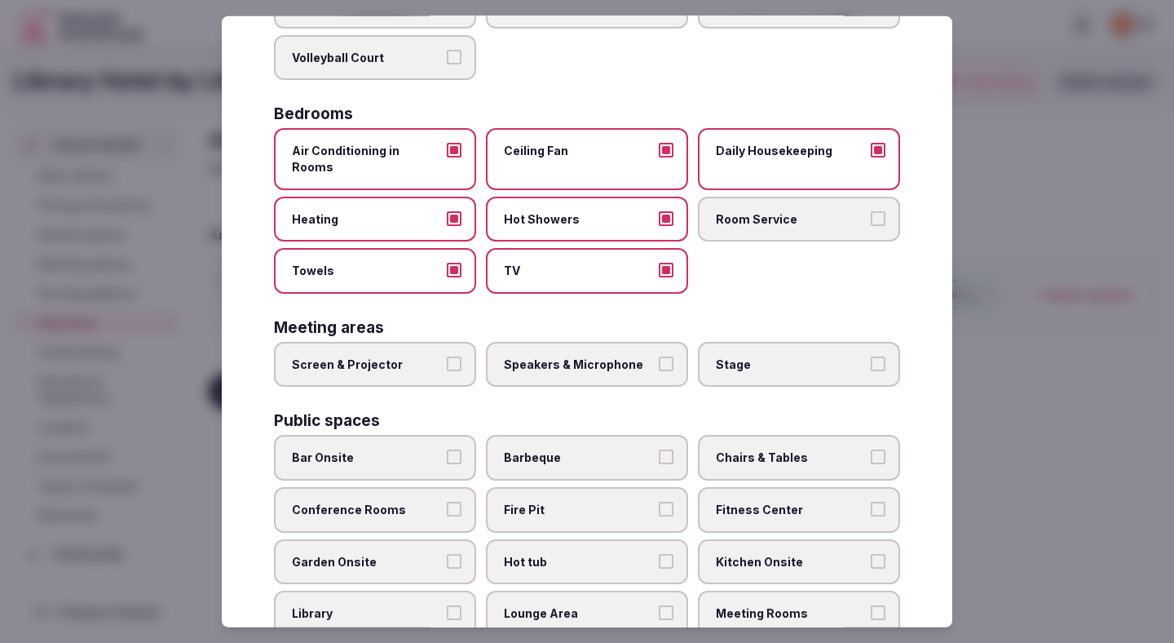
click at [749, 196] on label "Room Service" at bounding box center [799, 219] width 202 height 46
click at [871, 210] on button "Room Service" at bounding box center [878, 217] width 15 height 15
drag, startPoint x: 406, startPoint y: 346, endPoint x: 488, endPoint y: 334, distance: 83.1
click at [488, 341] on div "Screen & Projector Speakers & Microphone Stage" at bounding box center [587, 364] width 626 height 46
click at [537, 356] on span "Speakers & Microphone" at bounding box center [579, 364] width 150 height 16
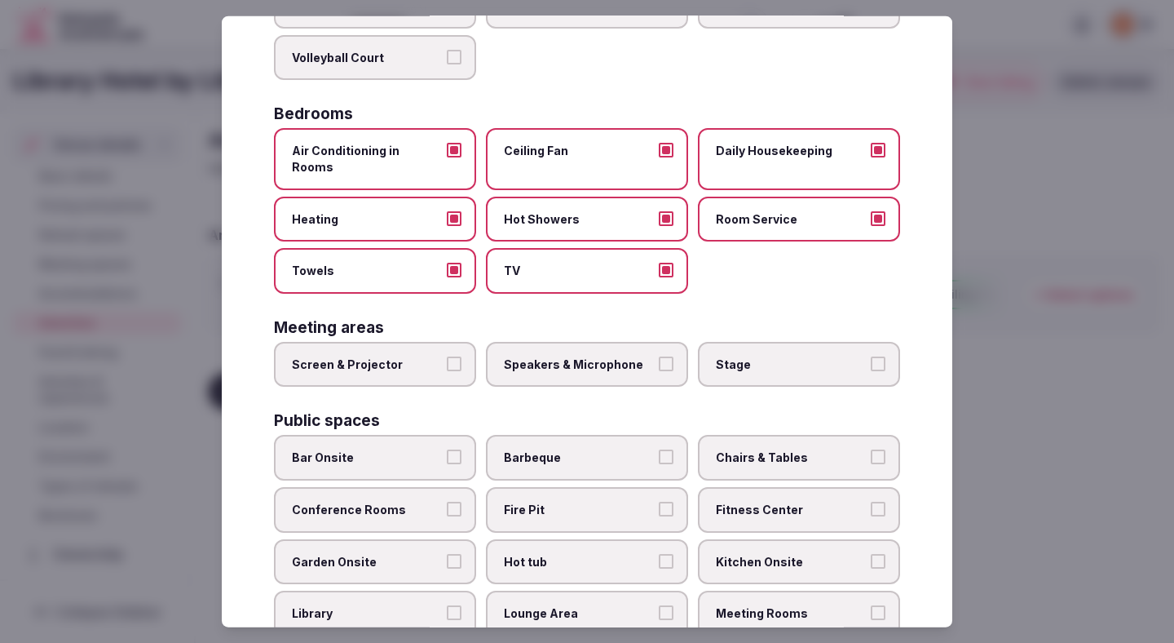
click at [659, 356] on button "Speakers & Microphone" at bounding box center [666, 363] width 15 height 15
click at [456, 356] on button "Screen & Projector" at bounding box center [454, 363] width 15 height 15
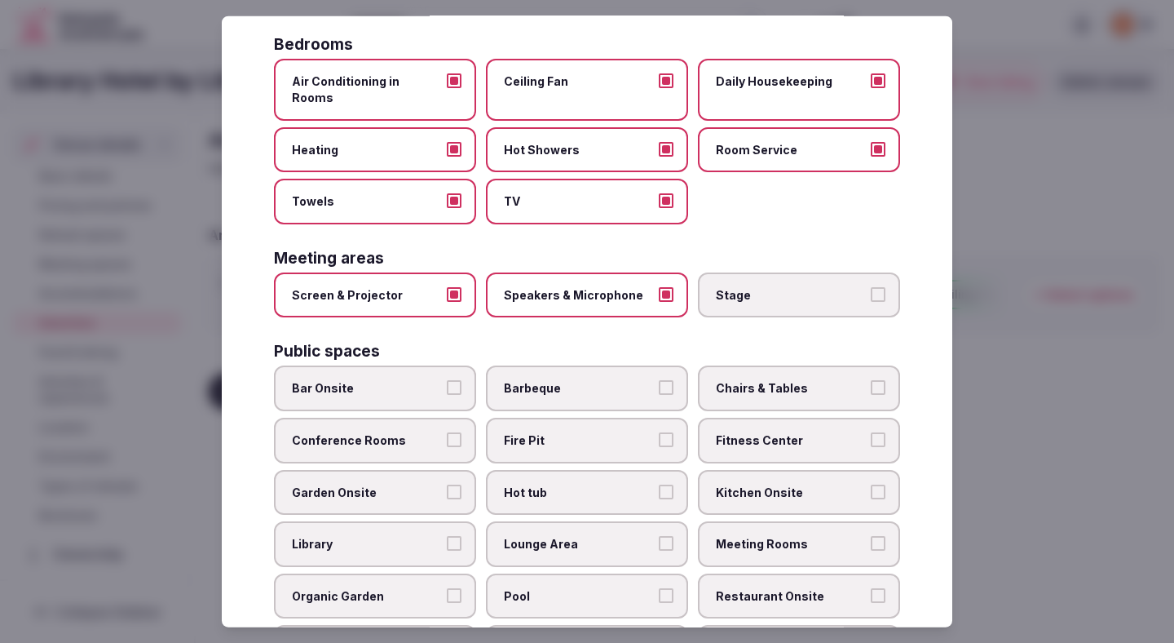
scroll to position [417, 0]
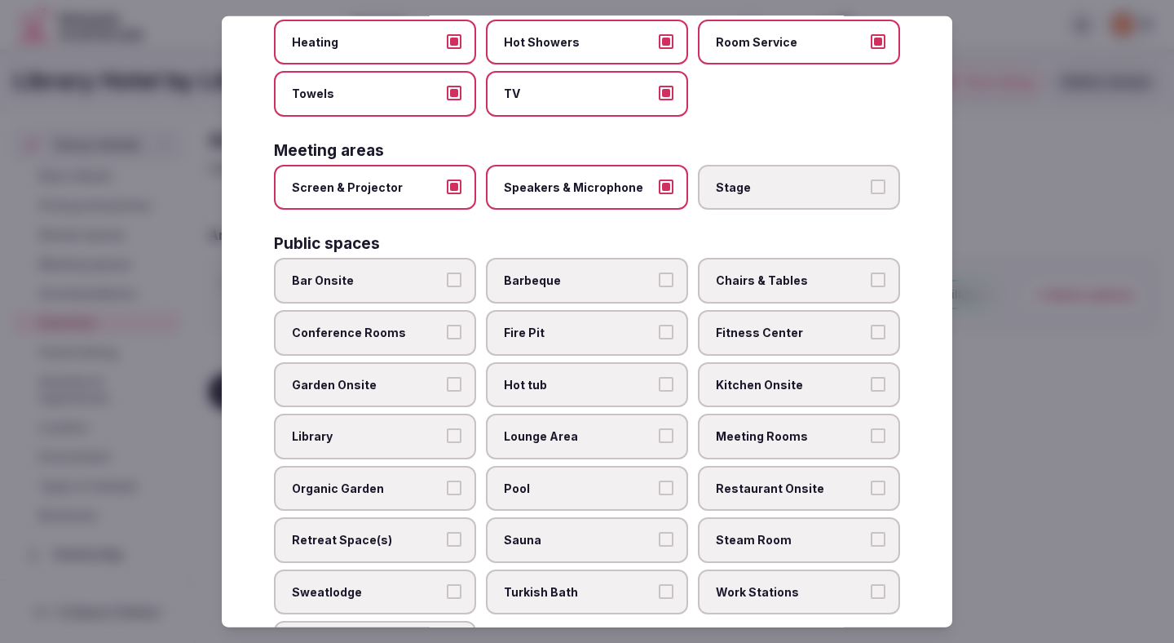
click at [413, 325] on label "Conference Rooms" at bounding box center [375, 333] width 202 height 46
click at [447, 325] on button "Conference Rooms" at bounding box center [454, 332] width 15 height 15
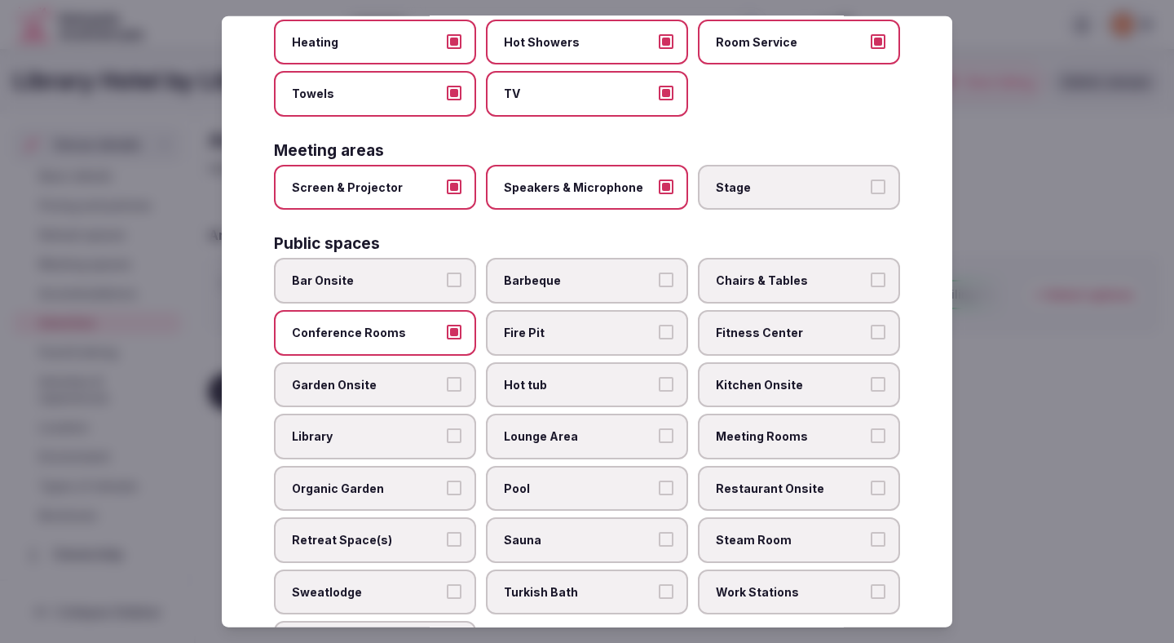
click at [744, 272] on span "Chairs & Tables" at bounding box center [791, 280] width 150 height 16
click at [871, 272] on button "Chairs & Tables" at bounding box center [878, 279] width 15 height 15
click at [744, 310] on label "Fitness Center" at bounding box center [799, 333] width 202 height 46
click at [871, 325] on button "Fitness Center" at bounding box center [878, 332] width 15 height 15
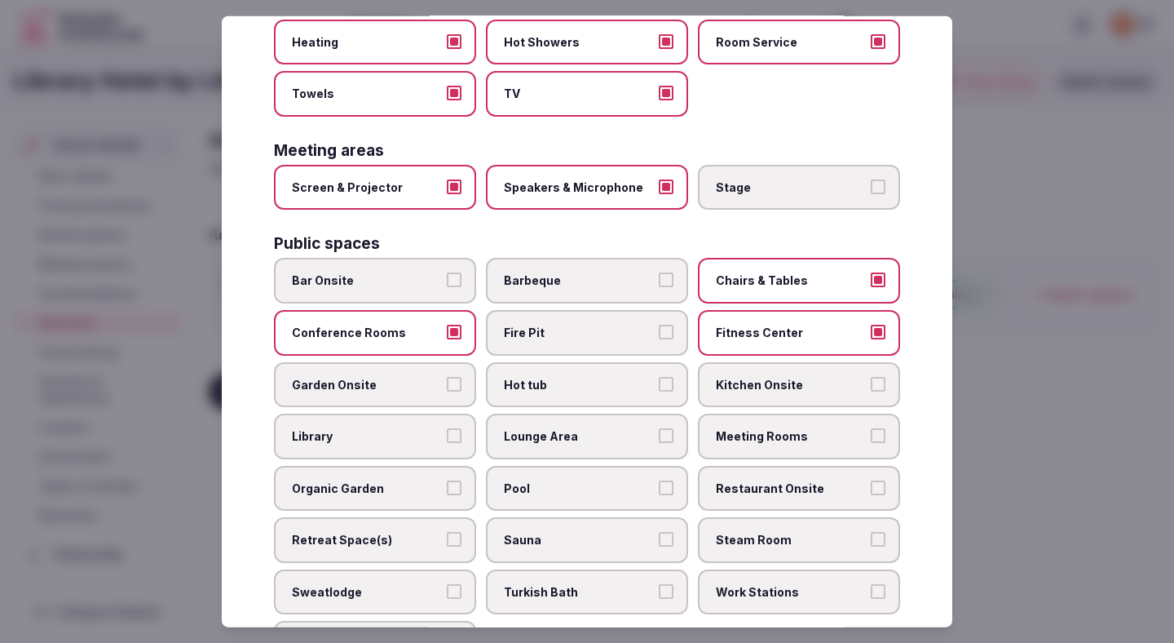
click at [589, 428] on span "Lounge Area" at bounding box center [579, 436] width 150 height 16
click at [659, 428] on button "Lounge Area" at bounding box center [666, 435] width 15 height 15
click at [738, 430] on label "Meeting Rooms" at bounding box center [799, 436] width 202 height 46
click at [871, 430] on button "Meeting Rooms" at bounding box center [878, 435] width 15 height 15
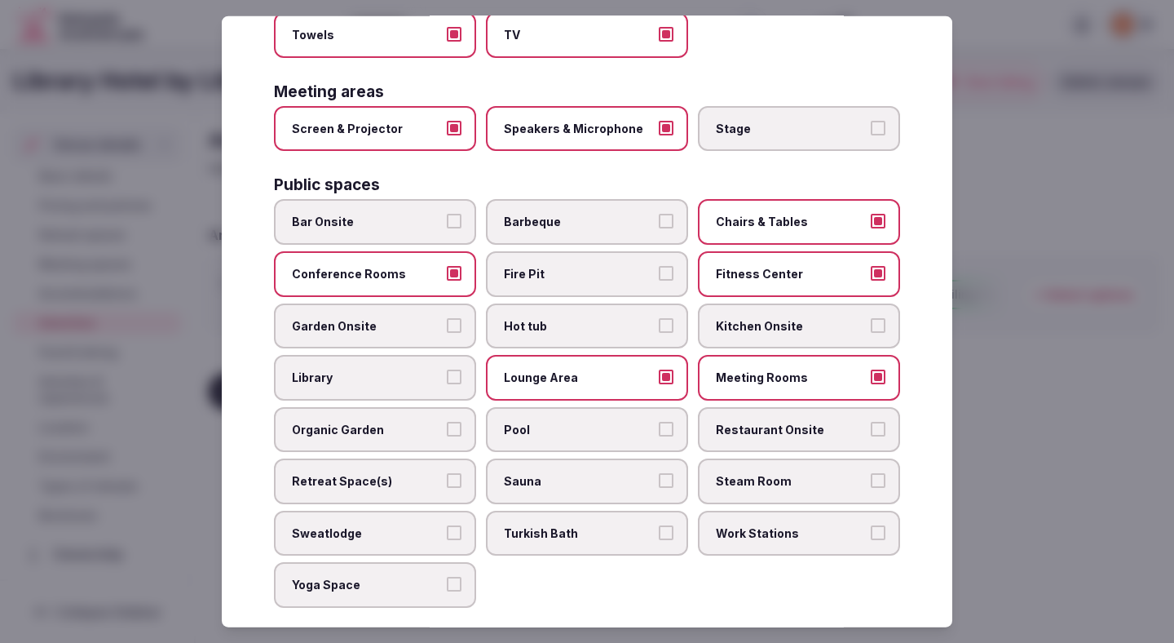
scroll to position [481, 0]
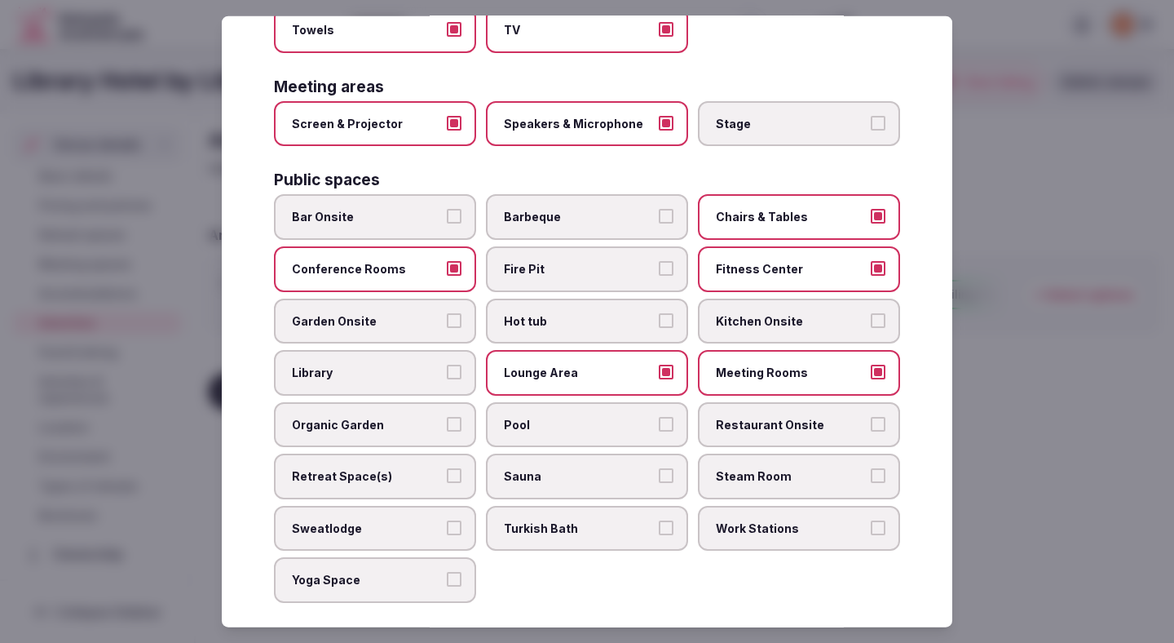
click at [738, 418] on label "Restaurant Onsite" at bounding box center [799, 424] width 202 height 46
click at [871, 418] on button "Restaurant Onsite" at bounding box center [878, 423] width 15 height 15
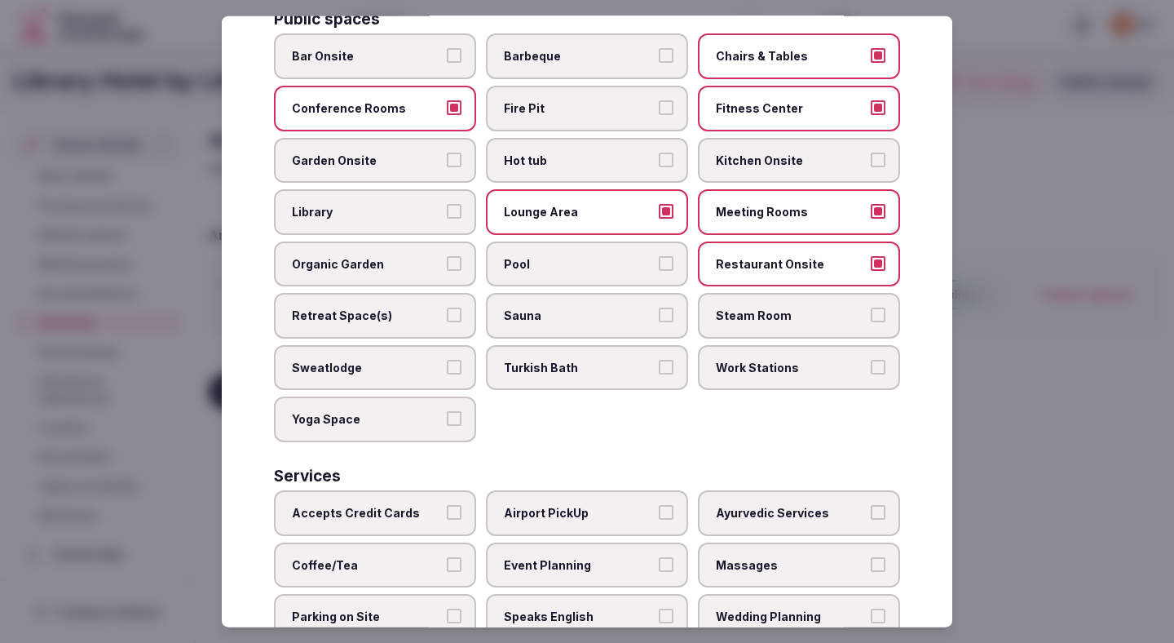
scroll to position [646, 0]
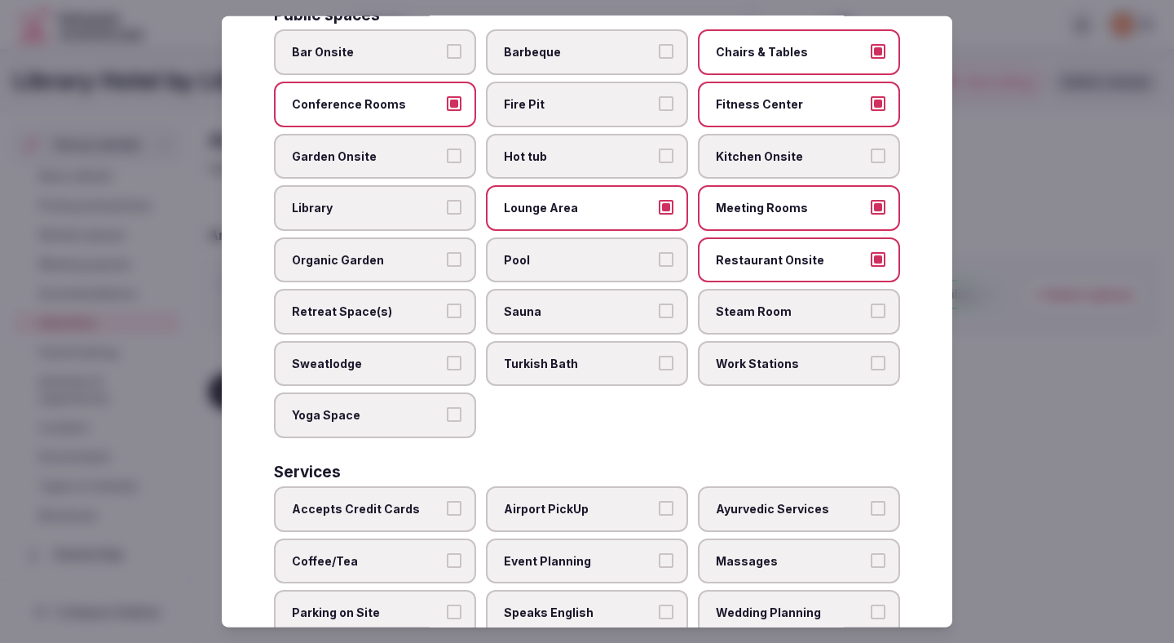
click at [760, 368] on label "Work Stations" at bounding box center [799, 364] width 202 height 46
click at [871, 368] on button "Work Stations" at bounding box center [878, 363] width 15 height 15
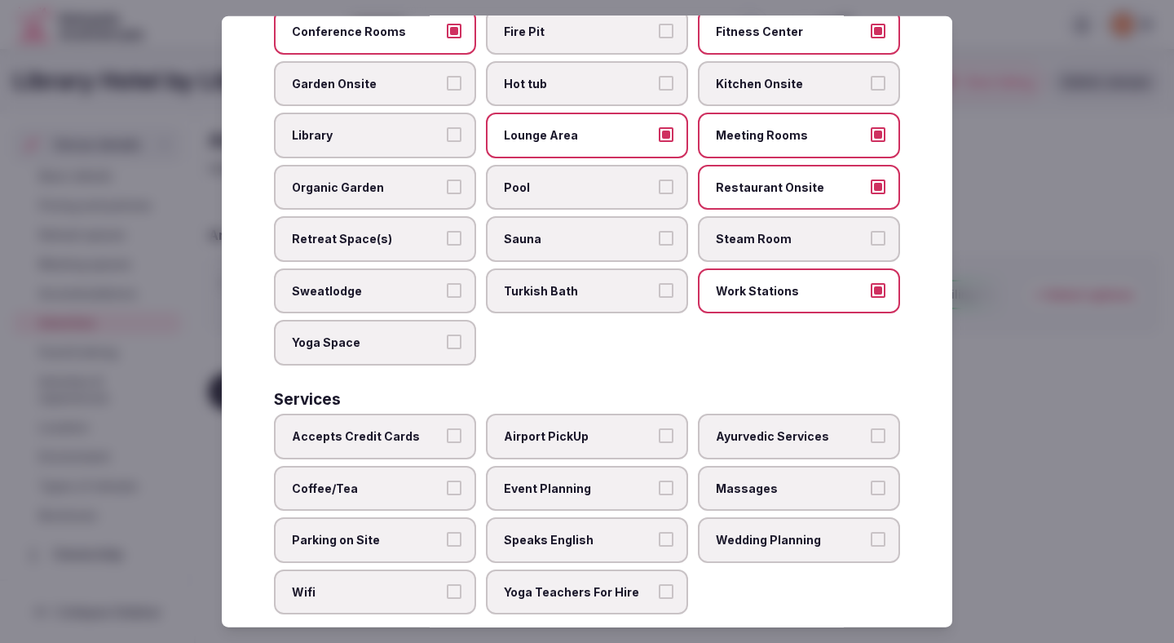
scroll to position [729, 0]
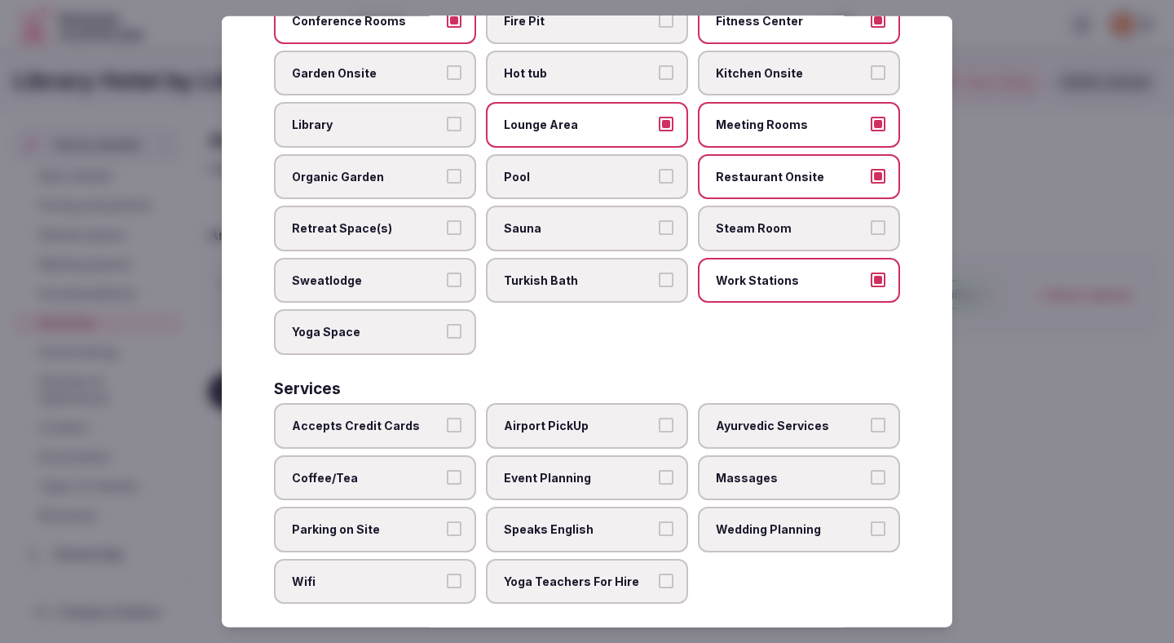
click at [405, 403] on label "Accepts Credit Cards" at bounding box center [375, 426] width 202 height 46
click at [447, 417] on button "Accepts Credit Cards" at bounding box center [454, 424] width 15 height 15
click at [405, 454] on label "Coffee/Tea" at bounding box center [375, 477] width 202 height 46
click at [447, 469] on button "Coffee/Tea" at bounding box center [454, 476] width 15 height 15
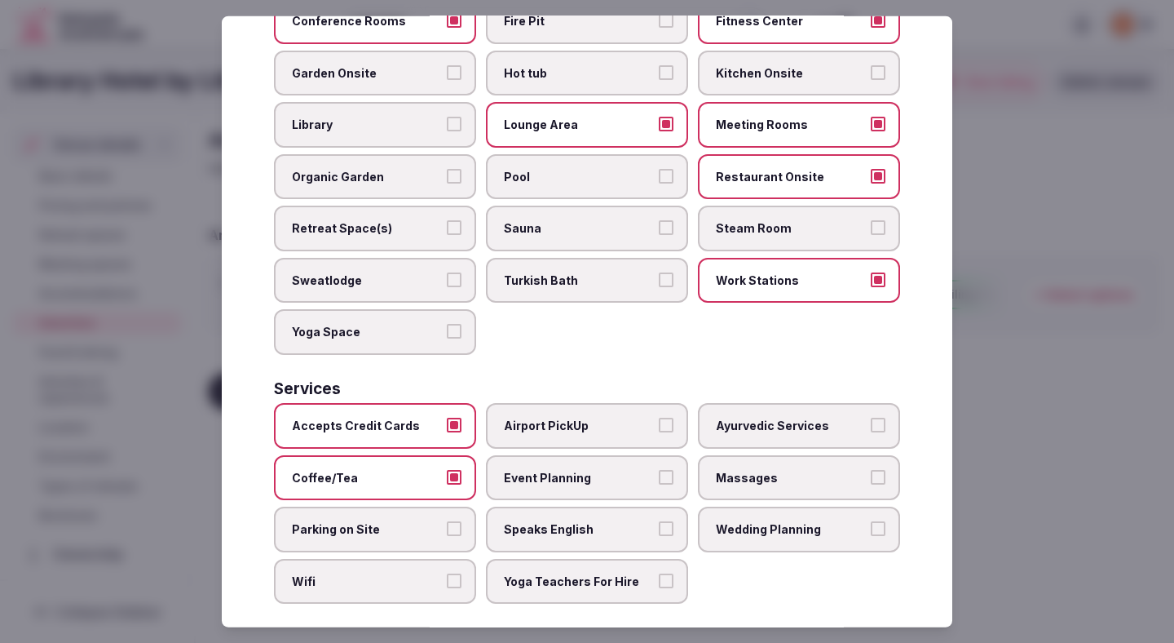
click at [396, 521] on span "Parking on Site" at bounding box center [367, 529] width 150 height 16
click at [447, 521] on button "Parking on Site" at bounding box center [454, 528] width 15 height 15
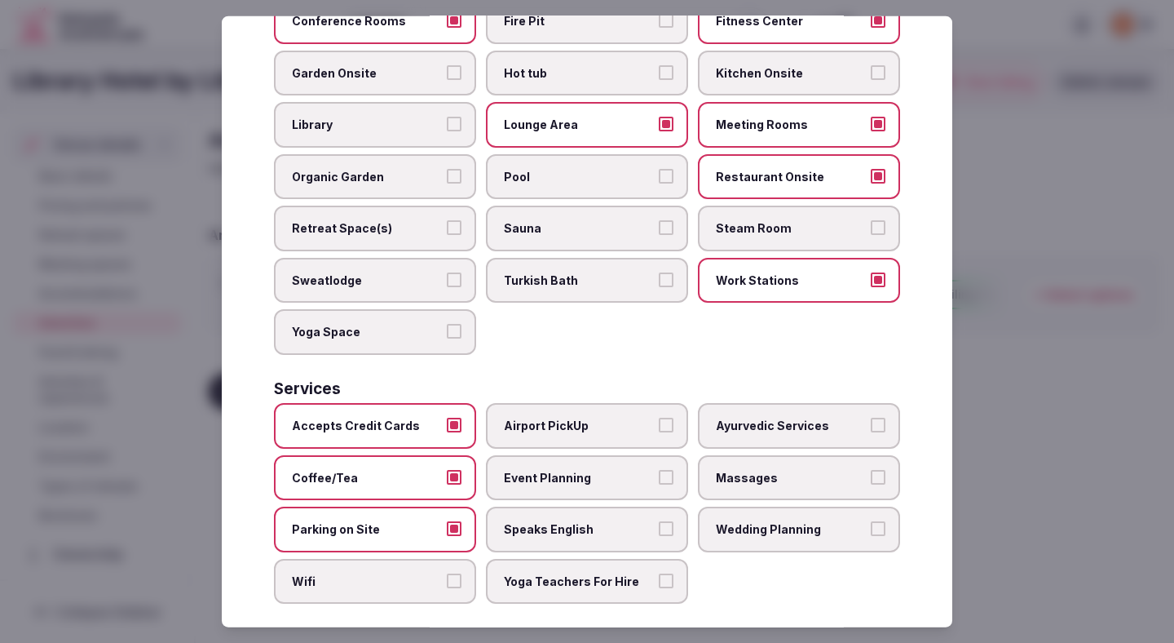
click at [396, 559] on label "Wifi" at bounding box center [375, 582] width 202 height 46
click at [447, 573] on button "Wifi" at bounding box center [454, 580] width 15 height 15
click at [559, 417] on span "Airport PickUp" at bounding box center [579, 425] width 150 height 16
click at [659, 417] on button "Airport PickUp" at bounding box center [666, 424] width 15 height 15
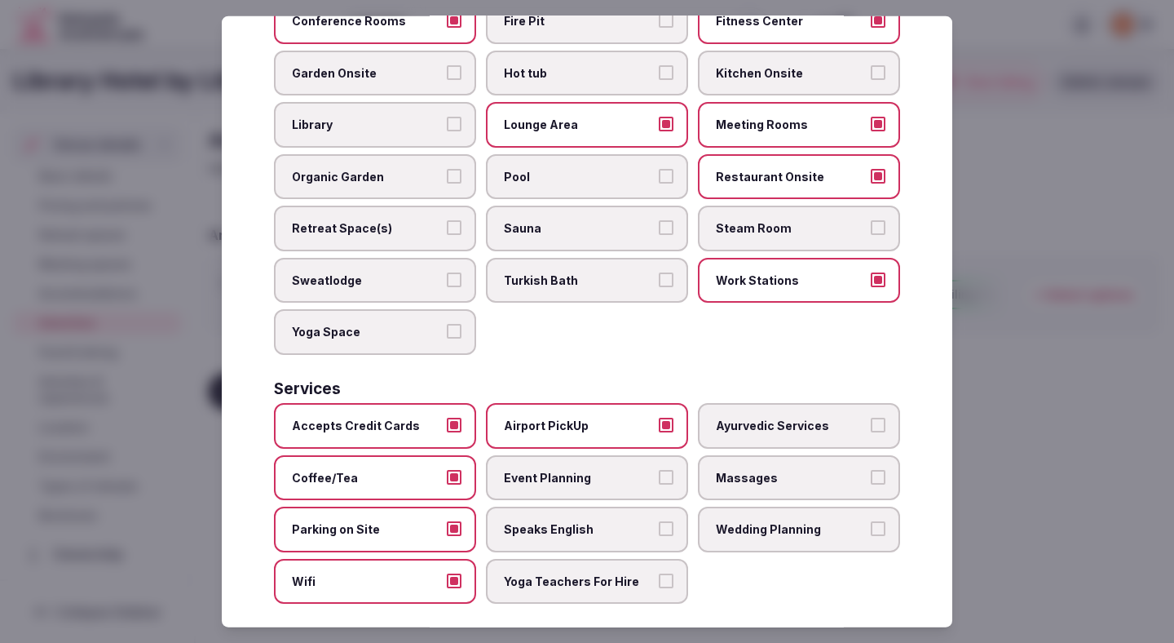
click at [559, 469] on span "Event Planning" at bounding box center [579, 477] width 150 height 16
click at [659, 469] on button "Event Planning" at bounding box center [666, 476] width 15 height 15
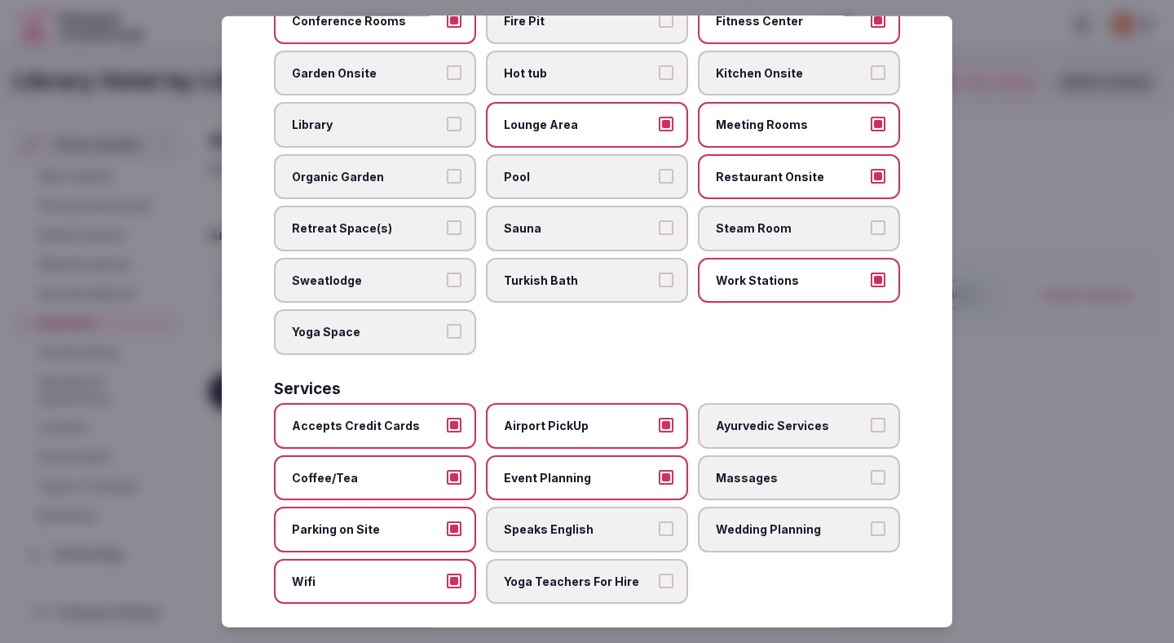
click at [559, 521] on span "Speaks English" at bounding box center [579, 529] width 150 height 16
click at [659, 521] on button "Speaks English" at bounding box center [666, 528] width 15 height 15
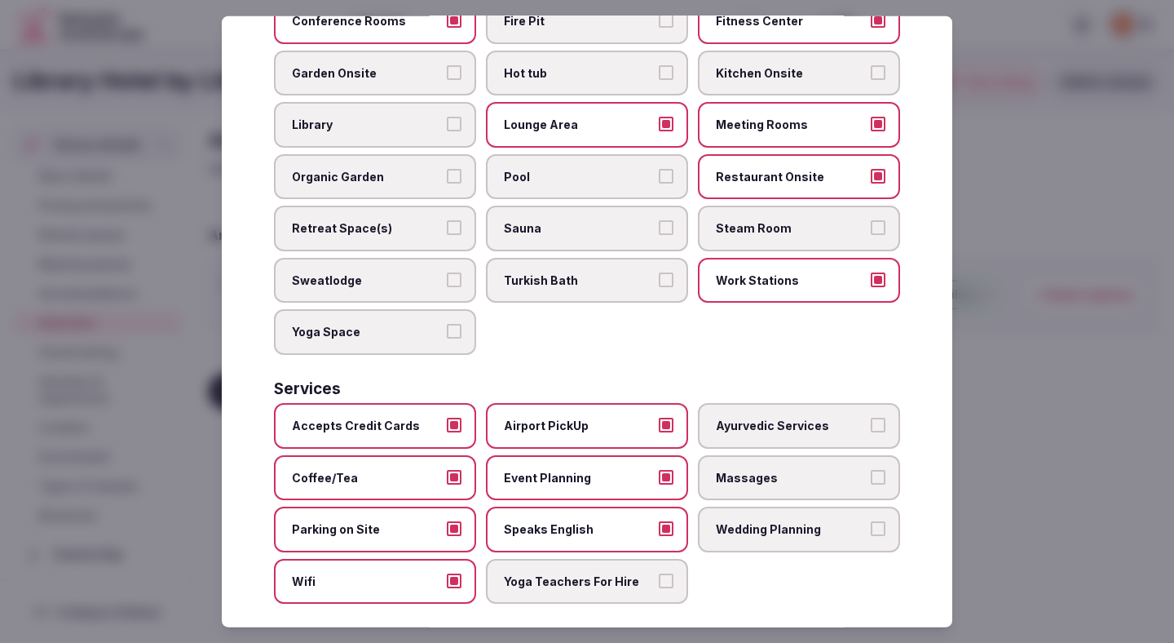
click at [559, 573] on span "Yoga Teachers For Hire" at bounding box center [579, 581] width 150 height 16
click at [659, 573] on button "Yoga Teachers For Hire" at bounding box center [666, 580] width 15 height 15
click at [749, 506] on label "Wedding Planning" at bounding box center [799, 529] width 202 height 46
click at [871, 521] on button "Wedding Planning" at bounding box center [878, 528] width 15 height 15
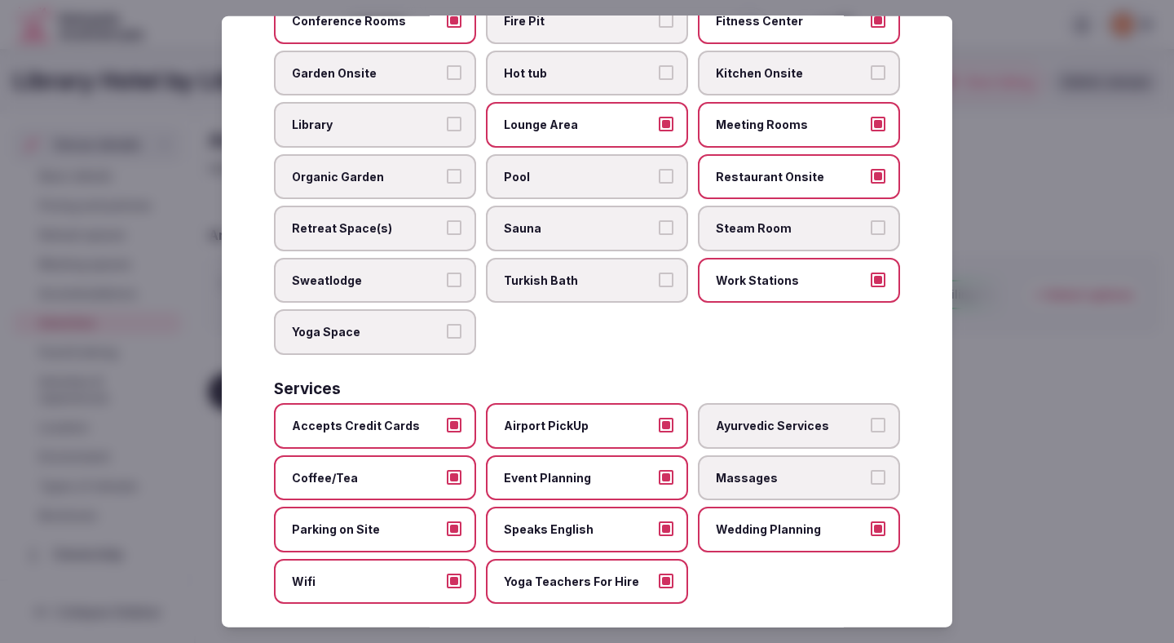
click at [1079, 359] on div at bounding box center [587, 321] width 1174 height 643
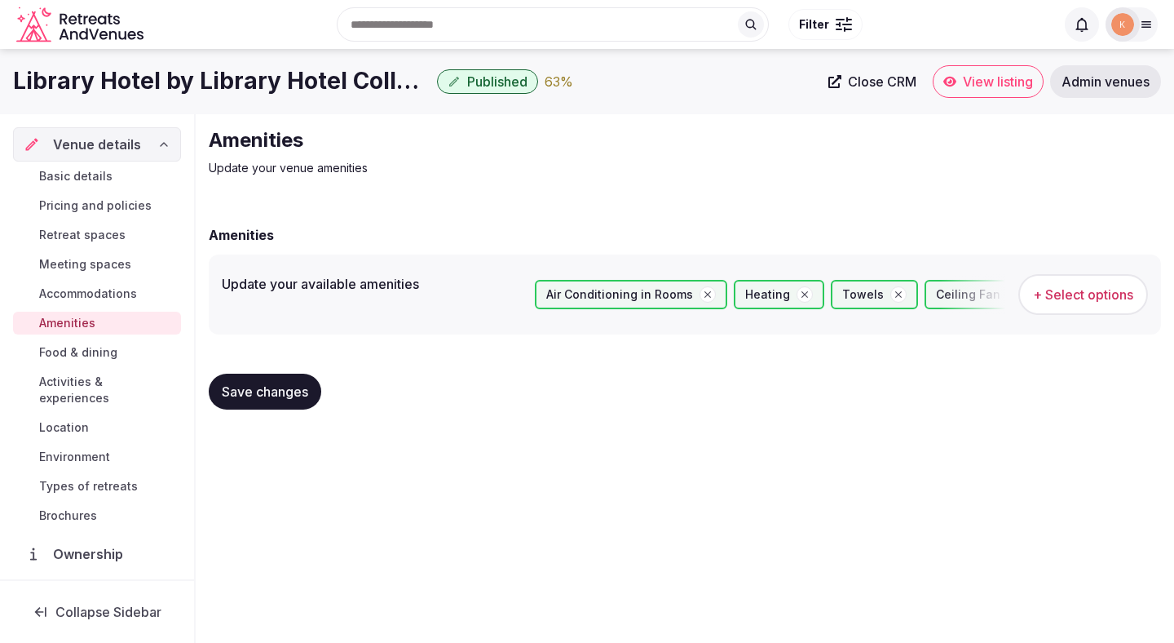
click at [273, 404] on button "Save changes" at bounding box center [265, 391] width 113 height 36
click at [96, 351] on span "Food & dining" at bounding box center [78, 352] width 78 height 16
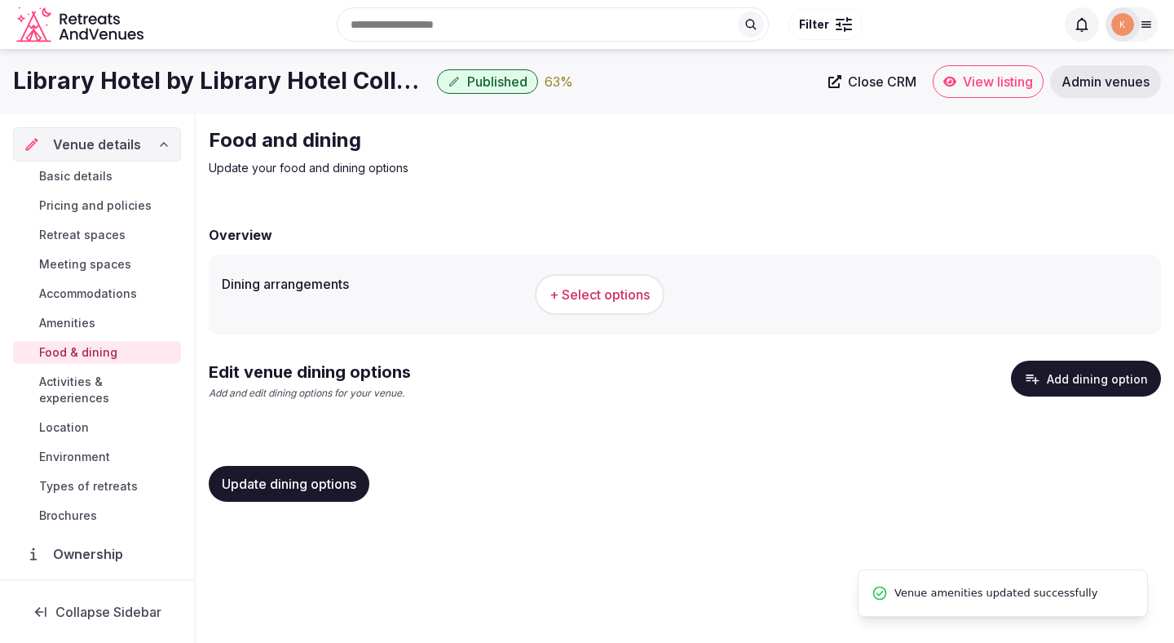
click at [595, 299] on span "+ Select options" at bounding box center [600, 294] width 100 height 18
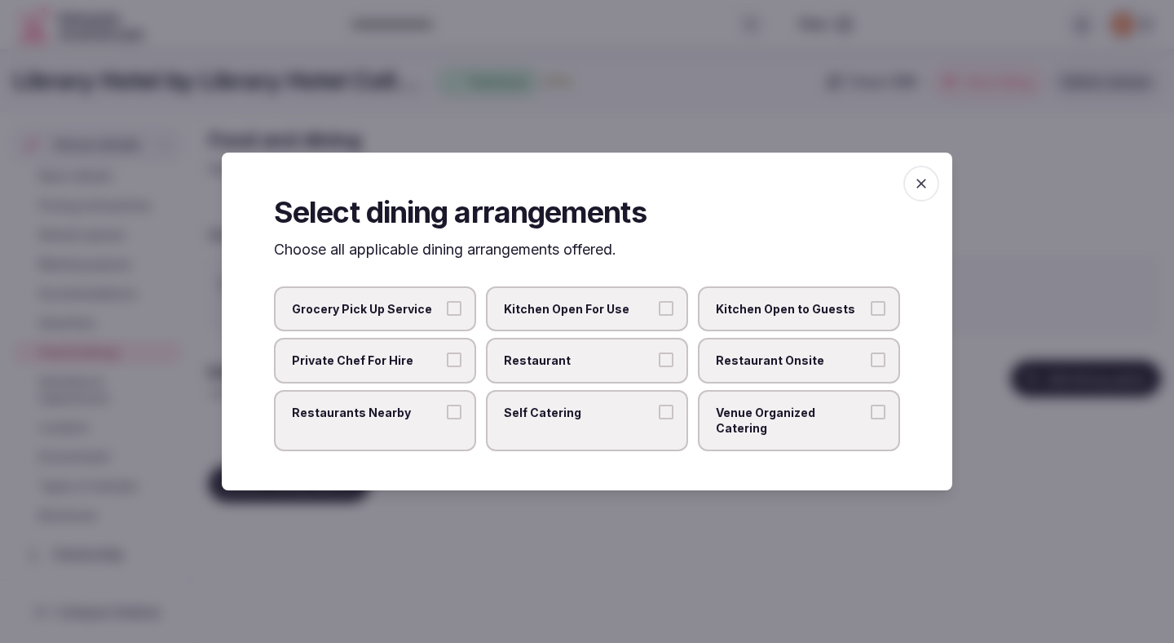
click at [621, 355] on label "Restaurant" at bounding box center [587, 361] width 202 height 46
click at [659, 355] on button "Restaurant" at bounding box center [666, 359] width 15 height 15
click at [742, 345] on label "Restaurant Onsite" at bounding box center [799, 361] width 202 height 46
click at [871, 352] on button "Restaurant Onsite" at bounding box center [878, 359] width 15 height 15
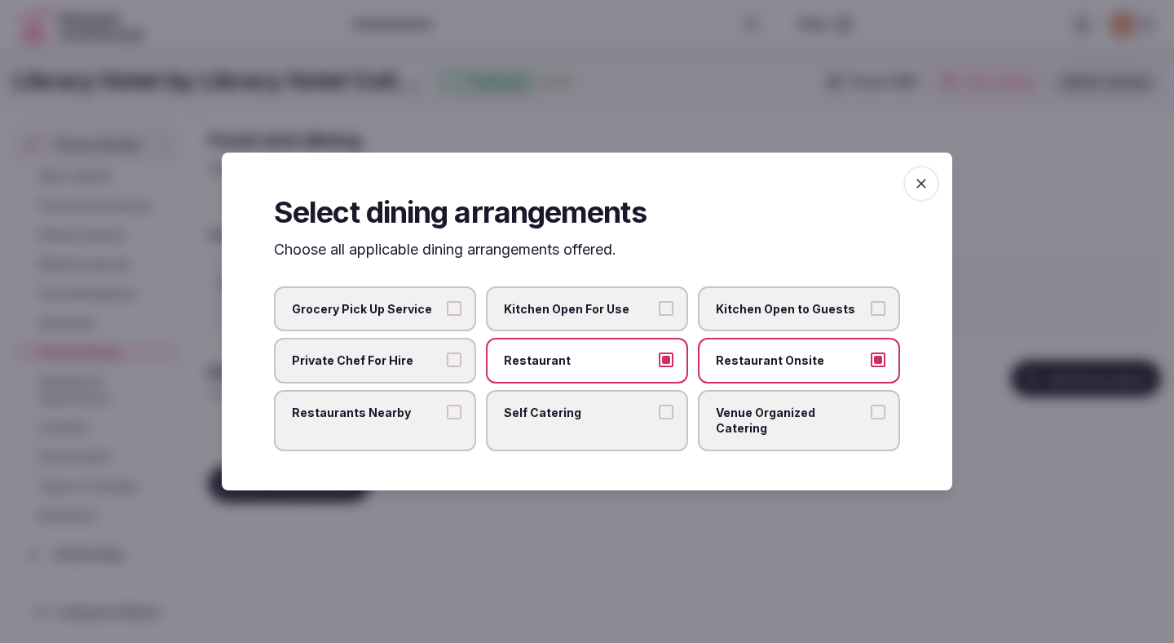
click at [646, 535] on div at bounding box center [587, 321] width 1174 height 643
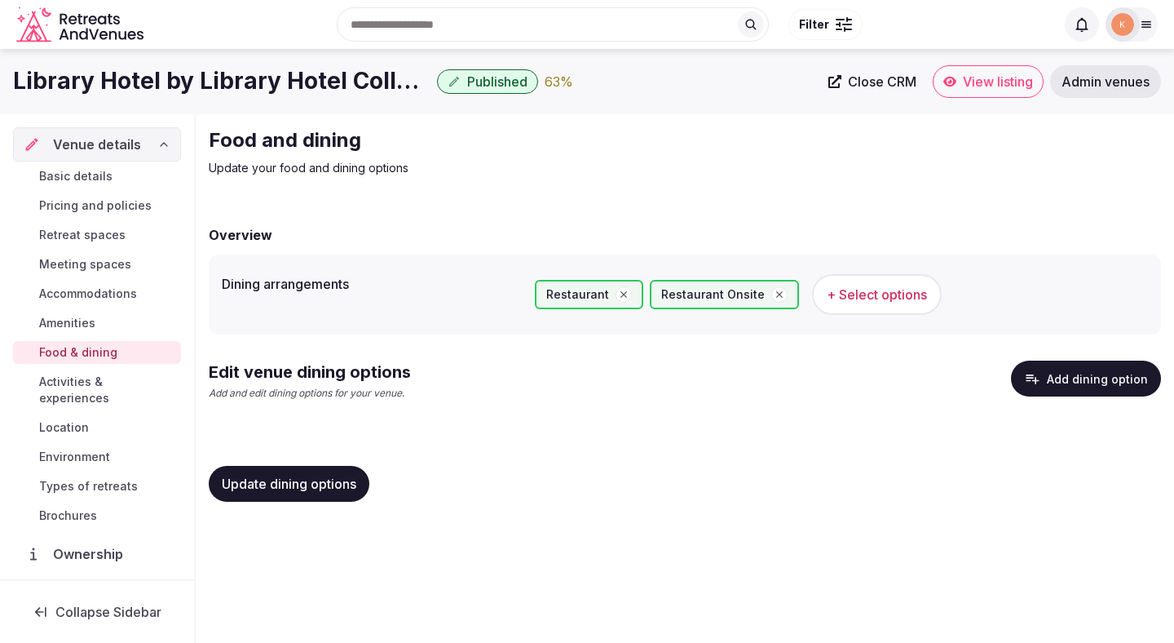
click at [381, 485] on div "Update dining options" at bounding box center [685, 484] width 952 height 36
click at [339, 496] on button "Update dining options" at bounding box center [289, 484] width 161 height 36
click at [1089, 373] on button "Add dining option" at bounding box center [1086, 378] width 150 height 36
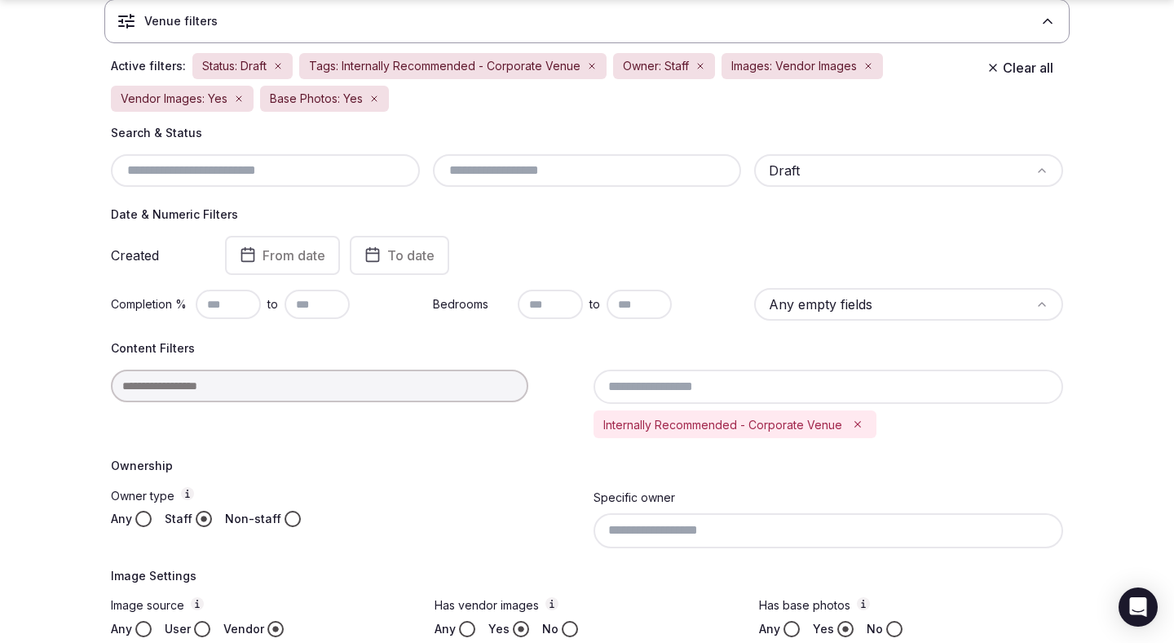
scroll to position [237, 0]
